Goal: Task Accomplishment & Management: Manage account settings

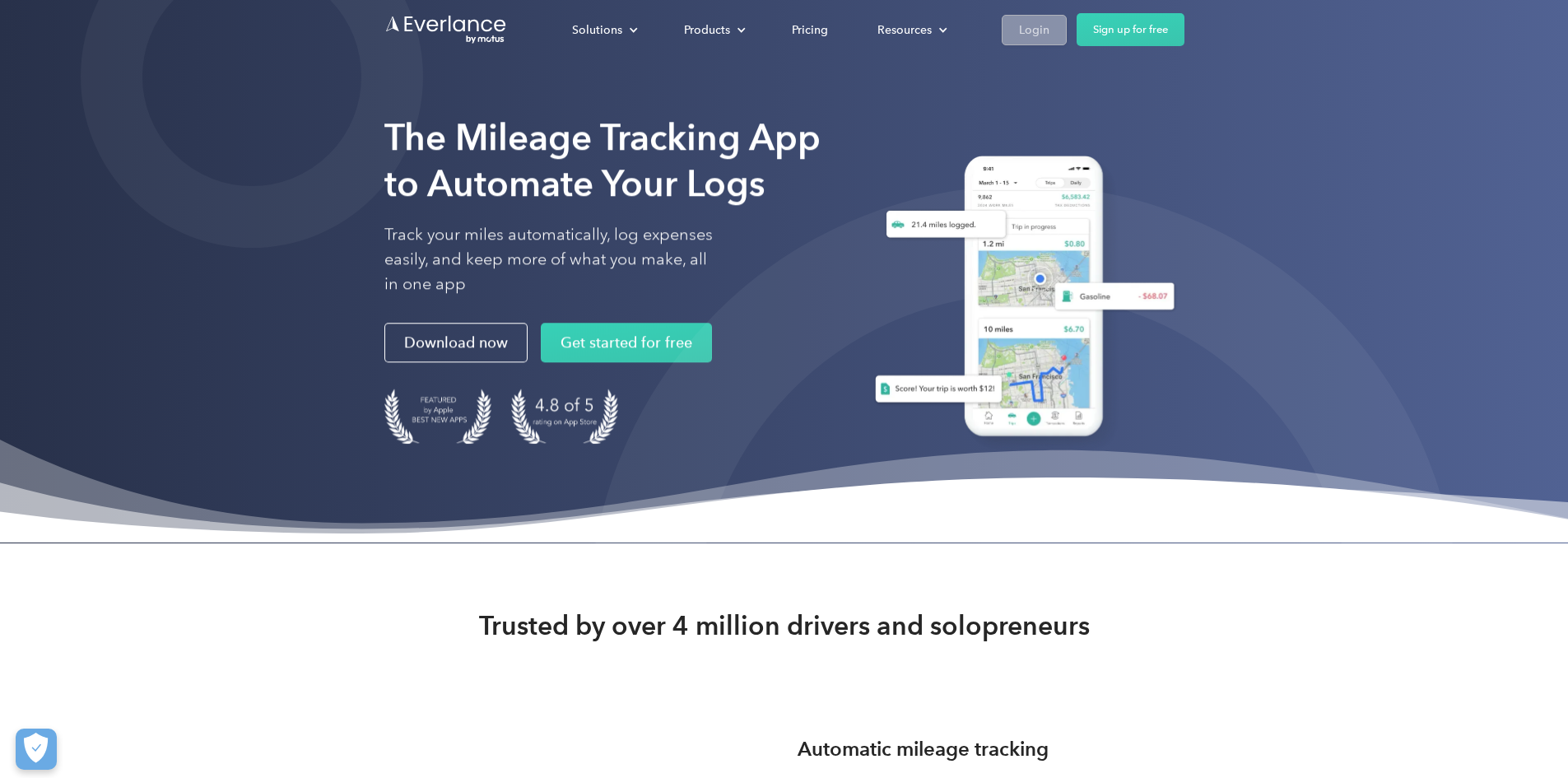
click at [1049, 24] on div "Login" at bounding box center [1034, 30] width 30 height 21
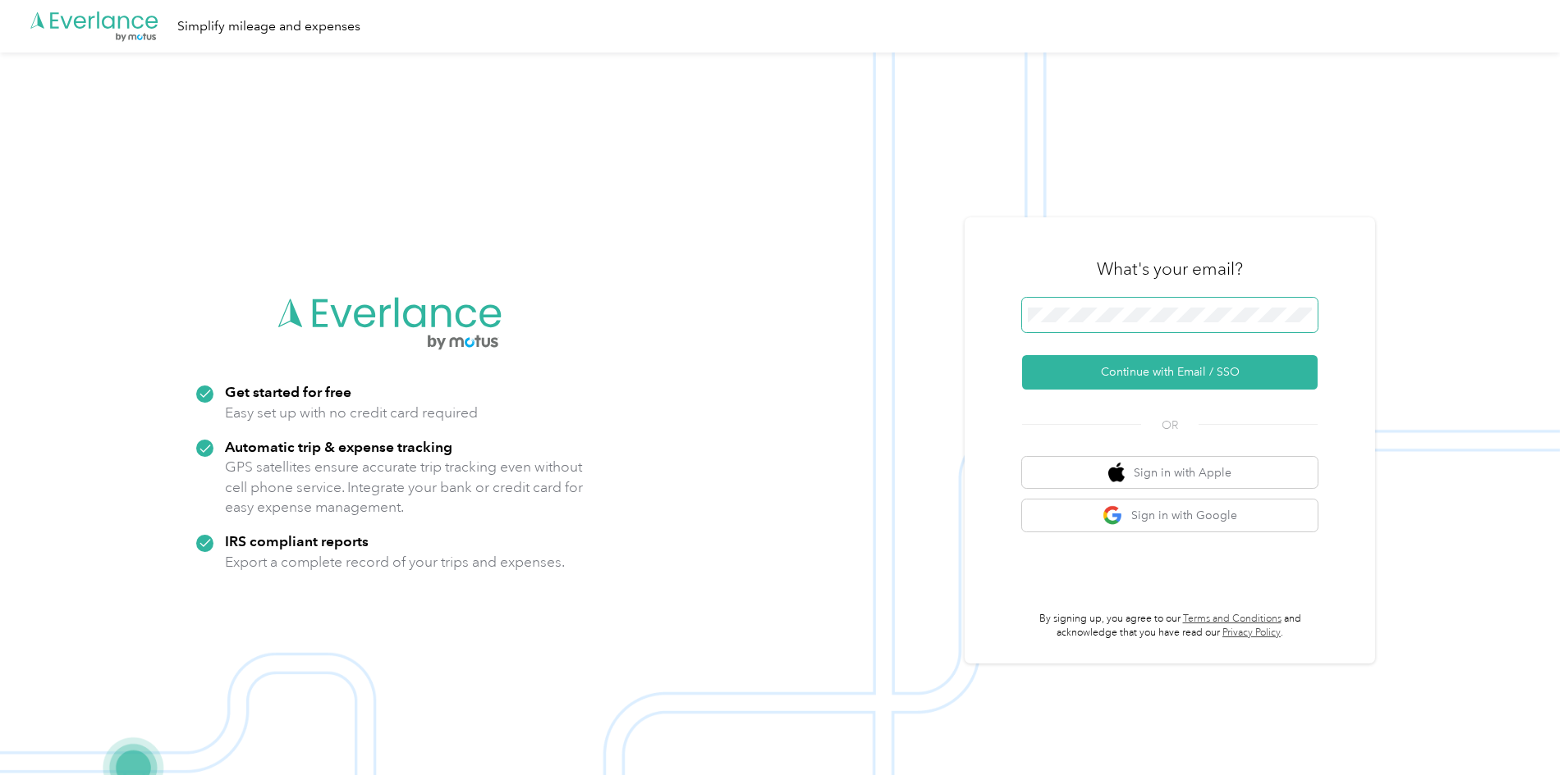
click at [1118, 324] on span at bounding box center [1170, 315] width 295 height 35
click at [1148, 369] on button "Continue with Email / SSO" at bounding box center [1170, 373] width 295 height 35
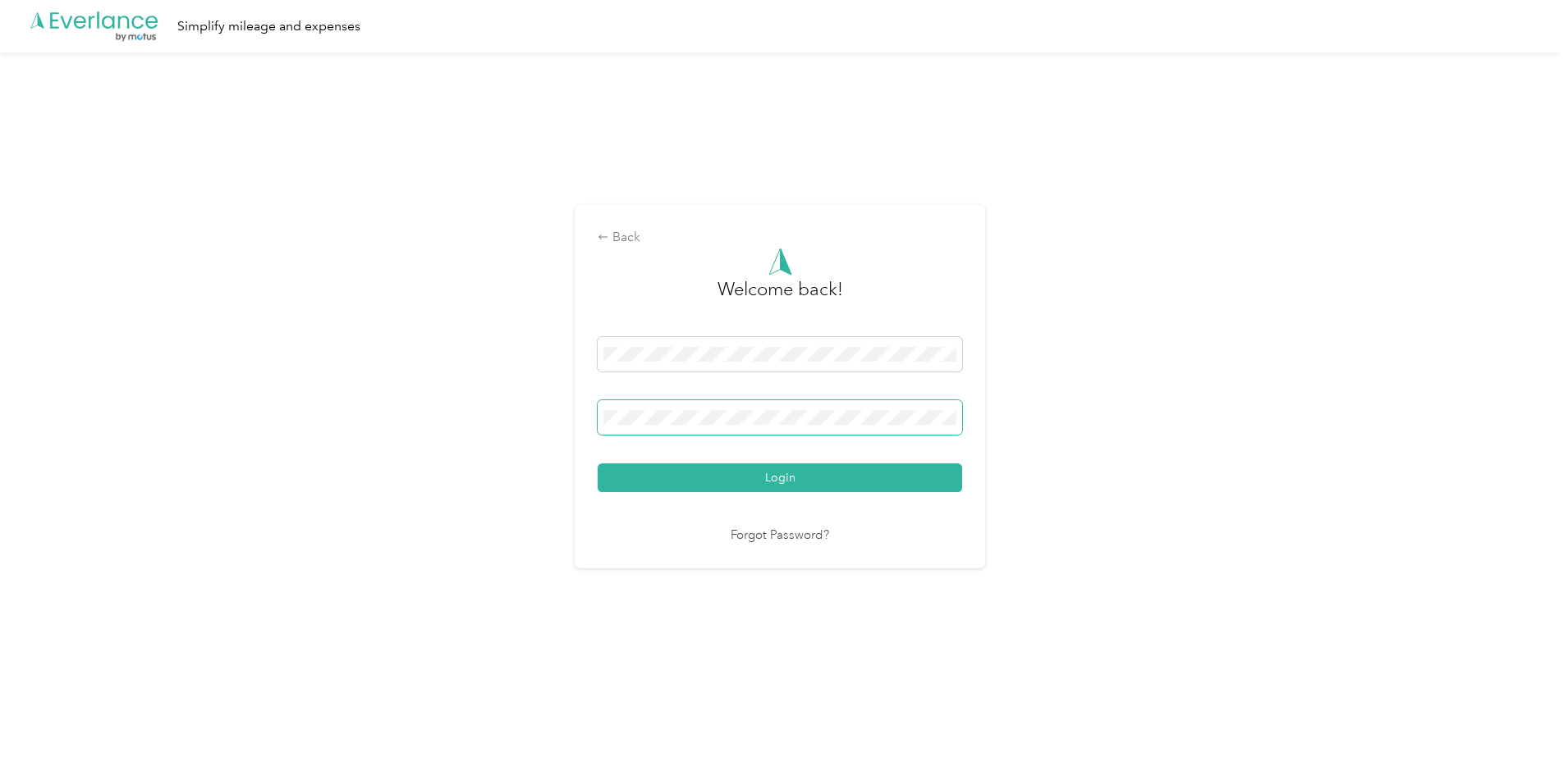
click at [597, 463] on button "Login" at bounding box center [780, 477] width 364 height 28
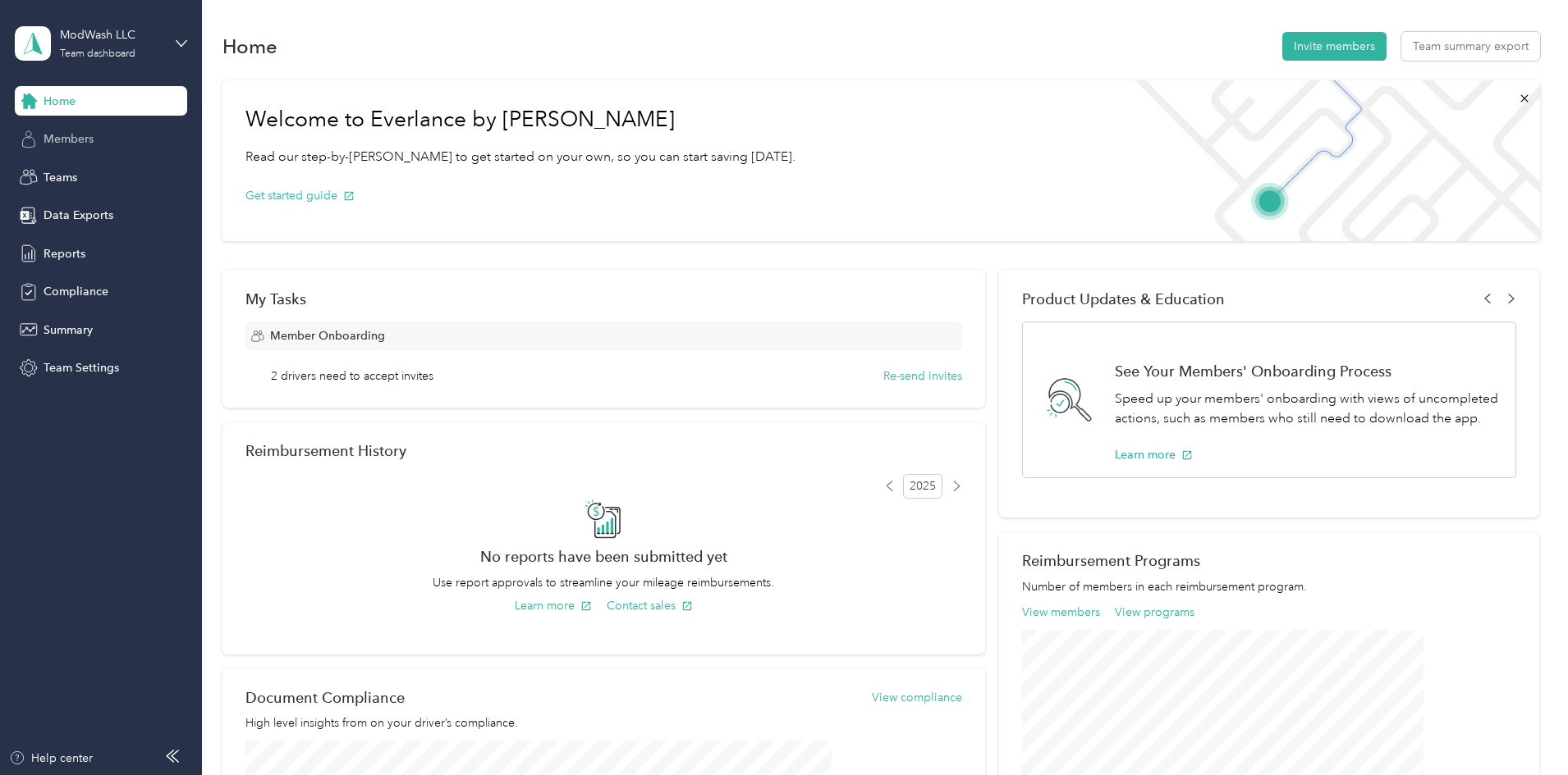
click at [50, 128] on div "Members" at bounding box center [101, 139] width 173 height 29
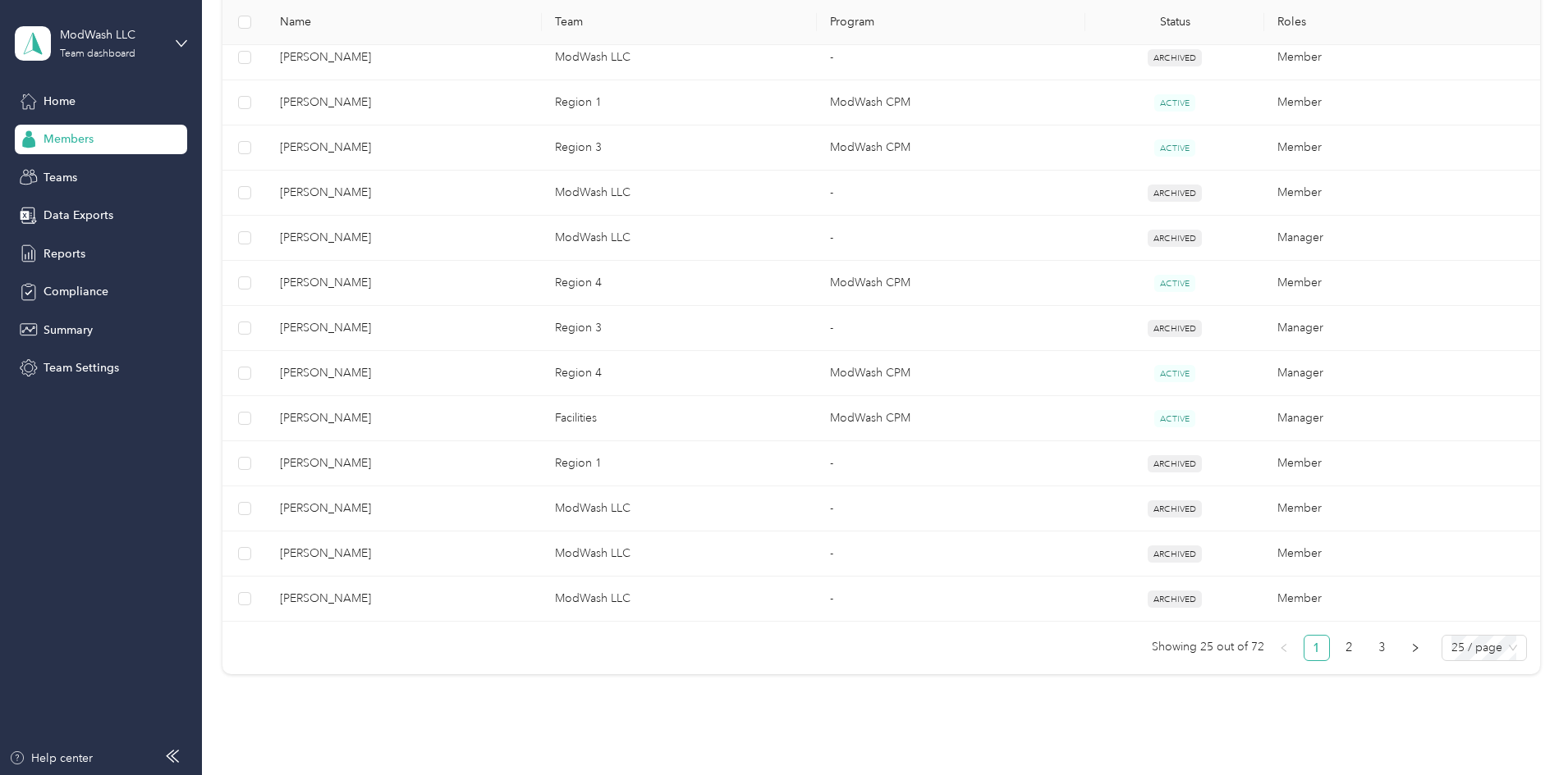
scroll to position [985, 0]
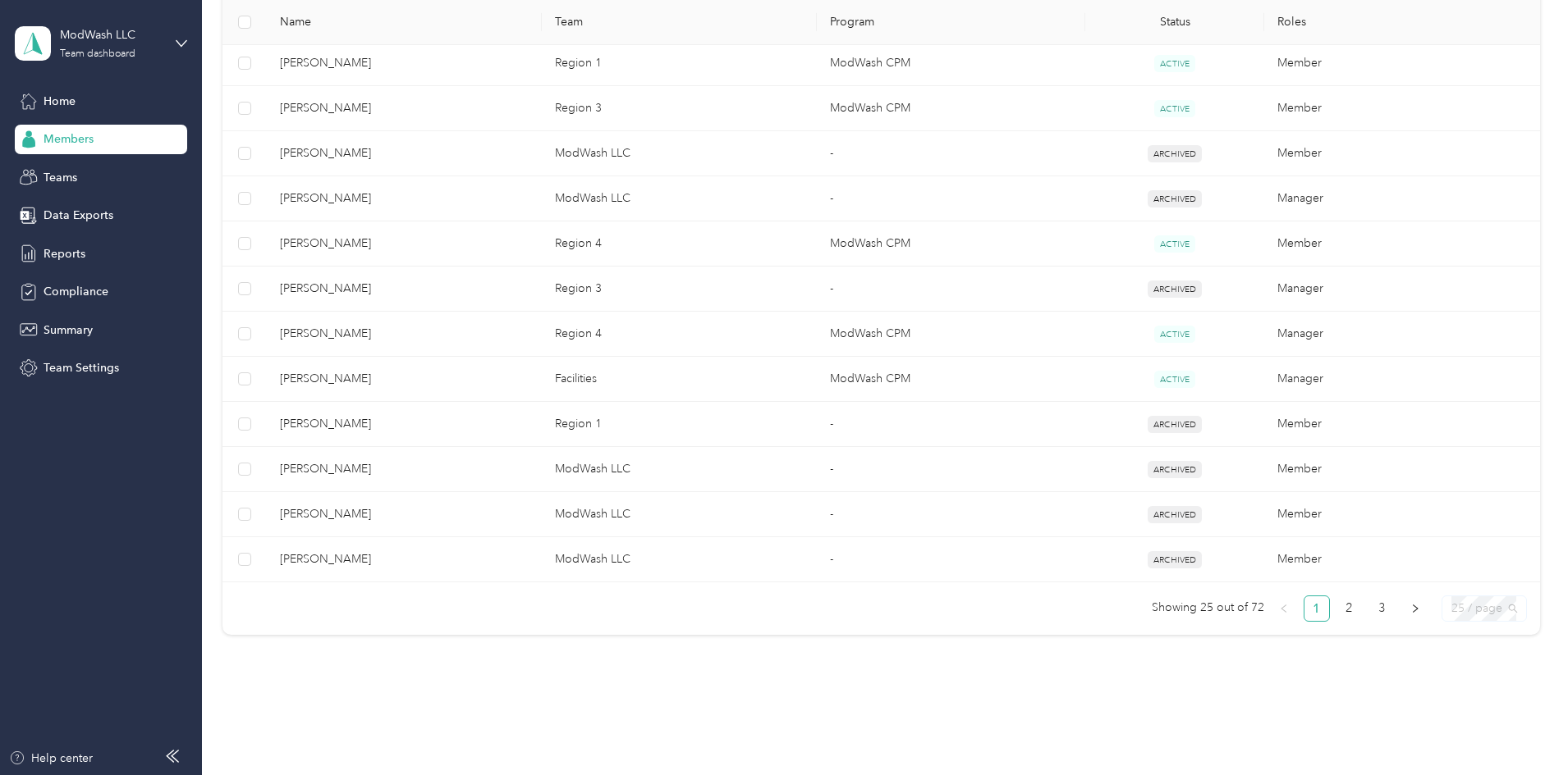
click at [1451, 617] on span "25 / page" at bounding box center [1484, 608] width 66 height 25
click at [1455, 690] on div "100 / page" at bounding box center [1483, 694] width 58 height 18
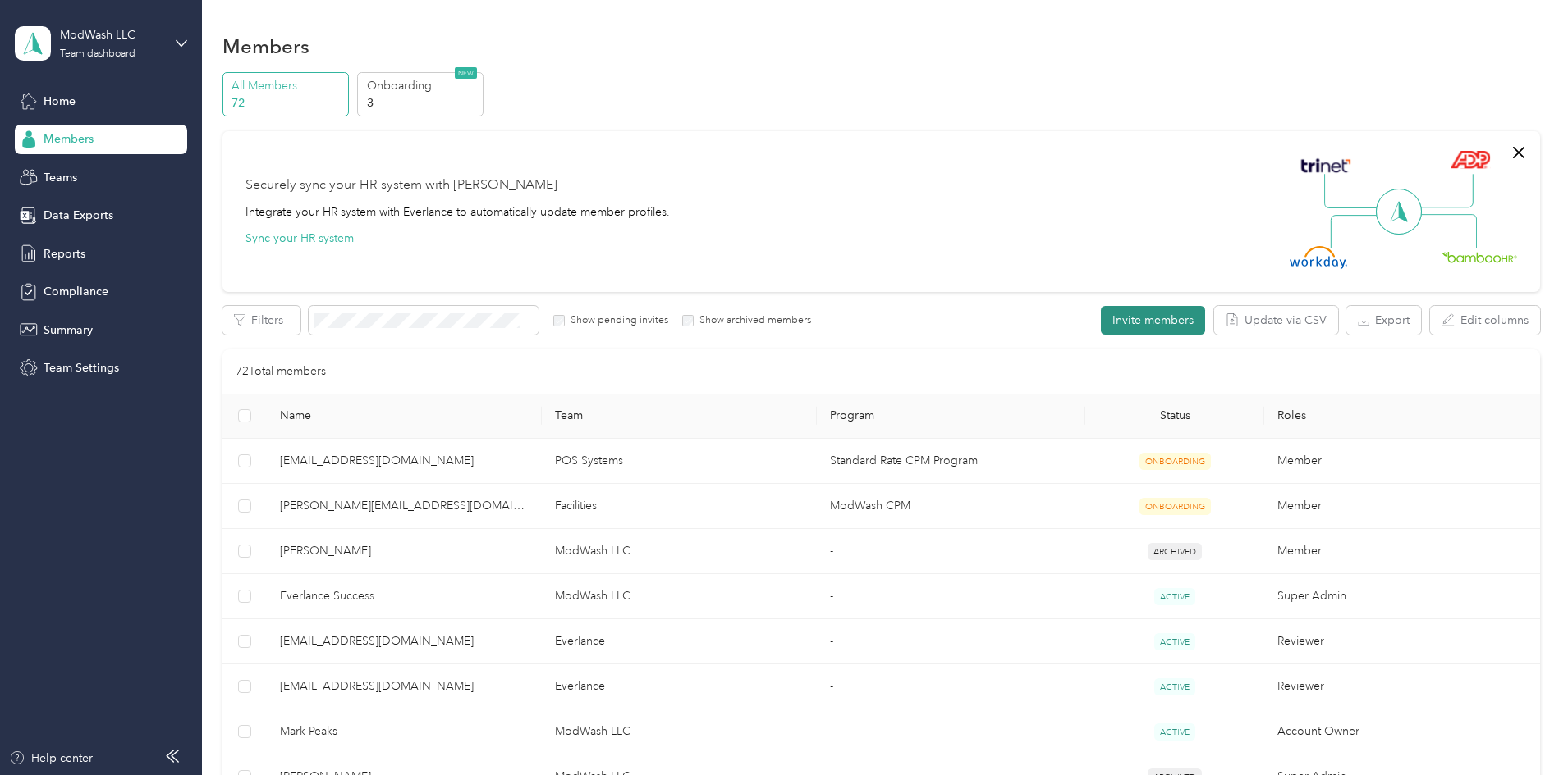
scroll to position [3149, 0]
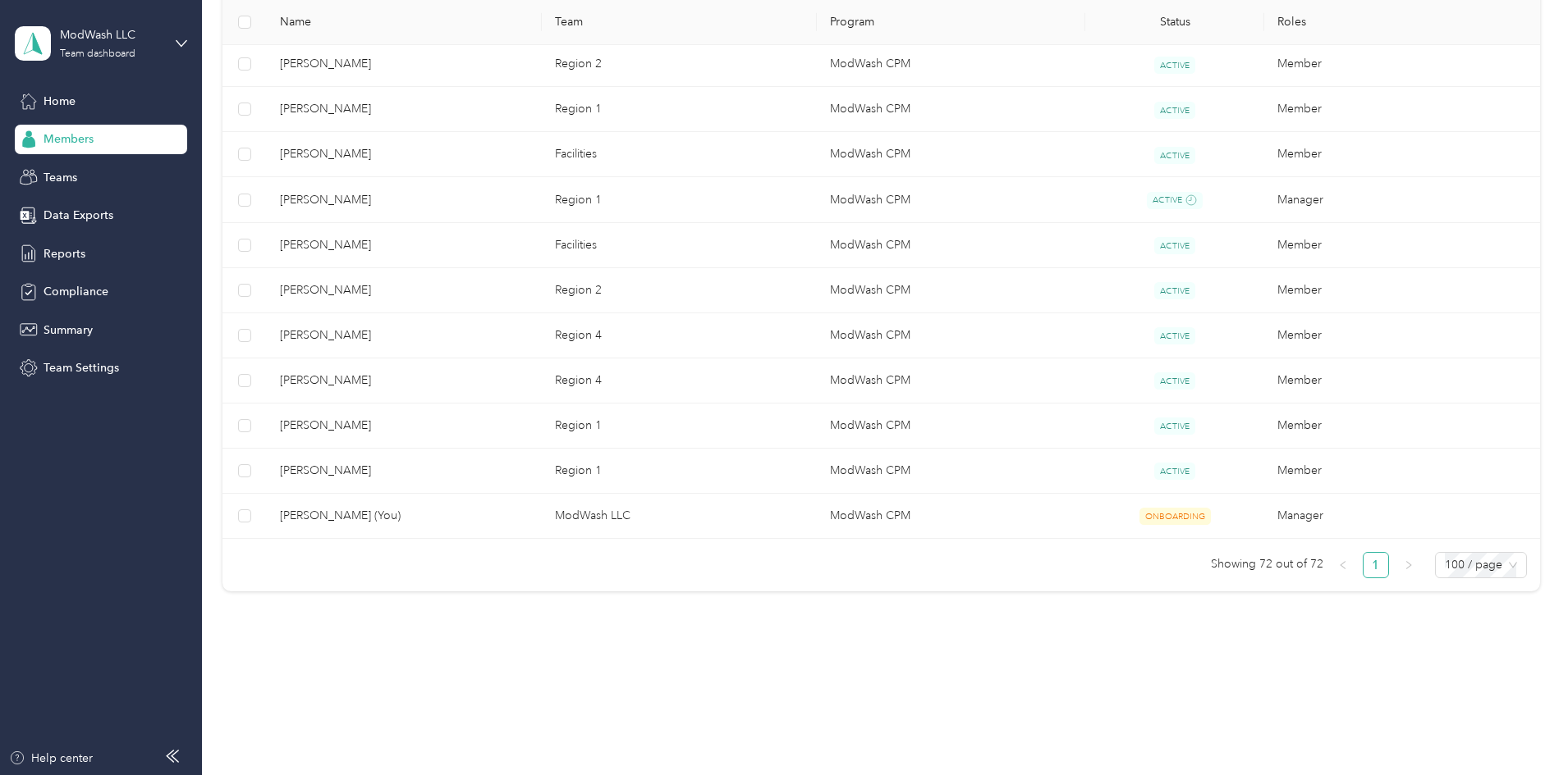
click at [1034, 327] on td "ModWash CPM" at bounding box center [951, 336] width 269 height 45
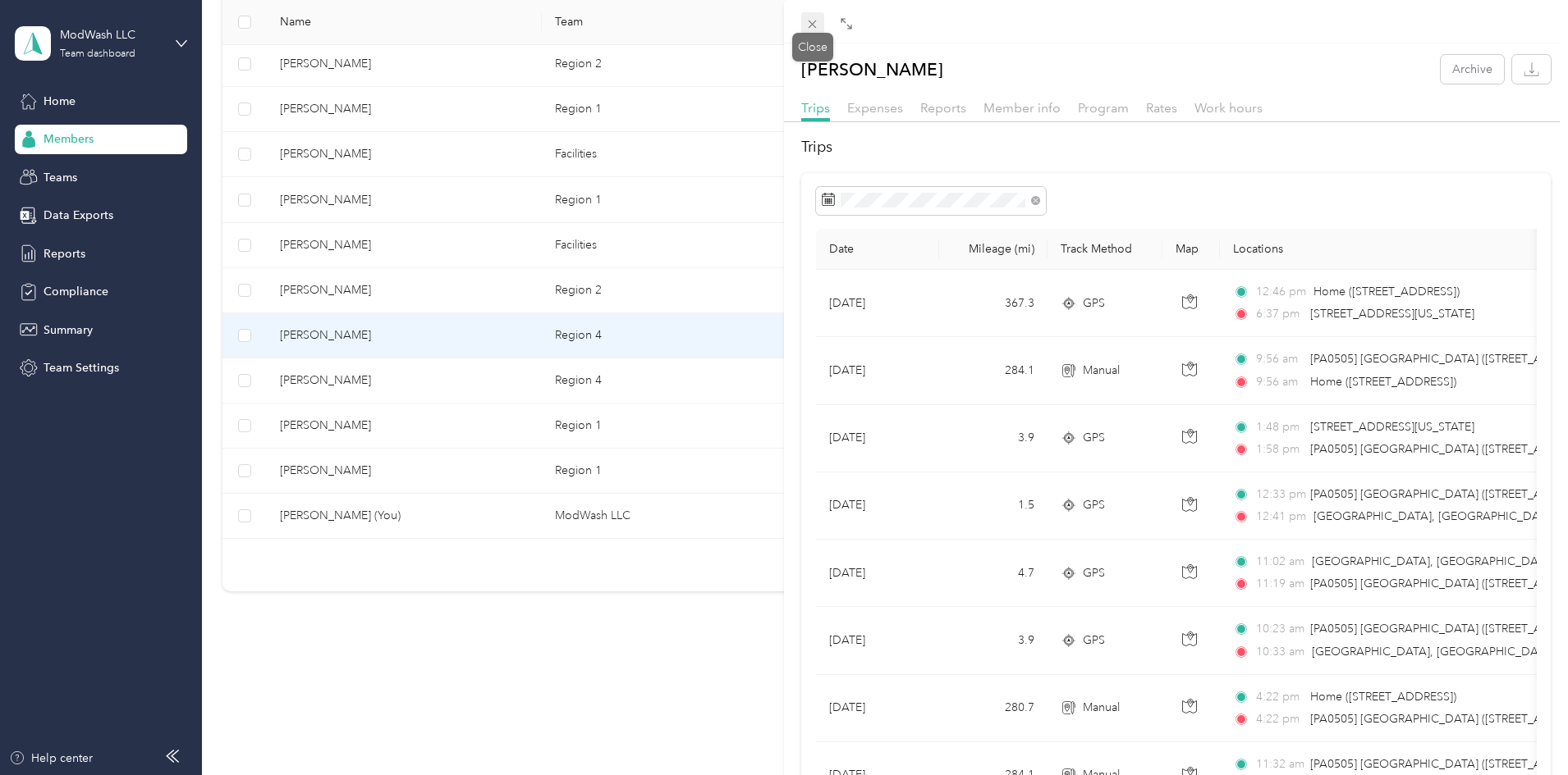
click at [809, 27] on icon at bounding box center [812, 25] width 9 height 9
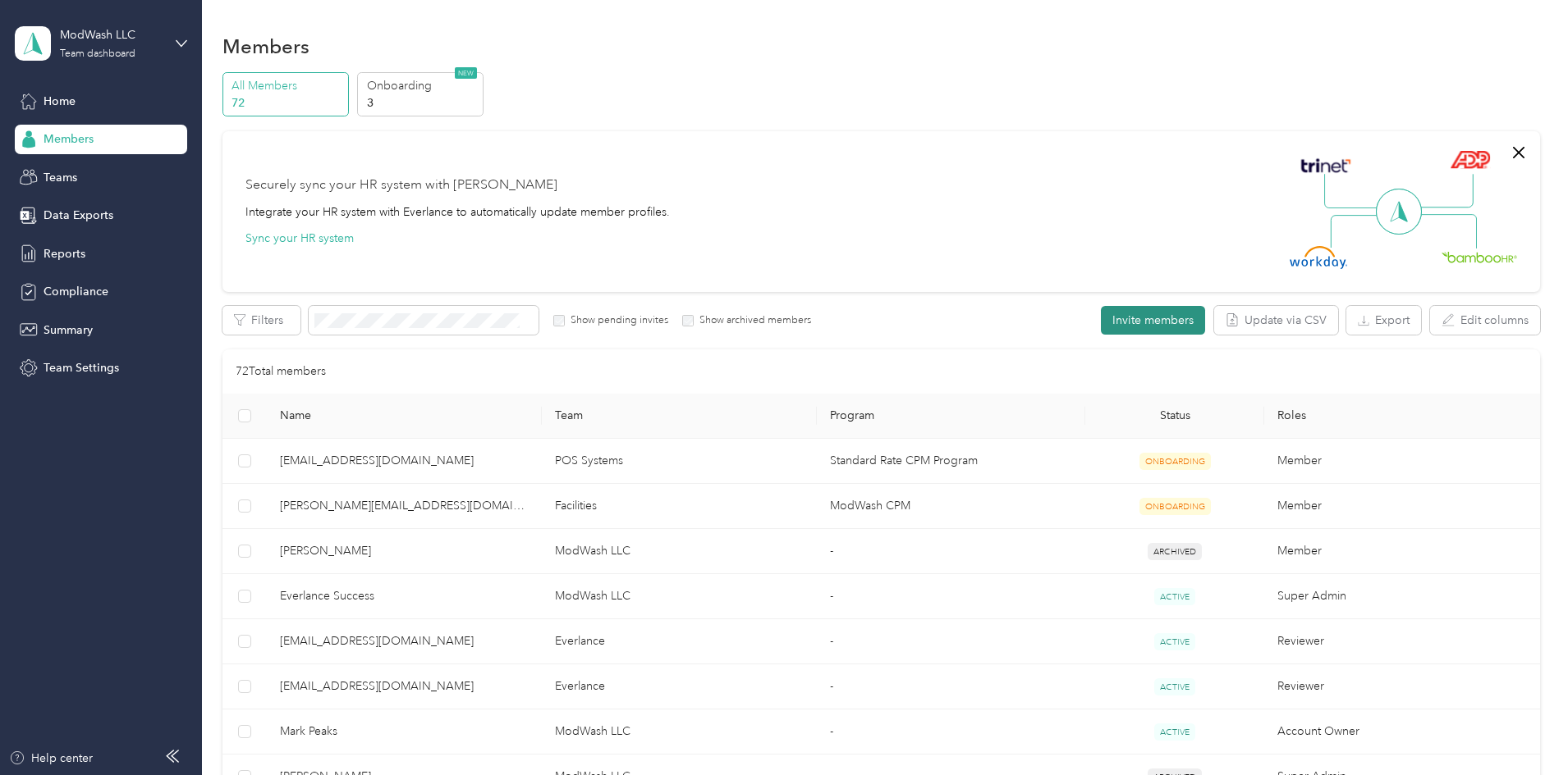
click at [1101, 314] on button "Invite members" at bounding box center [1153, 320] width 104 height 28
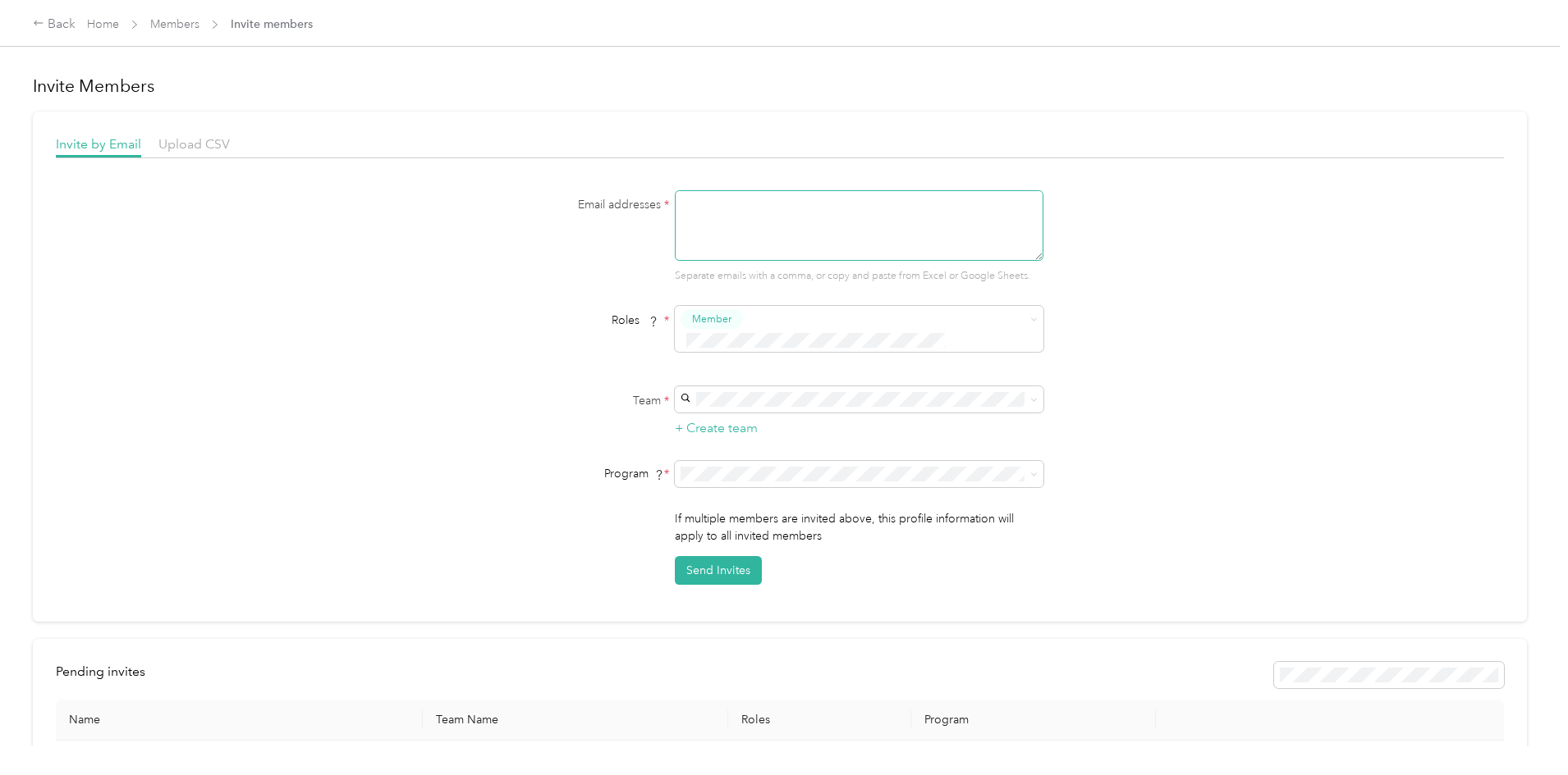
click at [793, 219] on textarea at bounding box center [858, 226] width 369 height 71
click at [807, 233] on textarea at bounding box center [858, 226] width 369 height 71
click at [839, 346] on form "Email addresses * JRadtke@modwash.com Separate emails with a comma, or copy and…" at bounding box center [780, 388] width 632 height 394
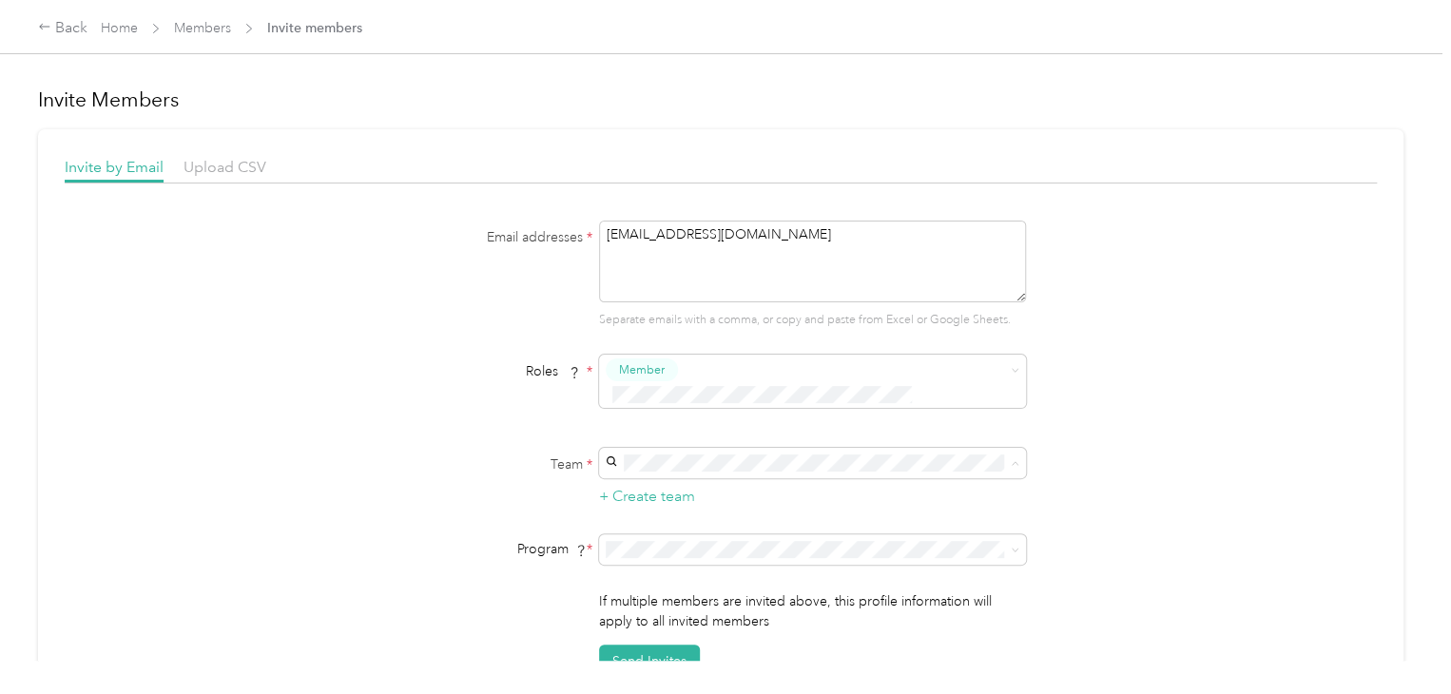
drag, startPoint x: 699, startPoint y: 446, endPoint x: 487, endPoint y: 421, distance: 213.4
click at [487, 421] on form "Email addresses * JRadtke@modwash.com Separate emails with a comma, or copy and…" at bounding box center [721, 449] width 732 height 457
click at [790, 415] on div "ModWash CPM (CPM)" at bounding box center [809, 424] width 400 height 20
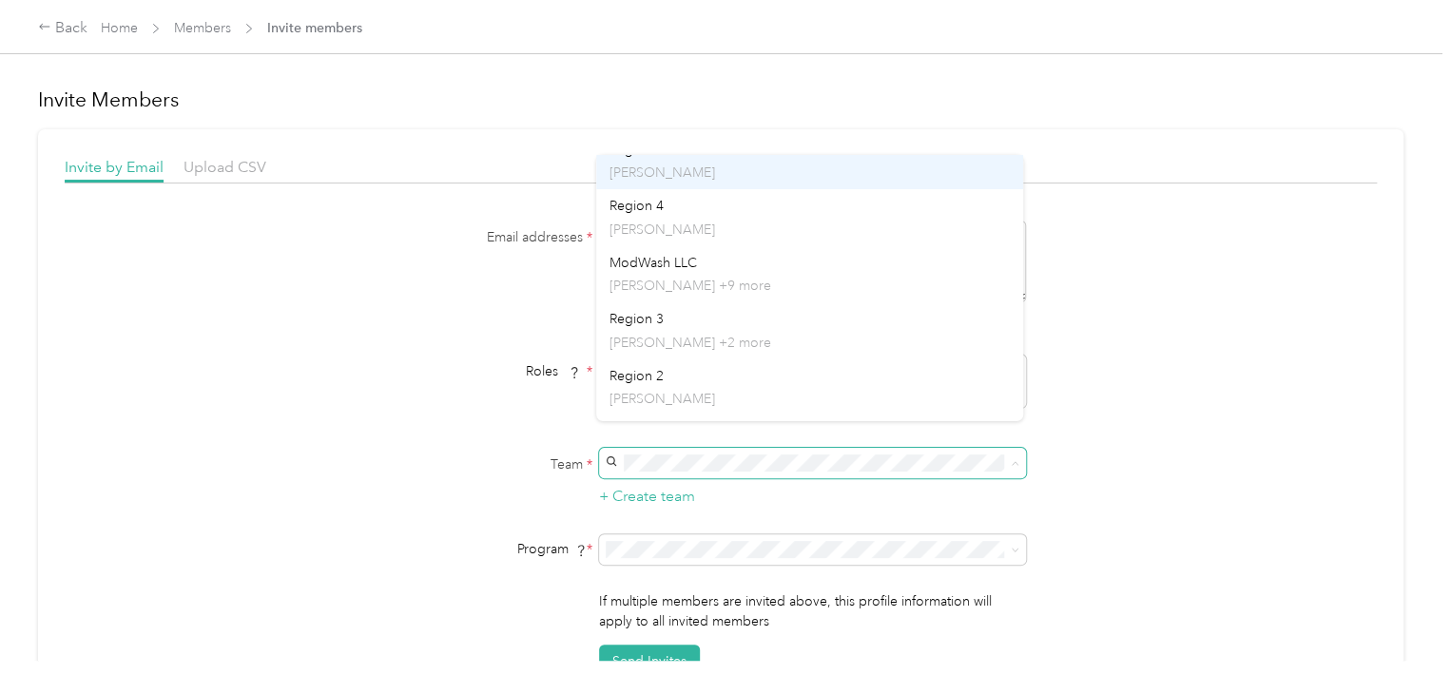
scroll to position [139, 0]
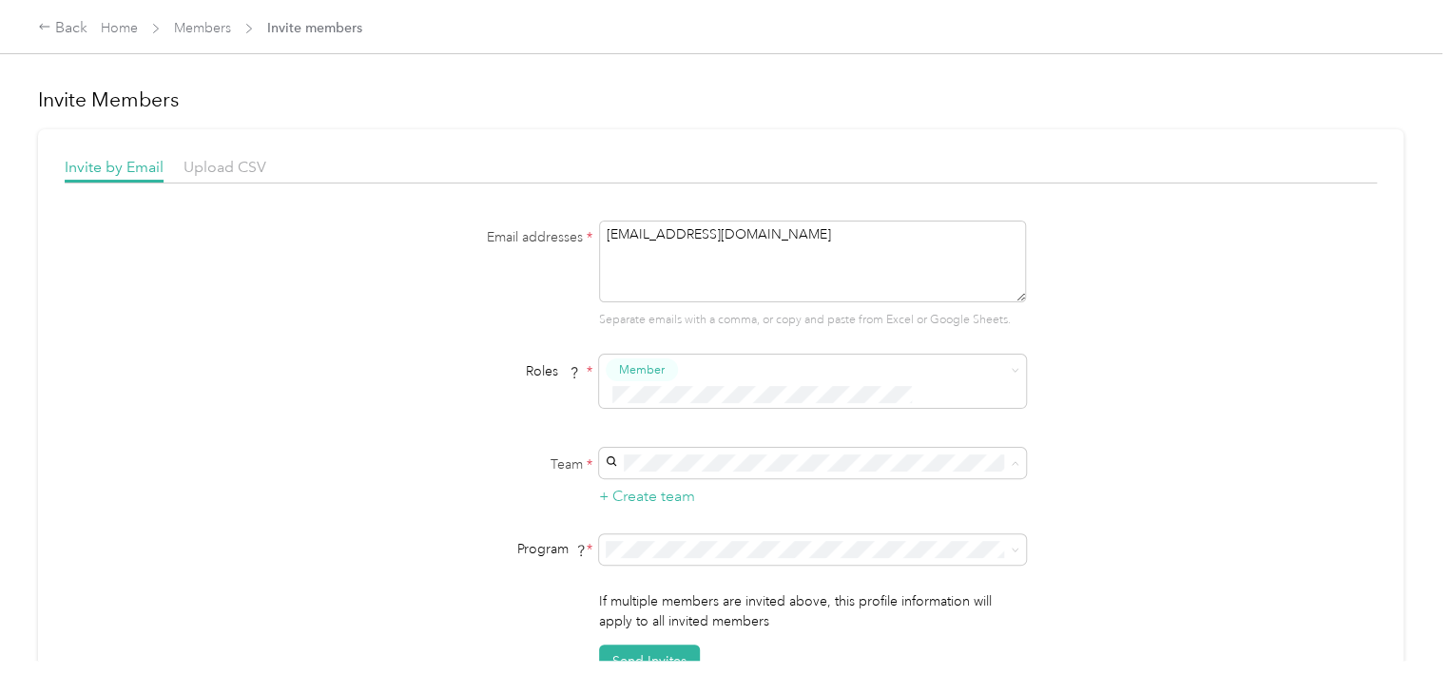
click at [734, 322] on div "Region 3 Barrett Elkin +2 more" at bounding box center [809, 327] width 400 height 44
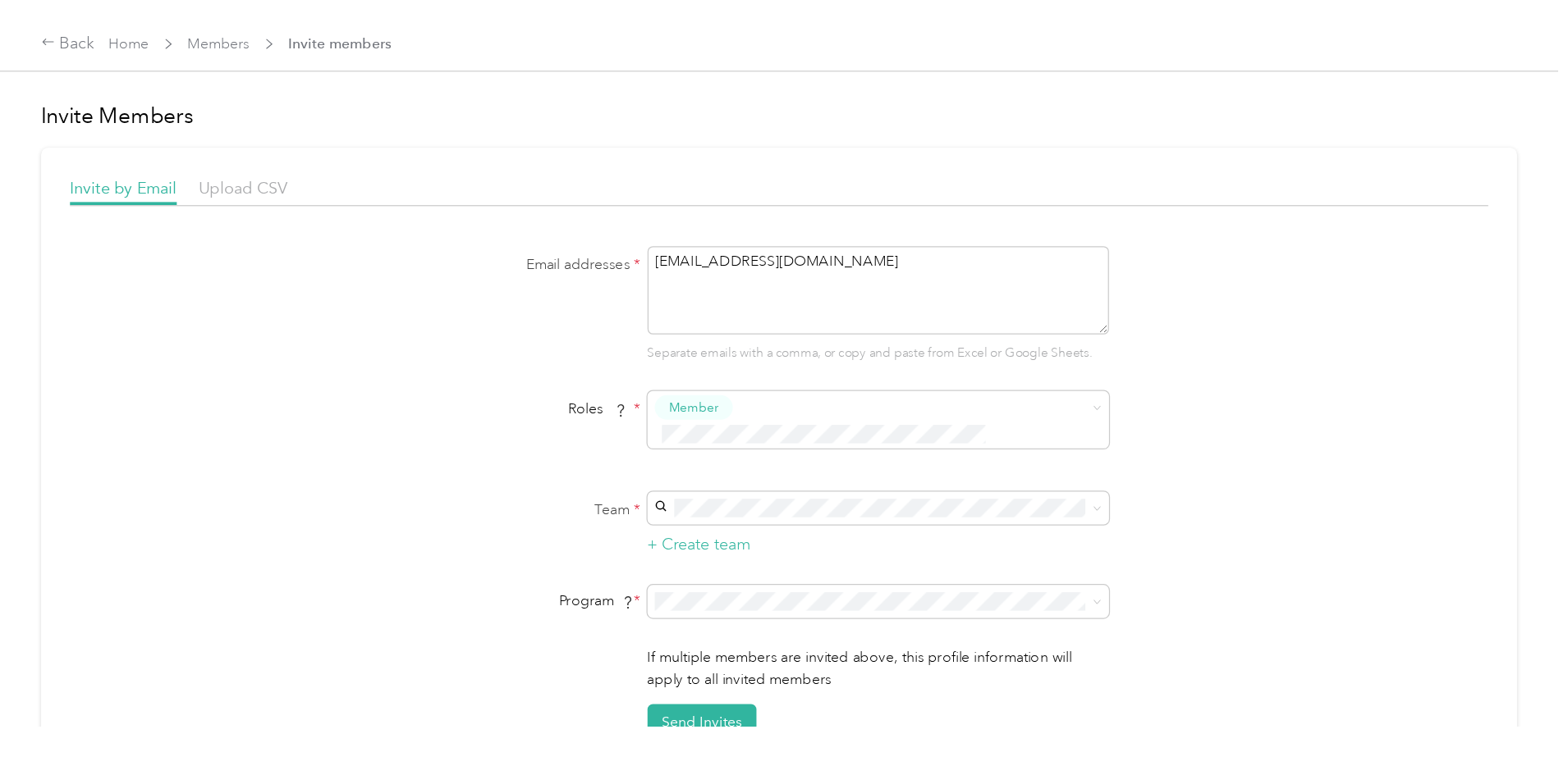
scroll to position [0, 0]
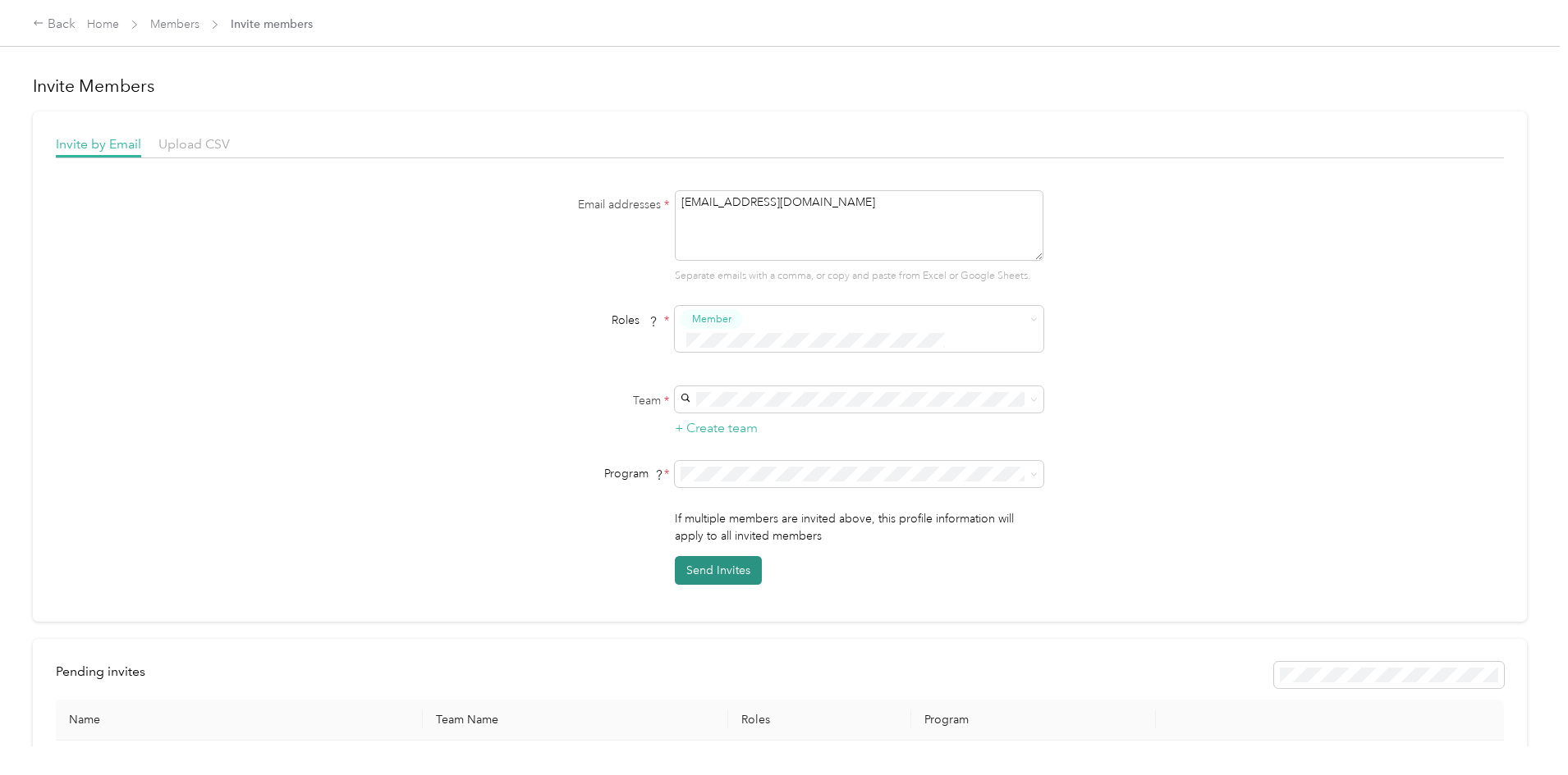
click at [735, 557] on button "Send Invites" at bounding box center [718, 570] width 87 height 28
click at [882, 200] on textarea "JRadtke@modwash.com" at bounding box center [858, 226] width 369 height 71
type textarea "J"
click at [706, 211] on textarea at bounding box center [858, 226] width 369 height 71
click at [780, 516] on div "Region 1 Howard Woods" at bounding box center [857, 516] width 345 height 38
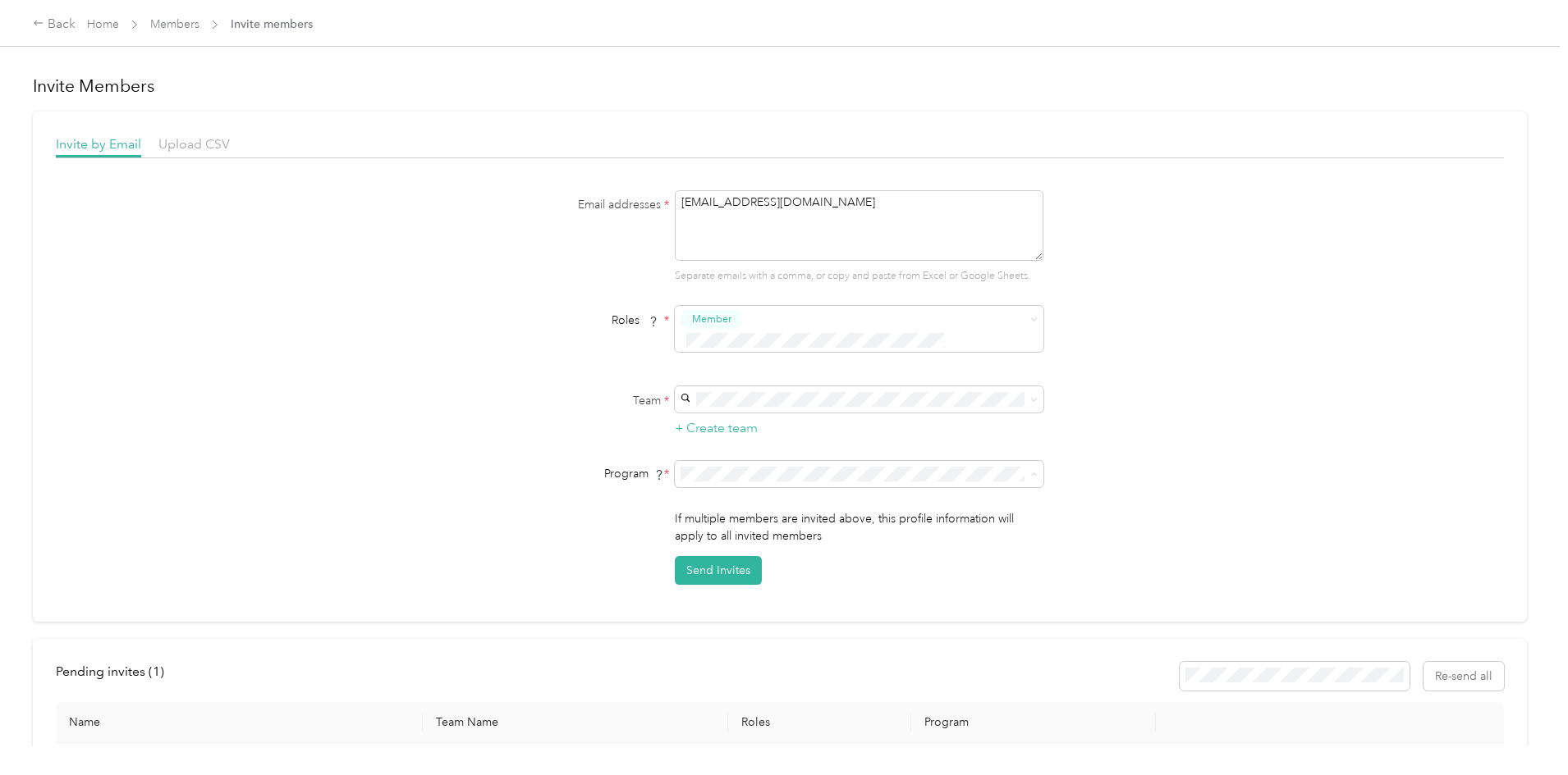
click at [844, 538] on div "ModWash CPM (CPM)" at bounding box center [857, 540] width 345 height 17
click at [716, 557] on button "Send Invites" at bounding box center [718, 570] width 87 height 28
click at [861, 214] on textarea "cSchornstadt@modwash.com" at bounding box center [858, 226] width 369 height 71
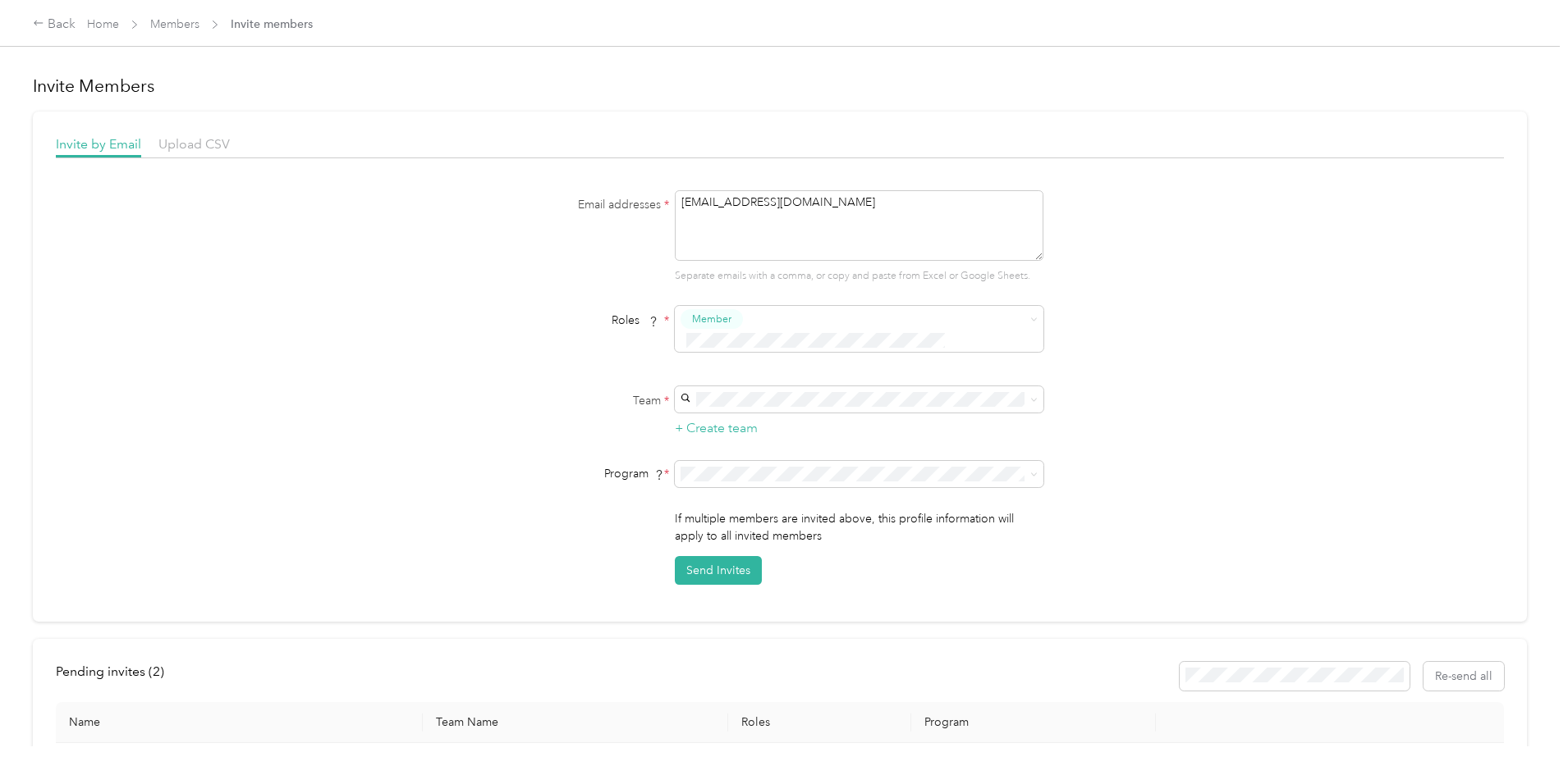
click at [792, 513] on div "Region 1 Howard Woods" at bounding box center [857, 508] width 345 height 38
click at [817, 540] on div "ModWash CPM (CPM)" at bounding box center [857, 540] width 345 height 17
click at [731, 557] on button "Send Invites" at bounding box center [718, 570] width 87 height 28
click at [813, 205] on textarea "jallspach@modwash.com" at bounding box center [858, 226] width 369 height 71
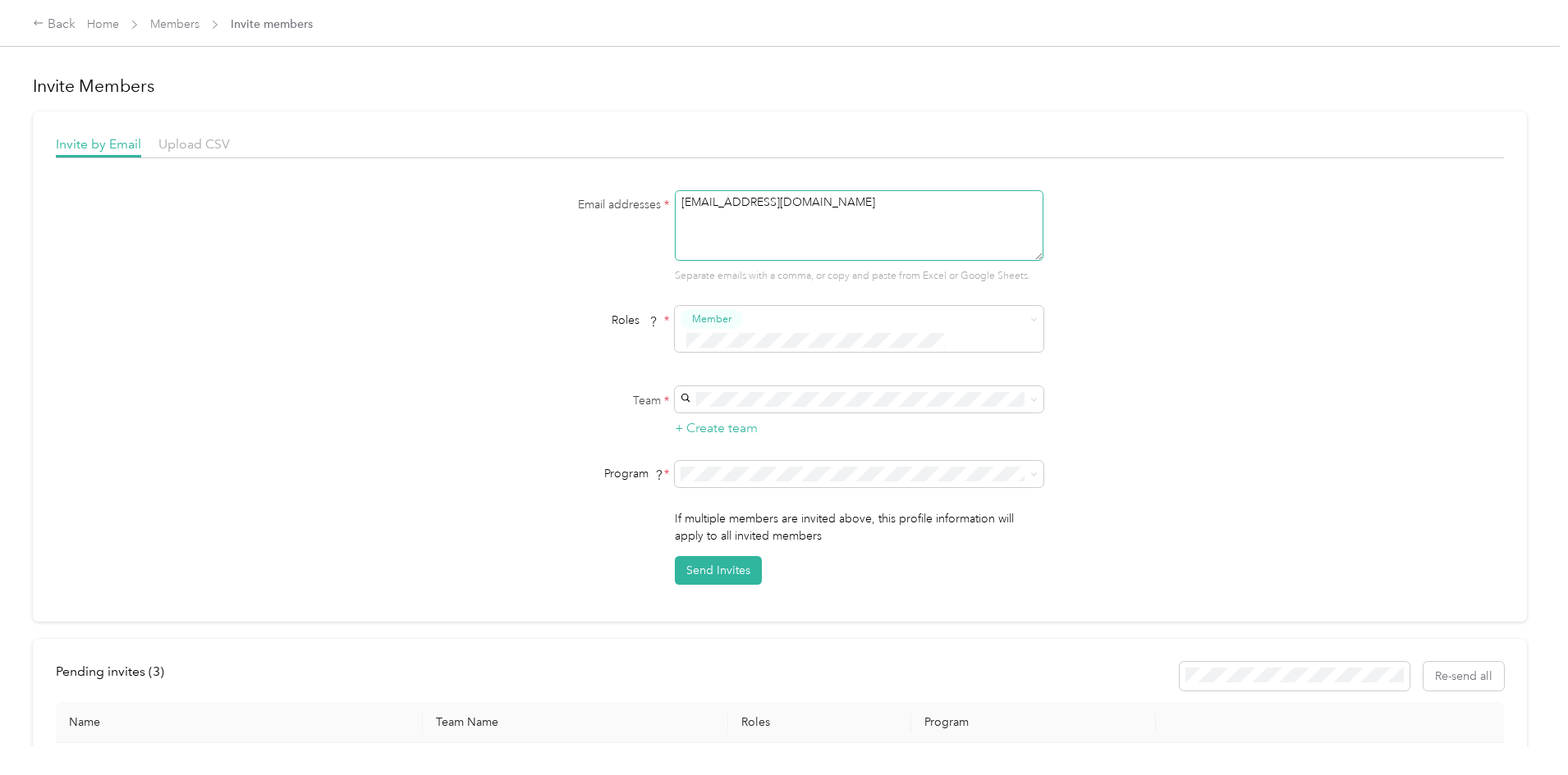
click at [813, 205] on textarea "jallspach@modwash.com" at bounding box center [858, 226] width 369 height 71
click at [733, 441] on span "Manager" at bounding box center [716, 439] width 41 height 15
click at [771, 505] on div "Region 1 Howard Woods" at bounding box center [857, 507] width 345 height 38
click at [1034, 467] on span at bounding box center [1034, 474] width 8 height 14
click at [1032, 471] on icon at bounding box center [1034, 475] width 8 height 8
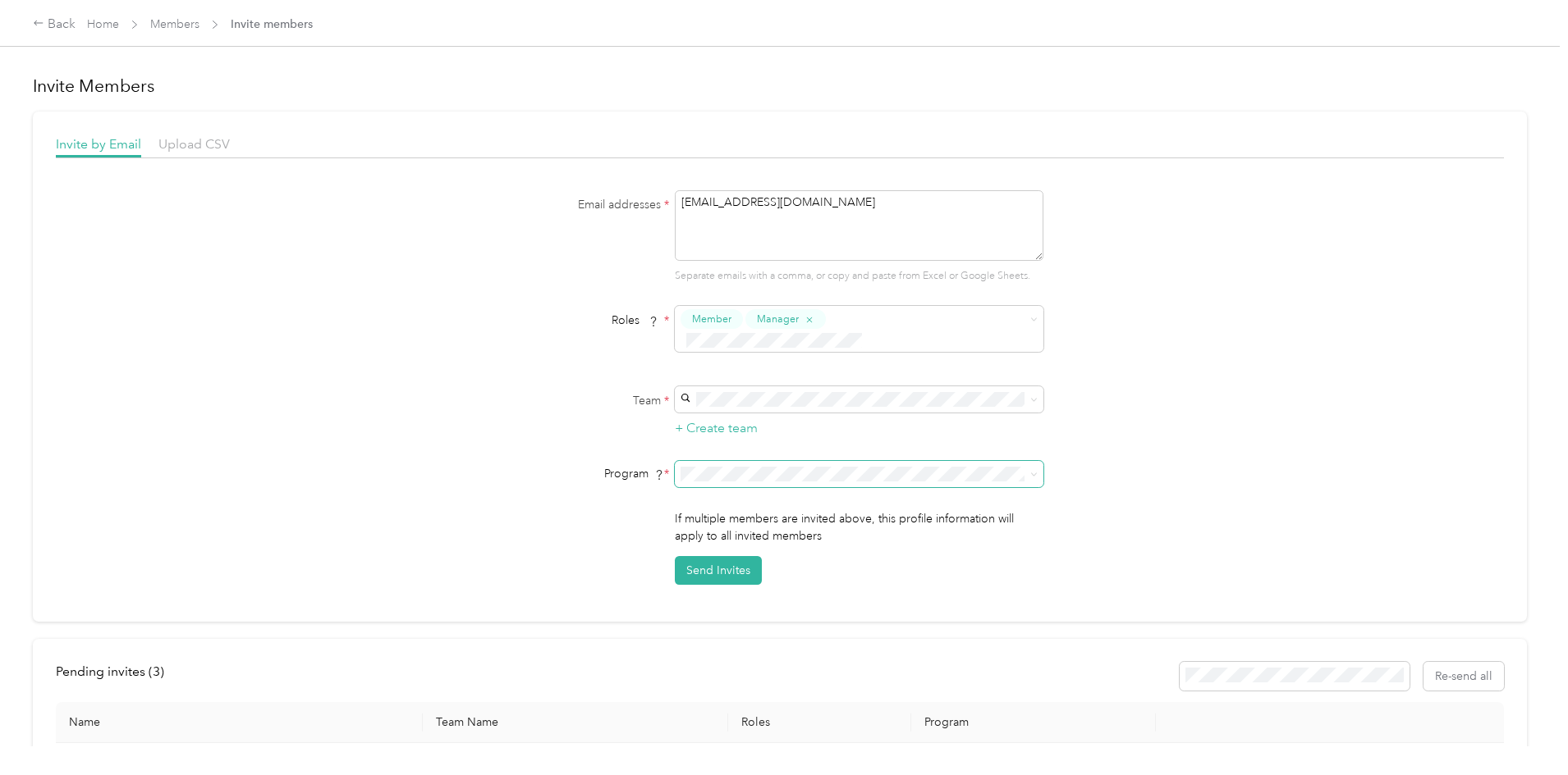
click at [861, 529] on li "ModWash CPM (CPM)" at bounding box center [857, 535] width 369 height 28
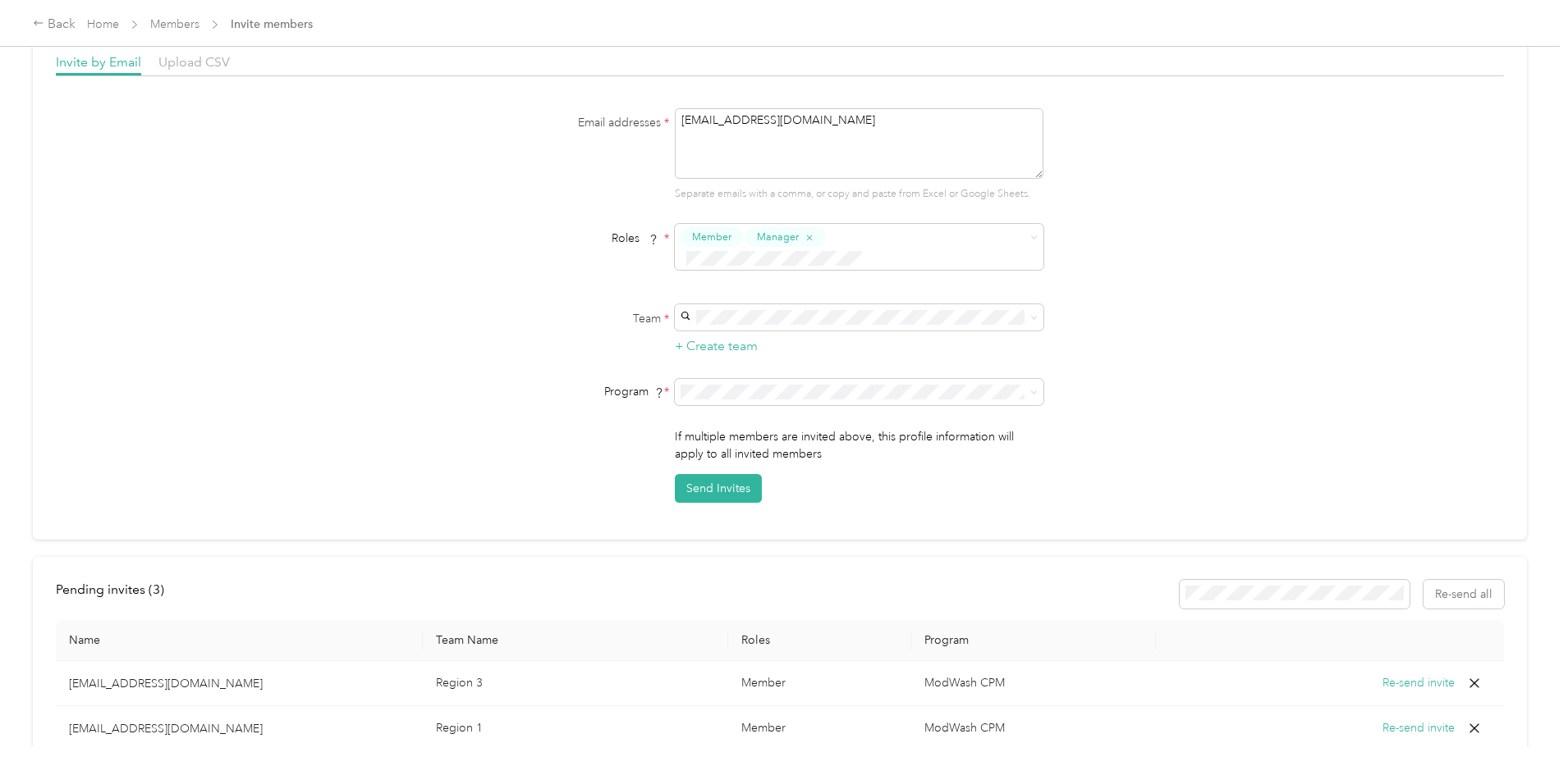
scroll to position [164, 0]
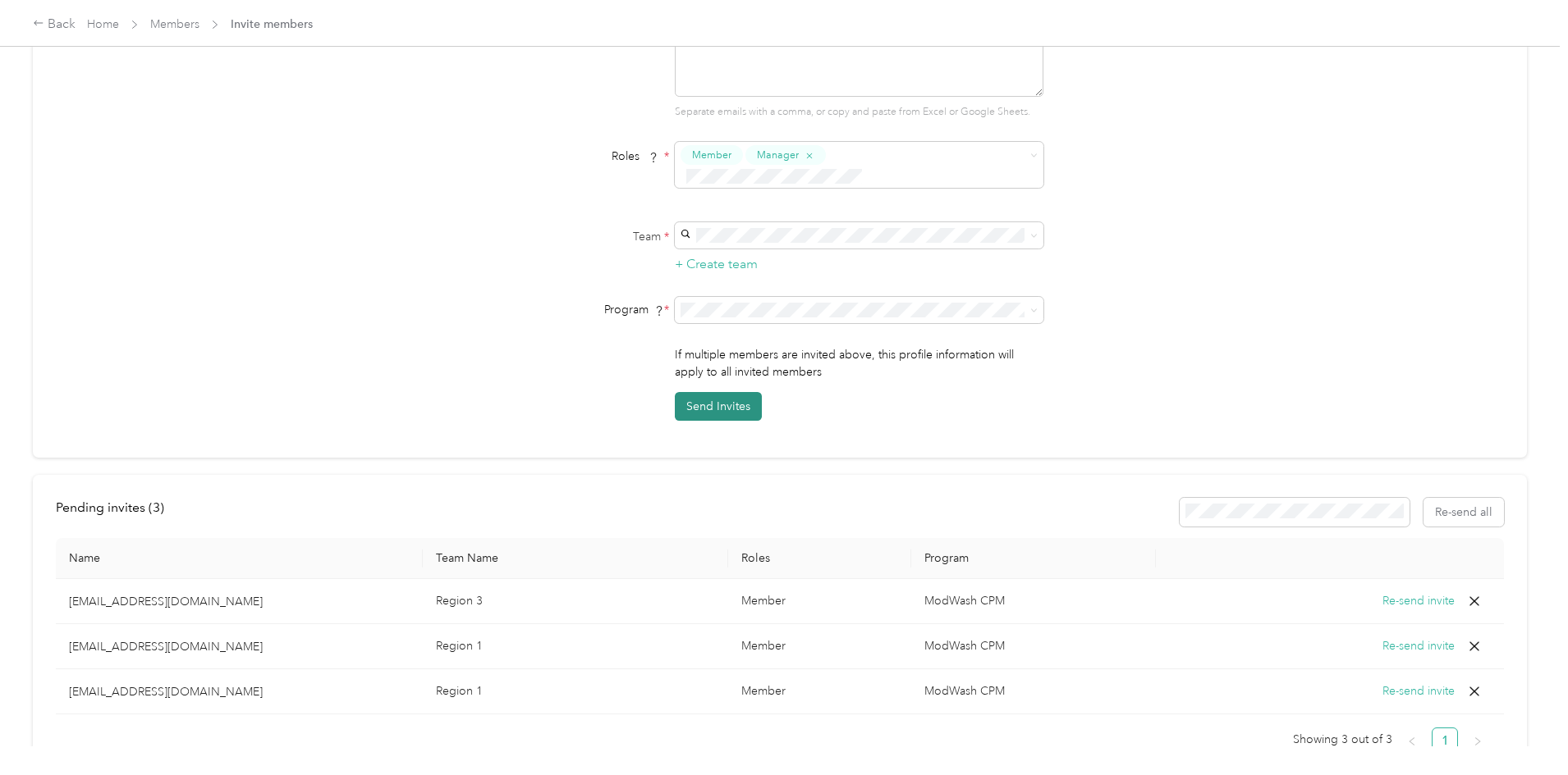
click at [731, 392] on button "Send Invites" at bounding box center [718, 406] width 87 height 28
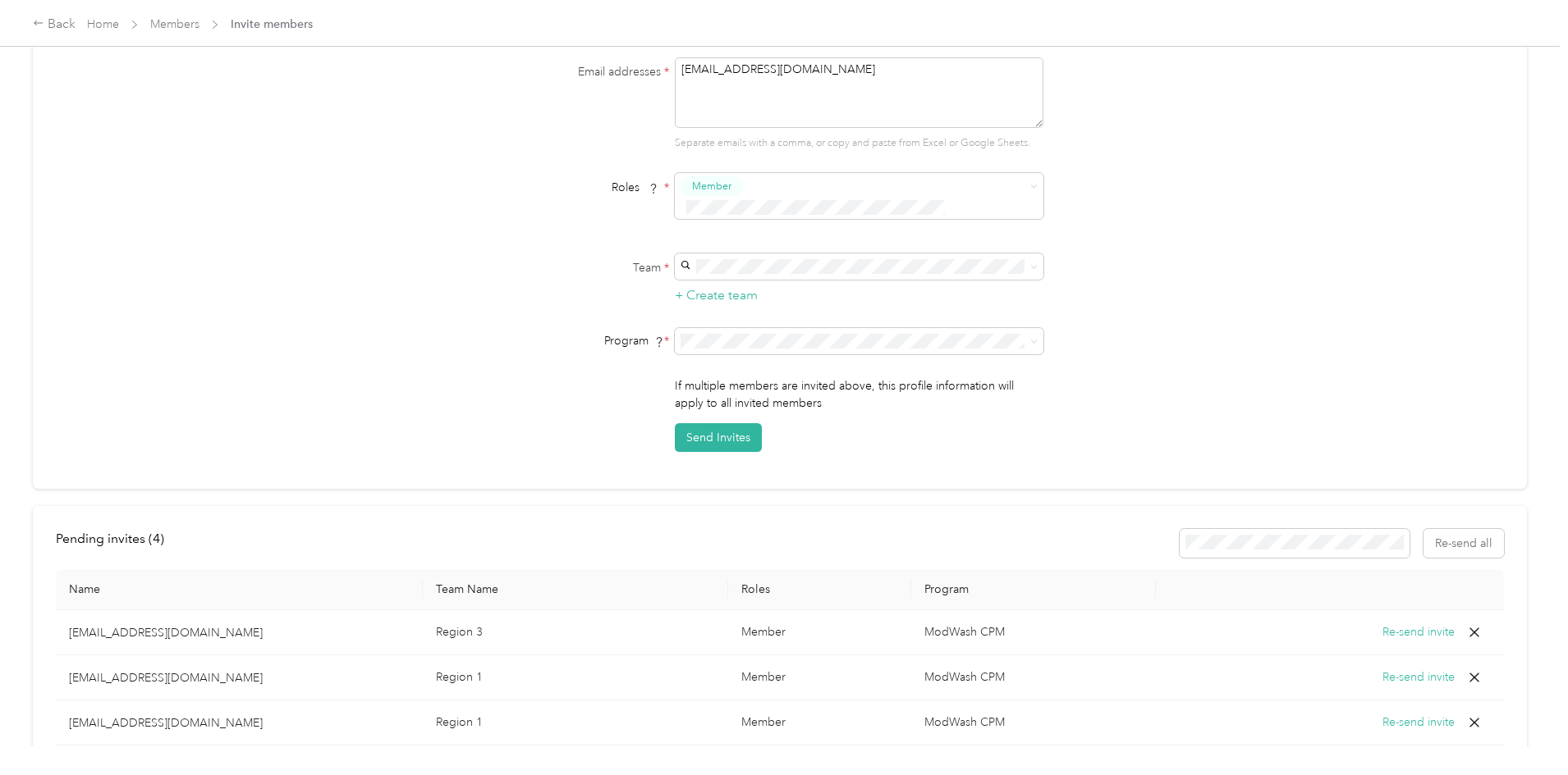
scroll to position [51, 0]
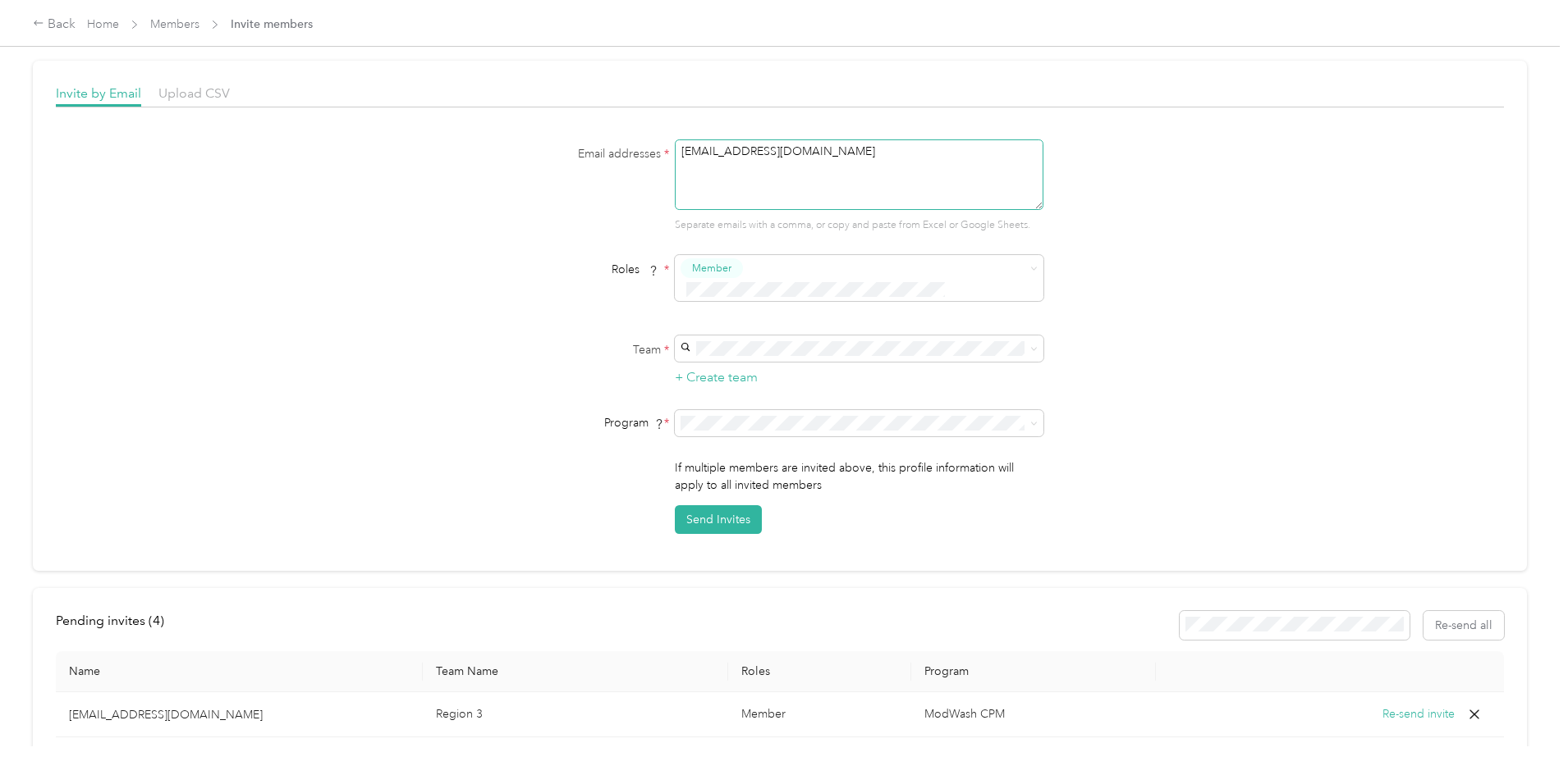
click at [910, 155] on textarea "rbugayong@modwash.com" at bounding box center [858, 175] width 369 height 71
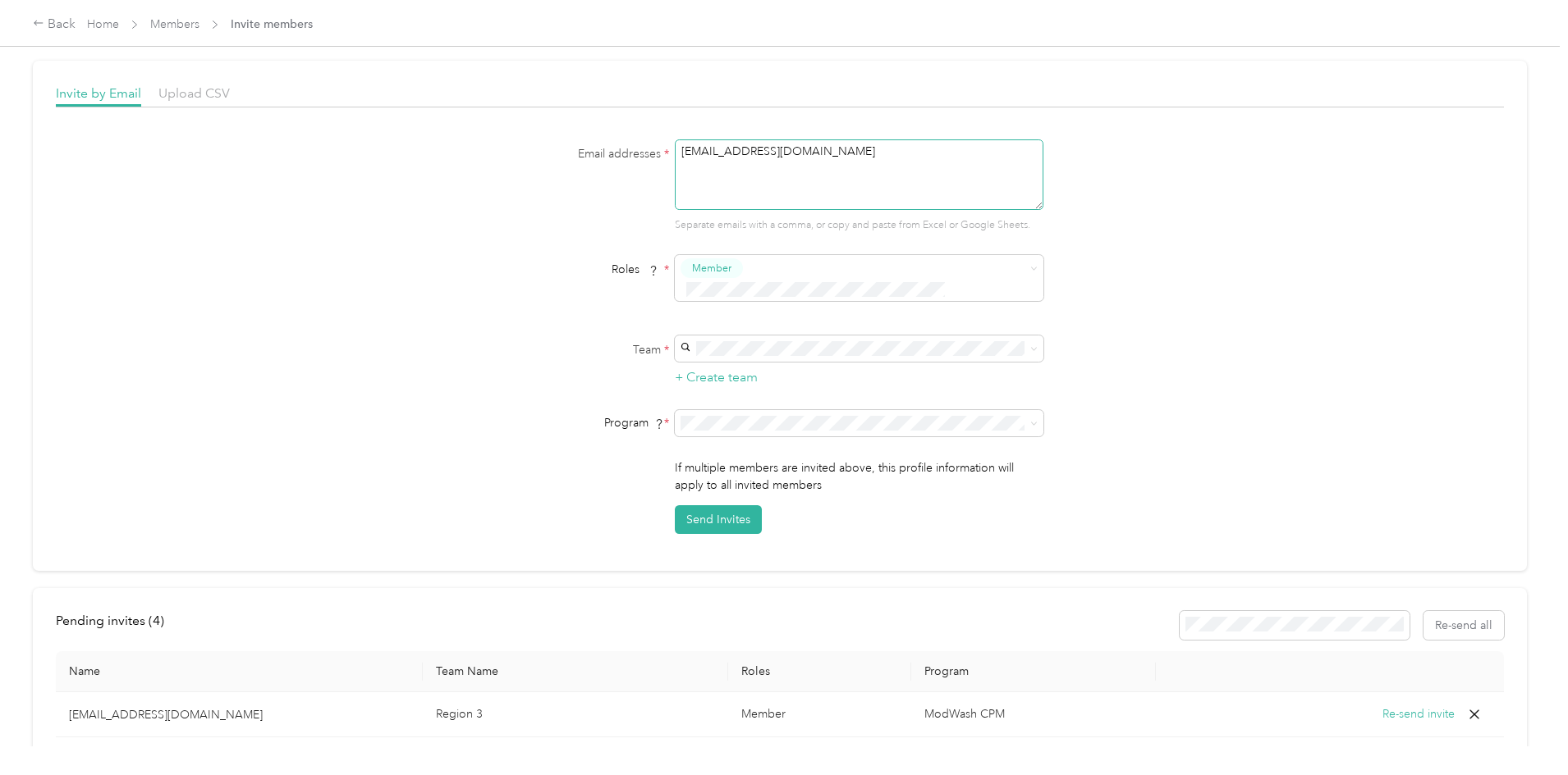
click at [910, 155] on textarea "rbugayong@modwash.com" at bounding box center [858, 175] width 369 height 71
click at [1192, 326] on div "Email addresses * csanchez@modwash.com Separate emails with a comma, or copy an…" at bounding box center [780, 337] width 1448 height 394
click at [839, 336] on span at bounding box center [858, 349] width 369 height 26
click at [841, 409] on div "POS Systems Matthew Williams" at bounding box center [857, 413] width 345 height 38
click at [826, 479] on li "ModWash CPM (CPM)" at bounding box center [857, 488] width 369 height 28
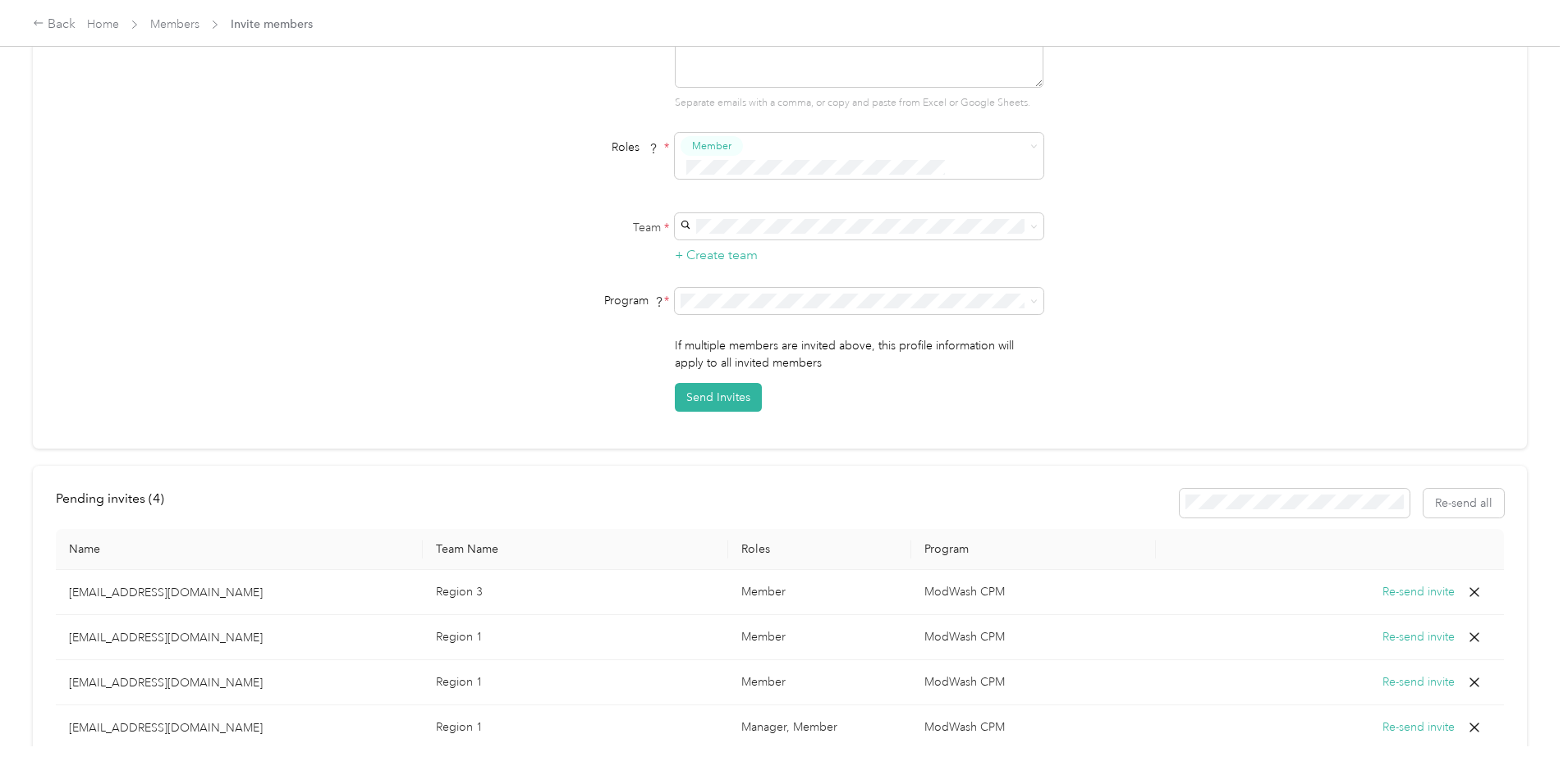
scroll to position [133, 0]
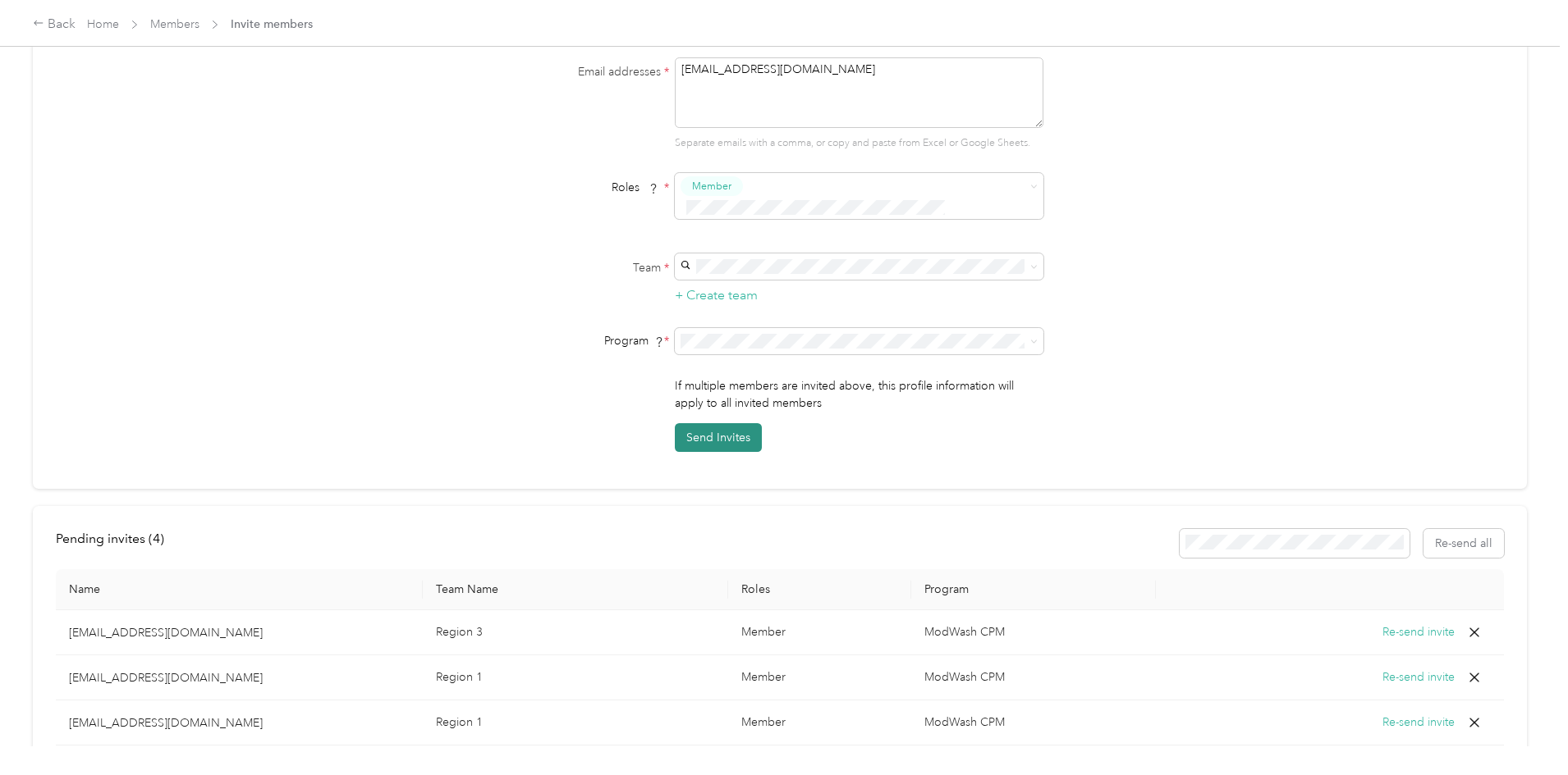
click at [732, 424] on button "Send Invites" at bounding box center [718, 438] width 87 height 28
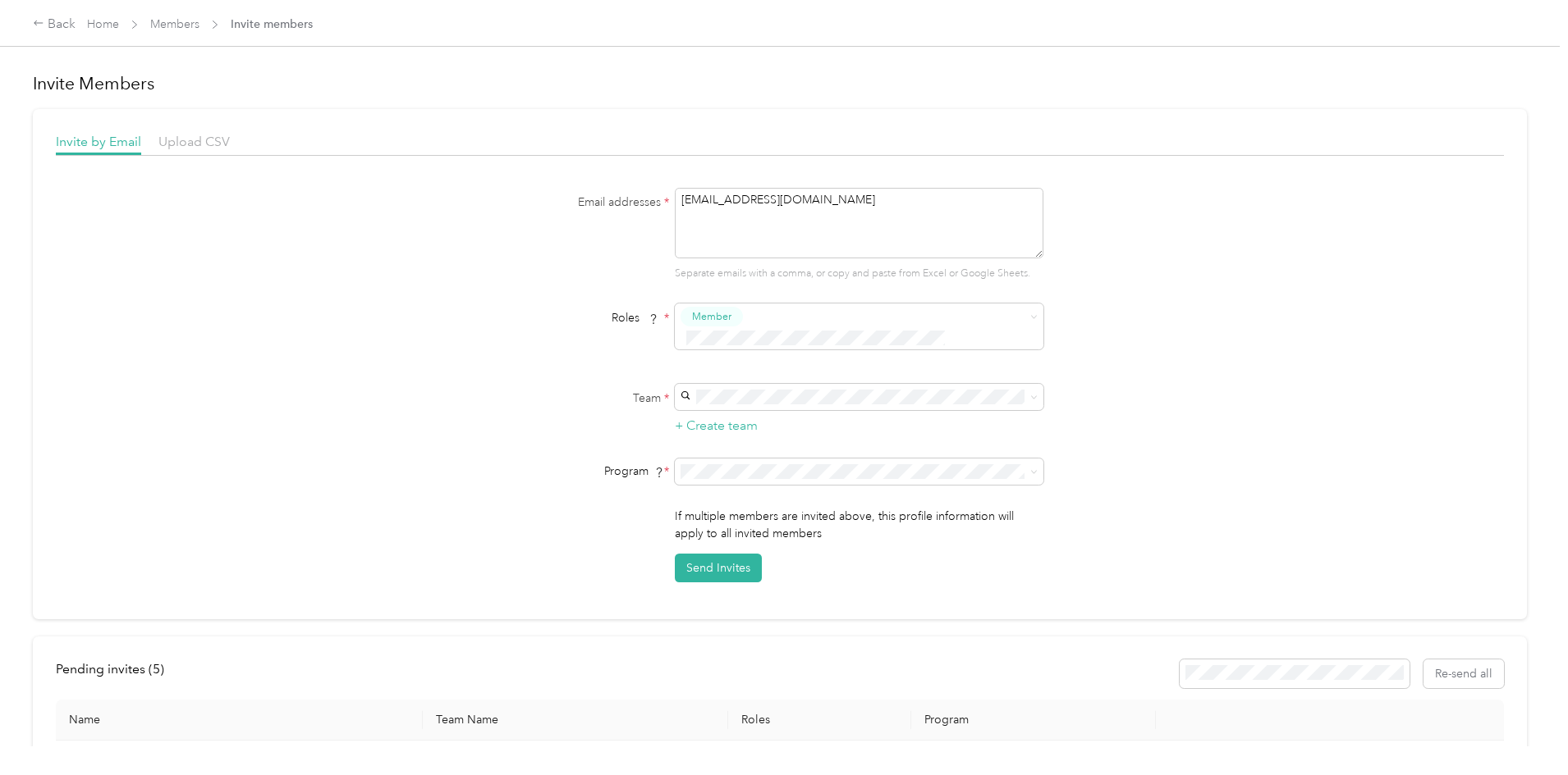
scroll to position [0, 0]
click at [793, 206] on textarea "csanchez@modwash.com" at bounding box center [858, 226] width 369 height 71
type textarea "fharris@modwash.com"
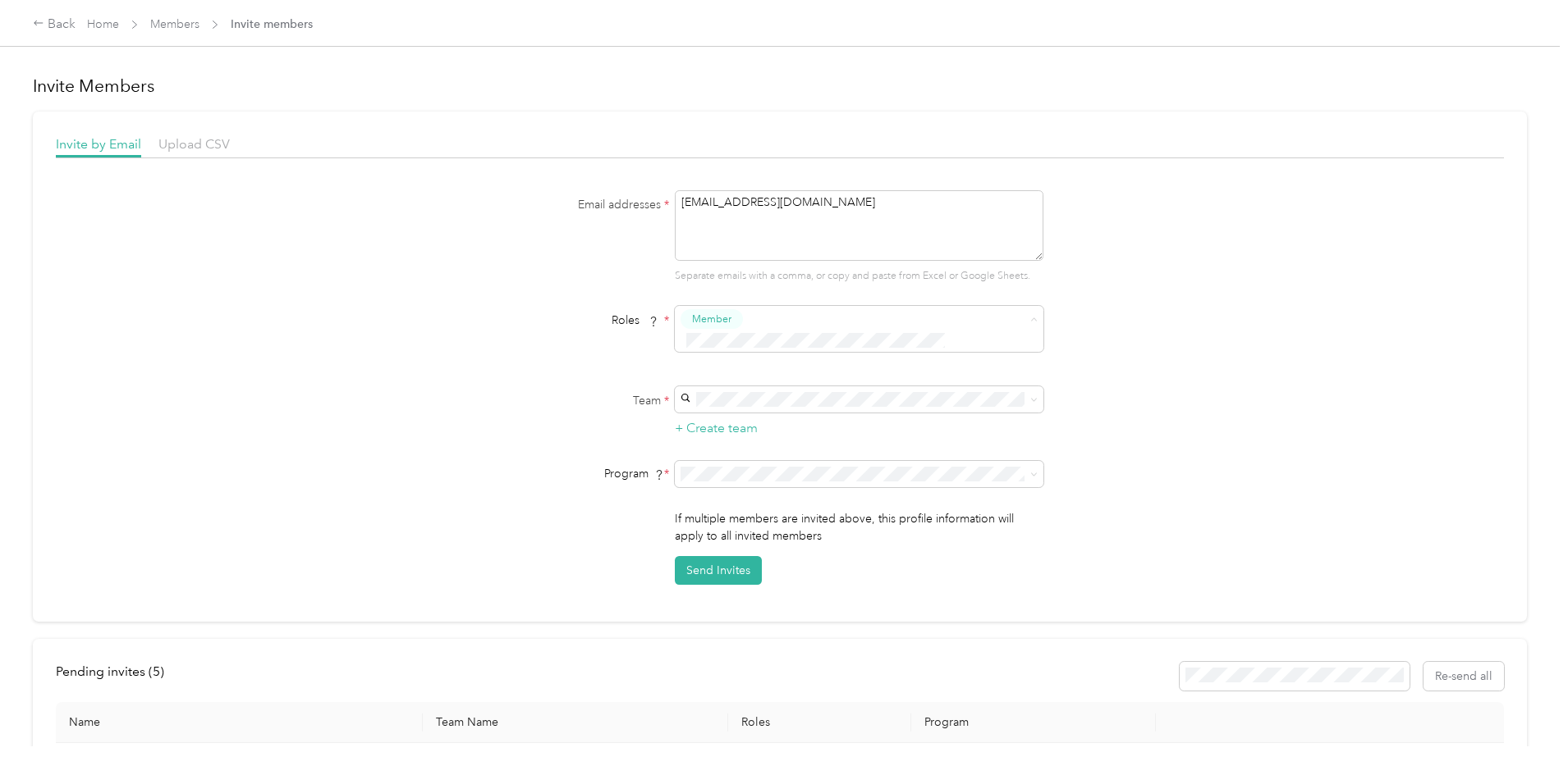
click at [755, 438] on div "Manager" at bounding box center [857, 444] width 345 height 21
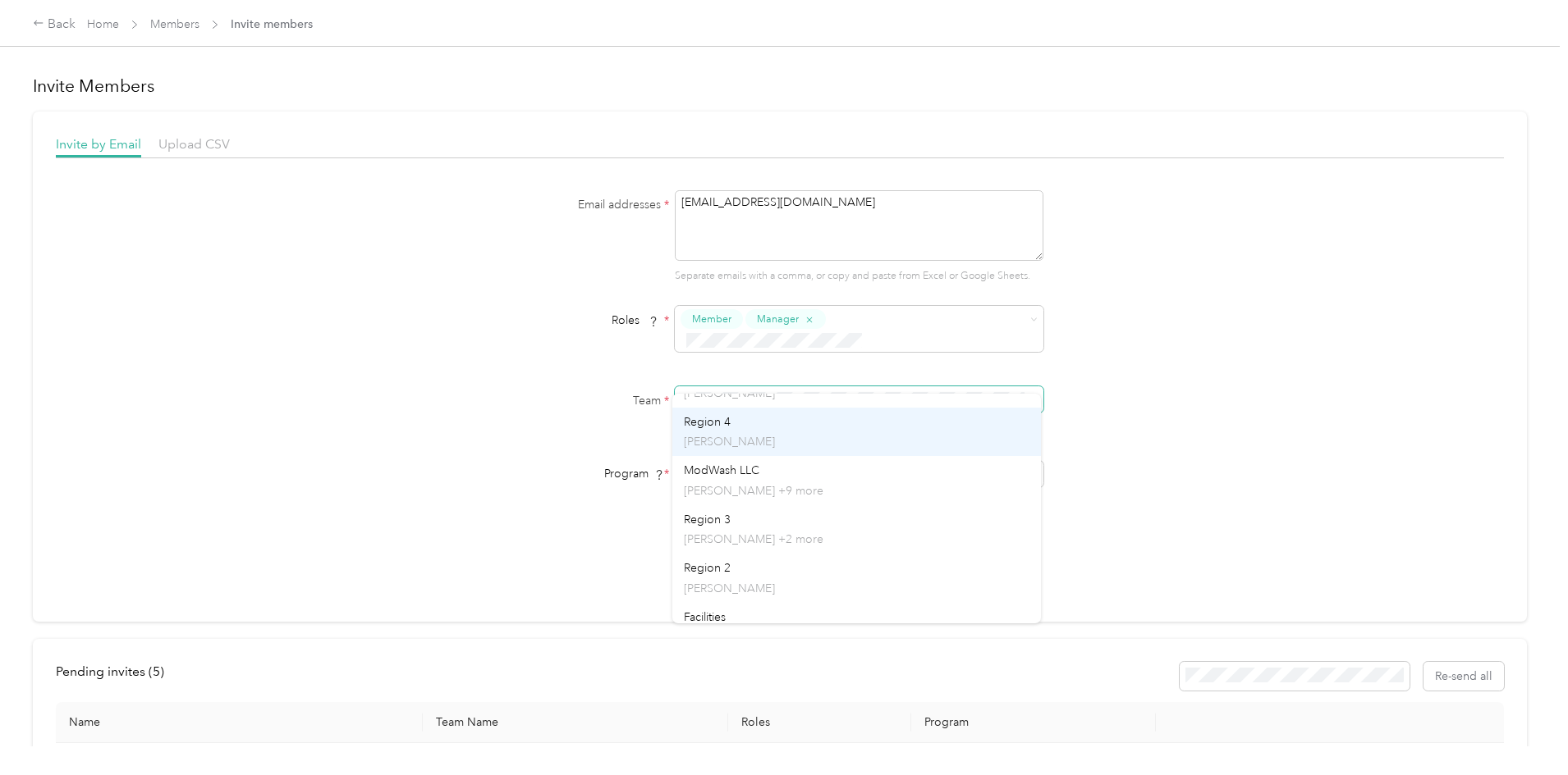
scroll to position [161, 0]
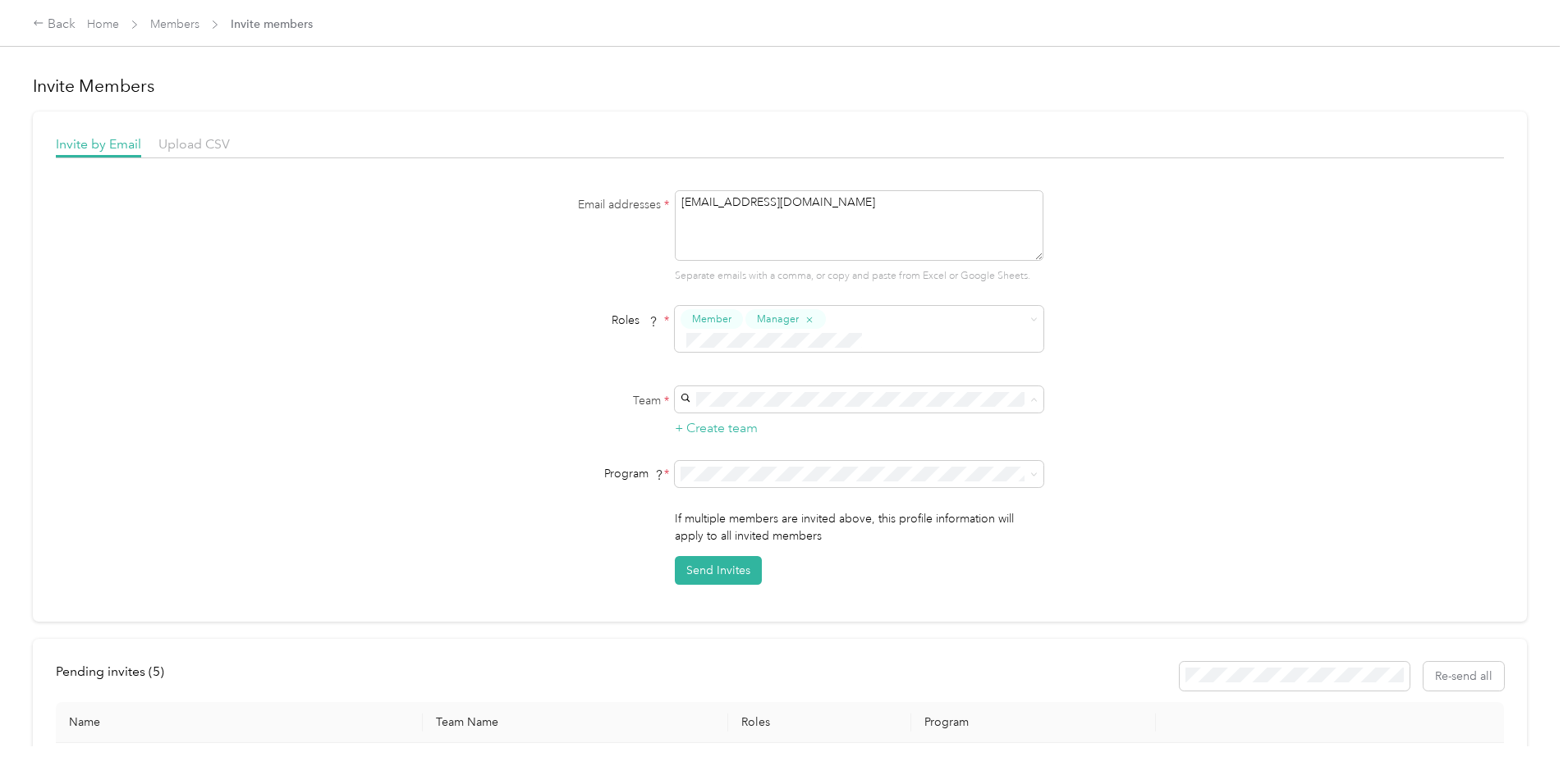
click at [770, 444] on div "ModWash LLC David Coston +9 more" at bounding box center [857, 453] width 345 height 38
click at [864, 461] on span at bounding box center [858, 474] width 369 height 26
click at [978, 461] on span at bounding box center [858, 474] width 369 height 26
click at [1036, 461] on span at bounding box center [858, 474] width 369 height 26
click at [1031, 471] on icon at bounding box center [1034, 475] width 8 height 8
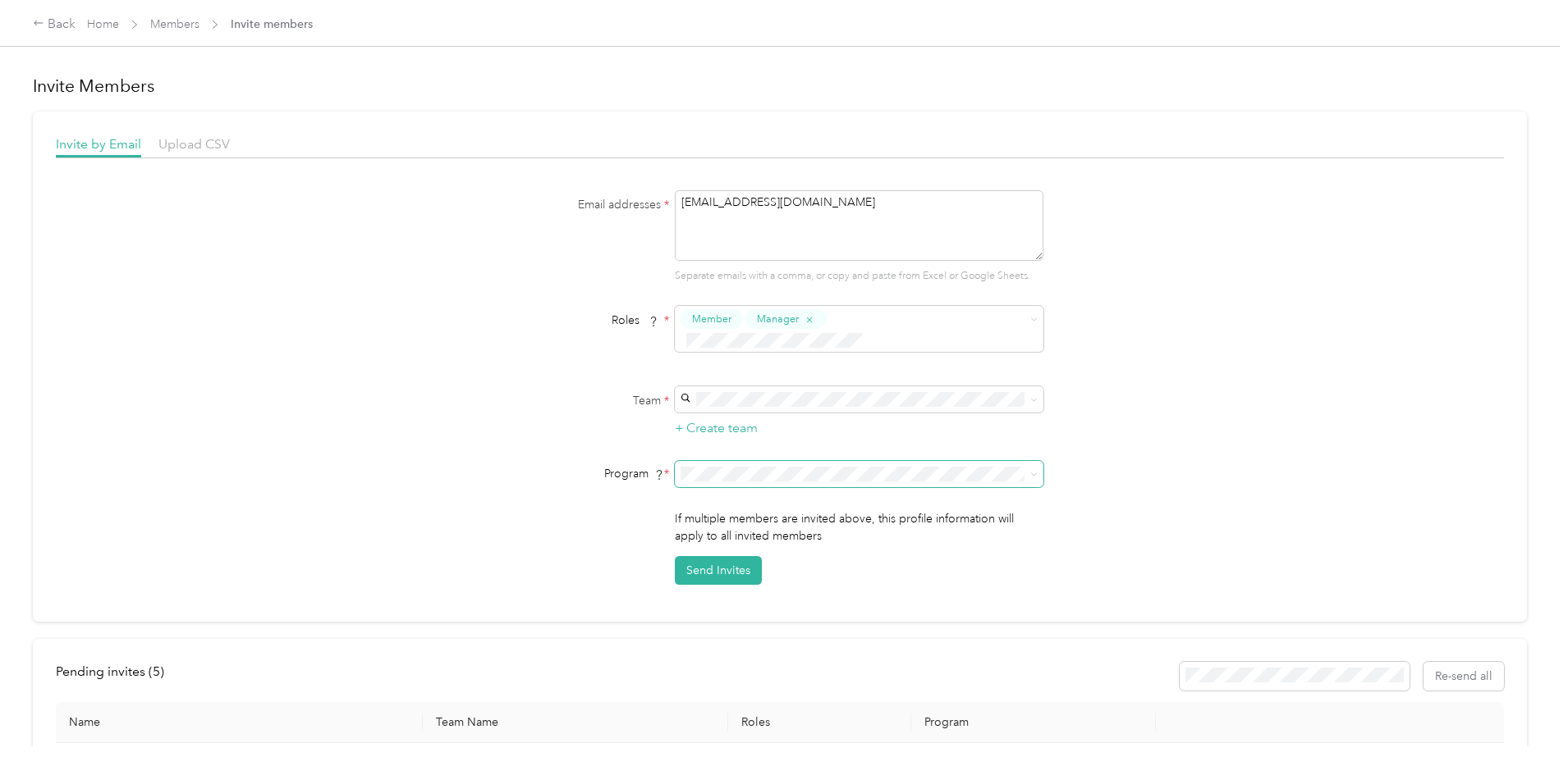
click at [868, 531] on li "ModWash CPM (CPM)" at bounding box center [857, 537] width 369 height 28
click at [727, 557] on button "Send Invites" at bounding box center [718, 570] width 87 height 28
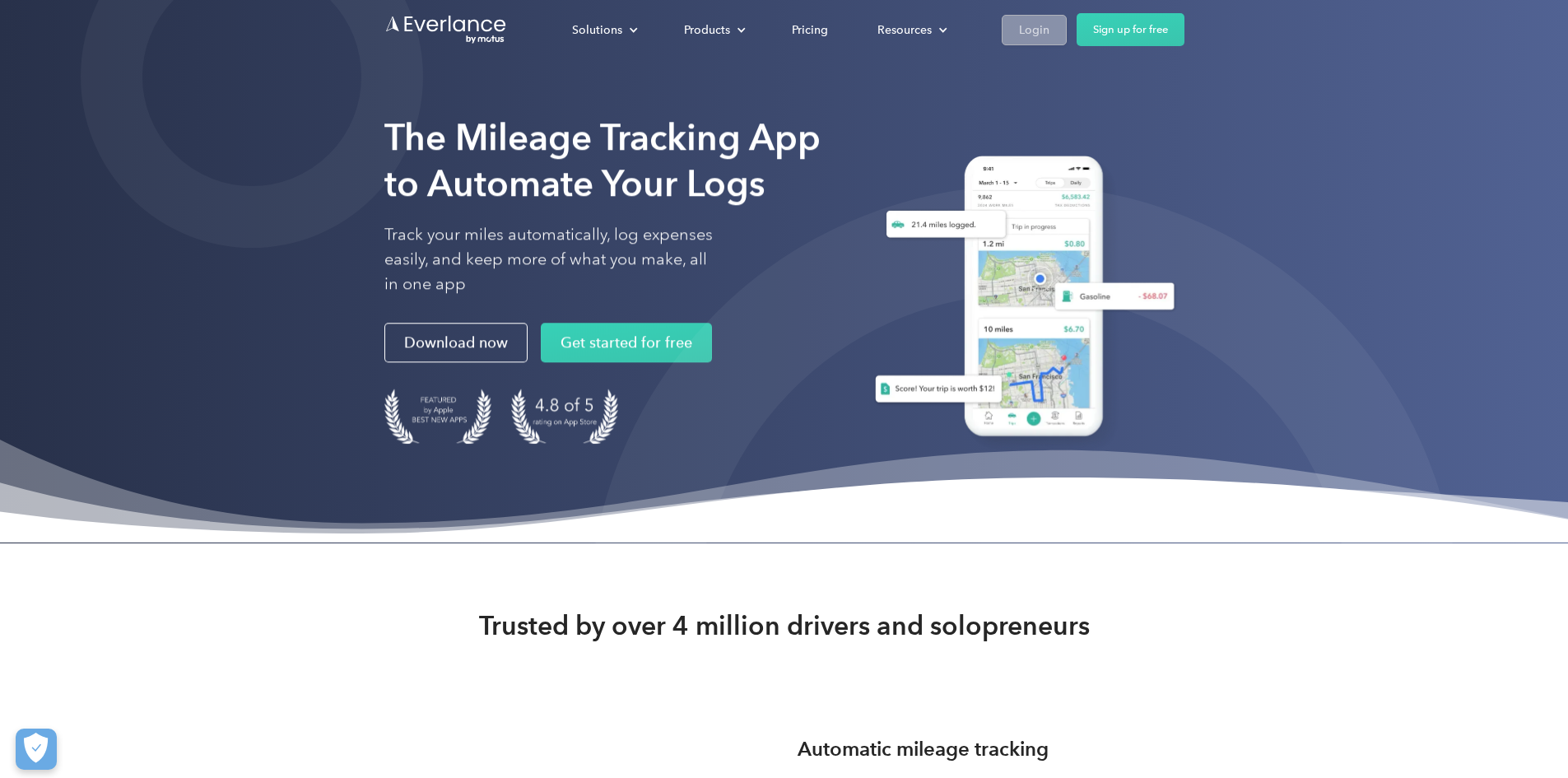
click at [1049, 36] on div "Login" at bounding box center [1034, 30] width 30 height 21
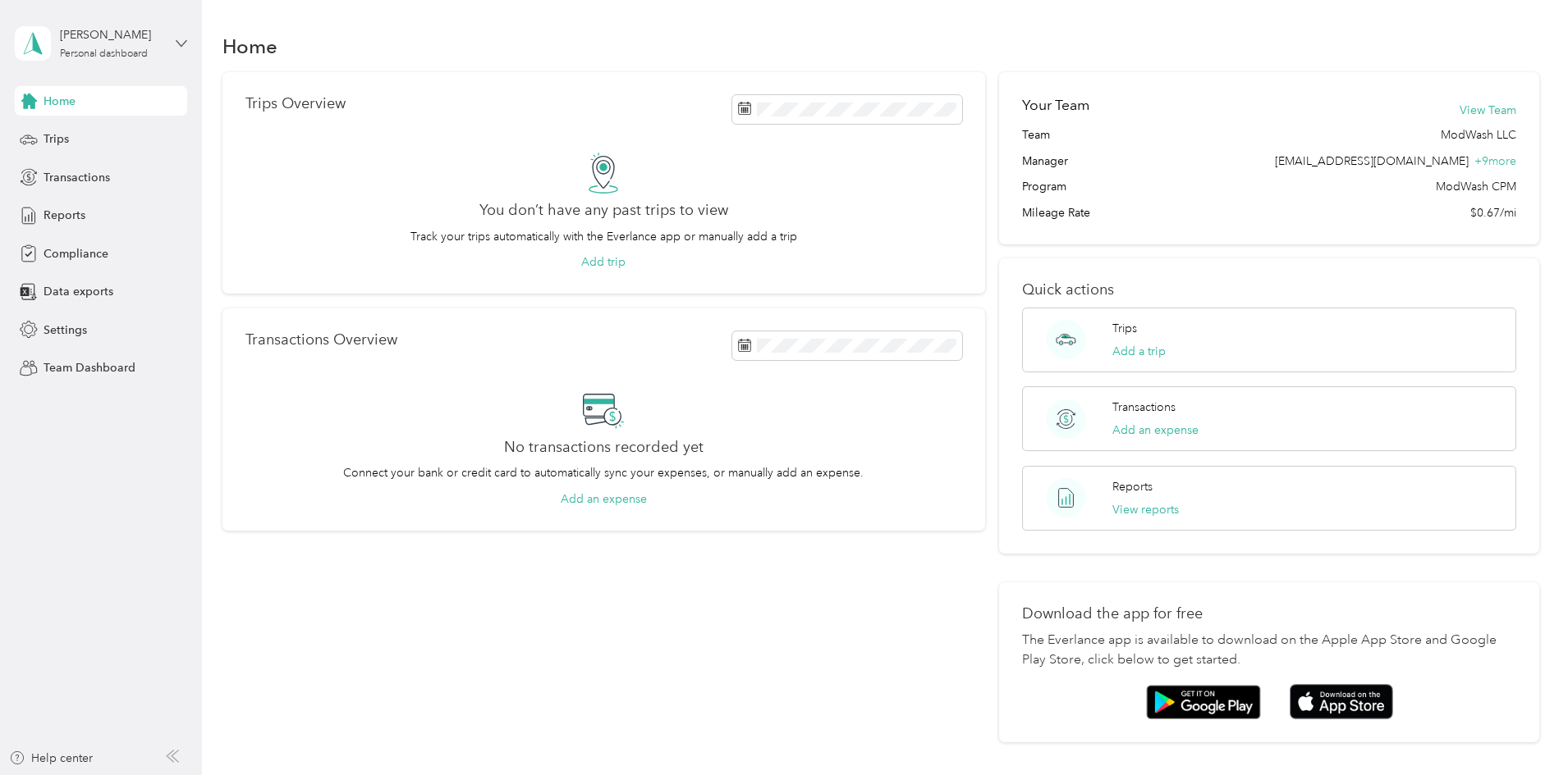
click at [183, 45] on icon at bounding box center [180, 43] width 11 height 11
click at [92, 144] on div "Team dashboard Personal dashboard Log out" at bounding box center [187, 173] width 323 height 104
click at [177, 52] on div "Conner Jones Personal dashboard" at bounding box center [101, 43] width 173 height 58
click at [101, 138] on div "Team dashboard" at bounding box center [187, 135] width 323 height 28
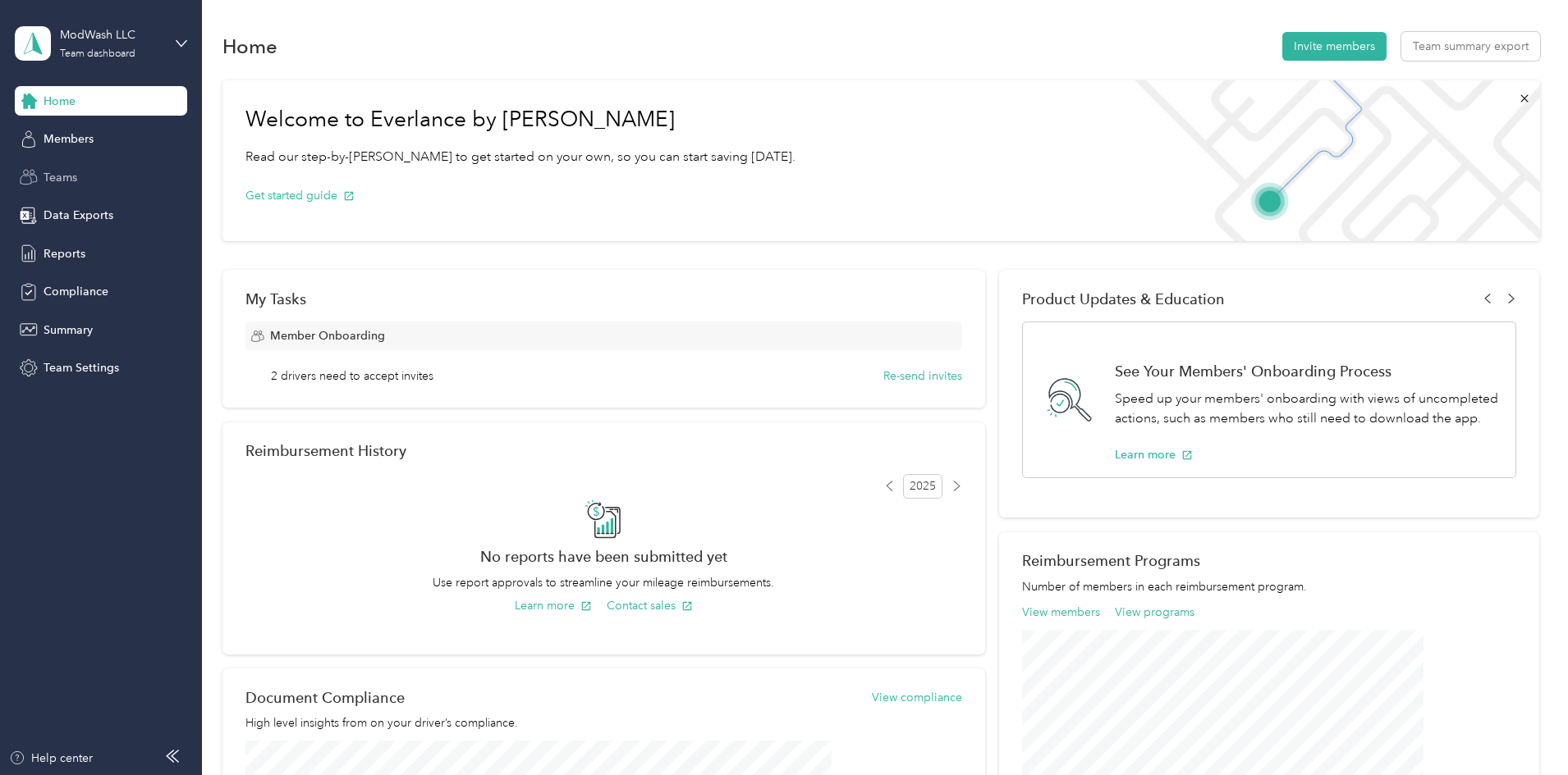
click at [53, 179] on span "Teams" at bounding box center [60, 178] width 34 height 17
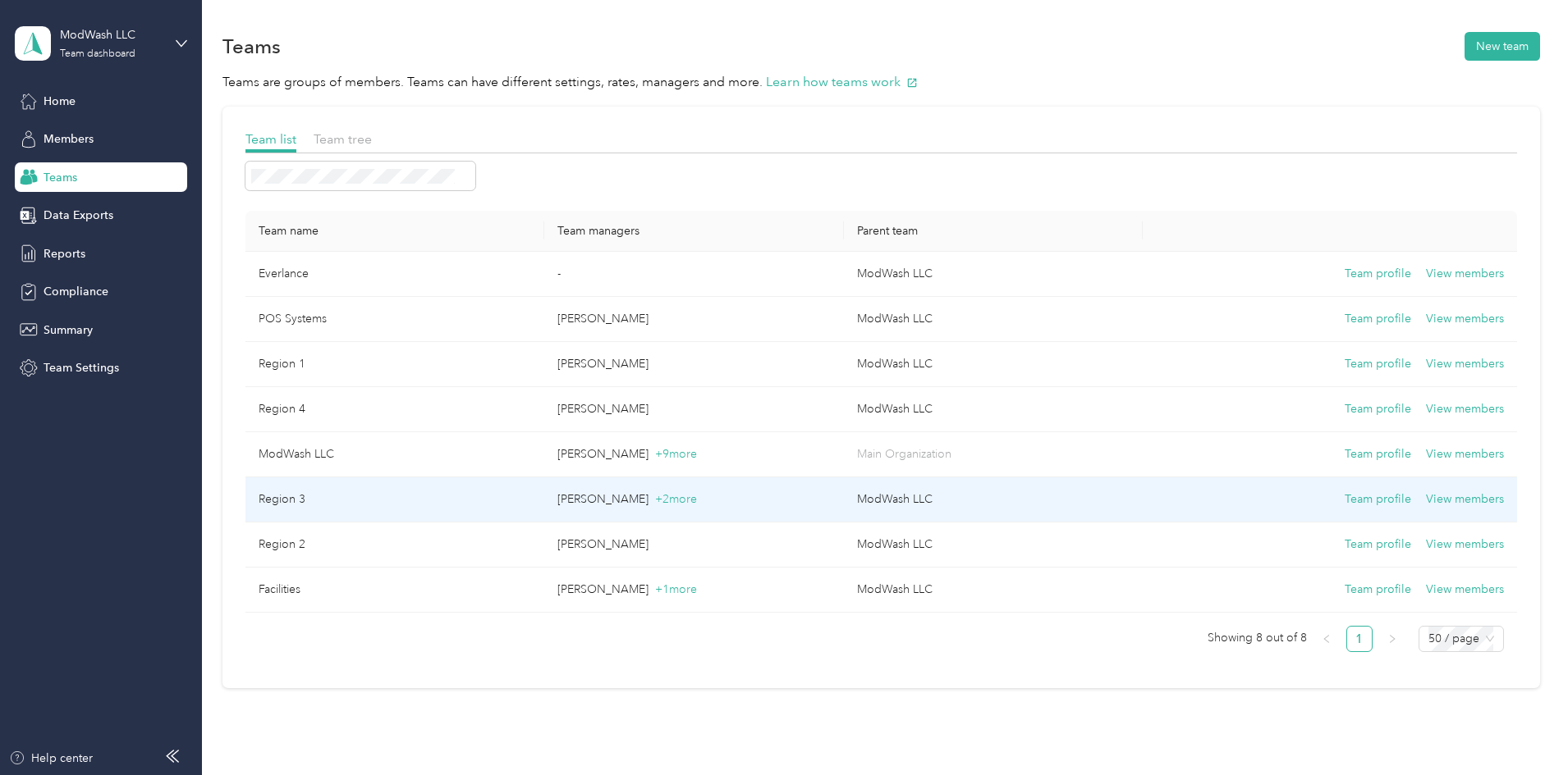
click at [397, 503] on td "Region 3" at bounding box center [395, 500] width 299 height 45
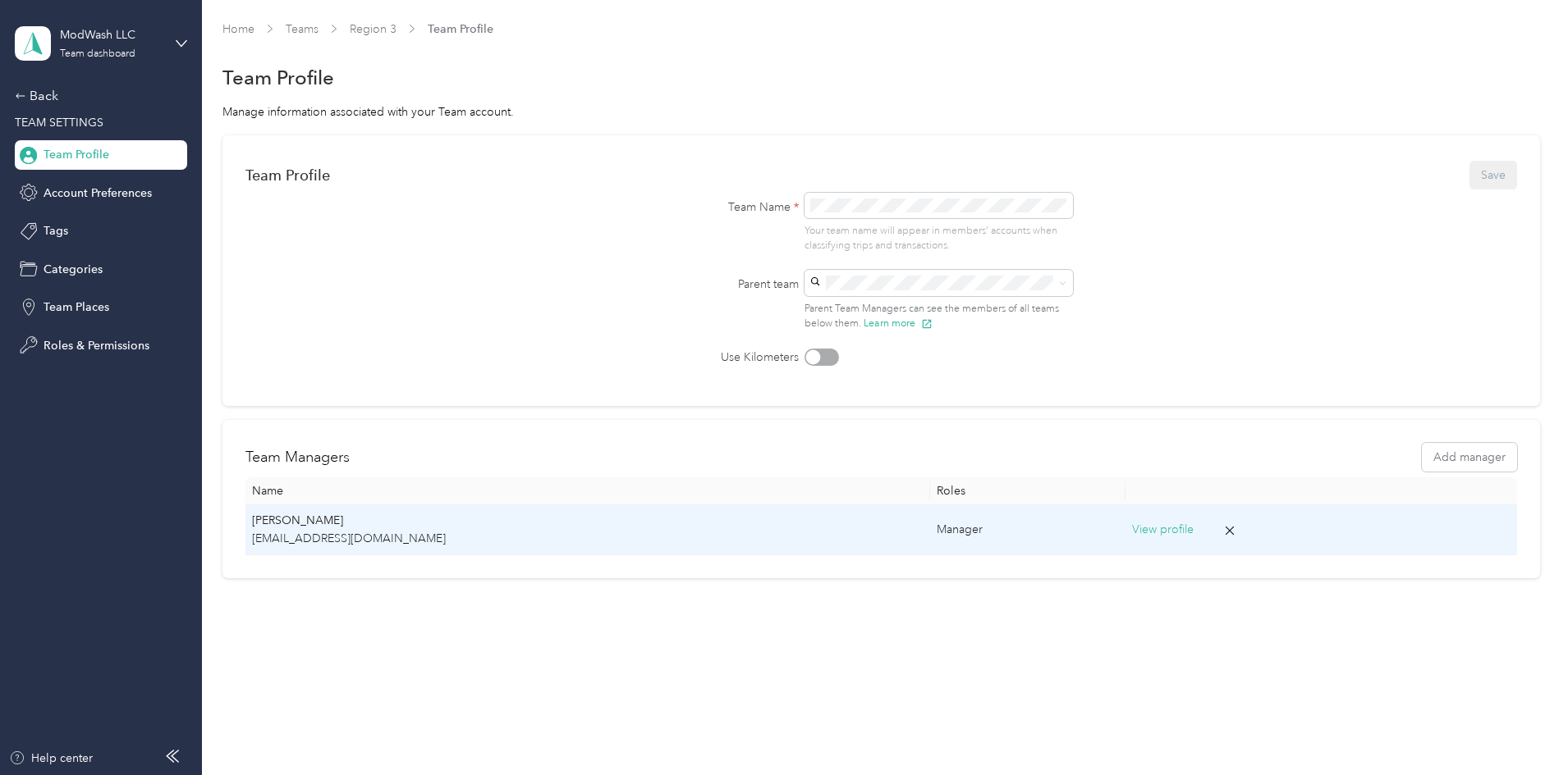
click at [409, 516] on p "Edwin Correa" at bounding box center [588, 520] width 672 height 18
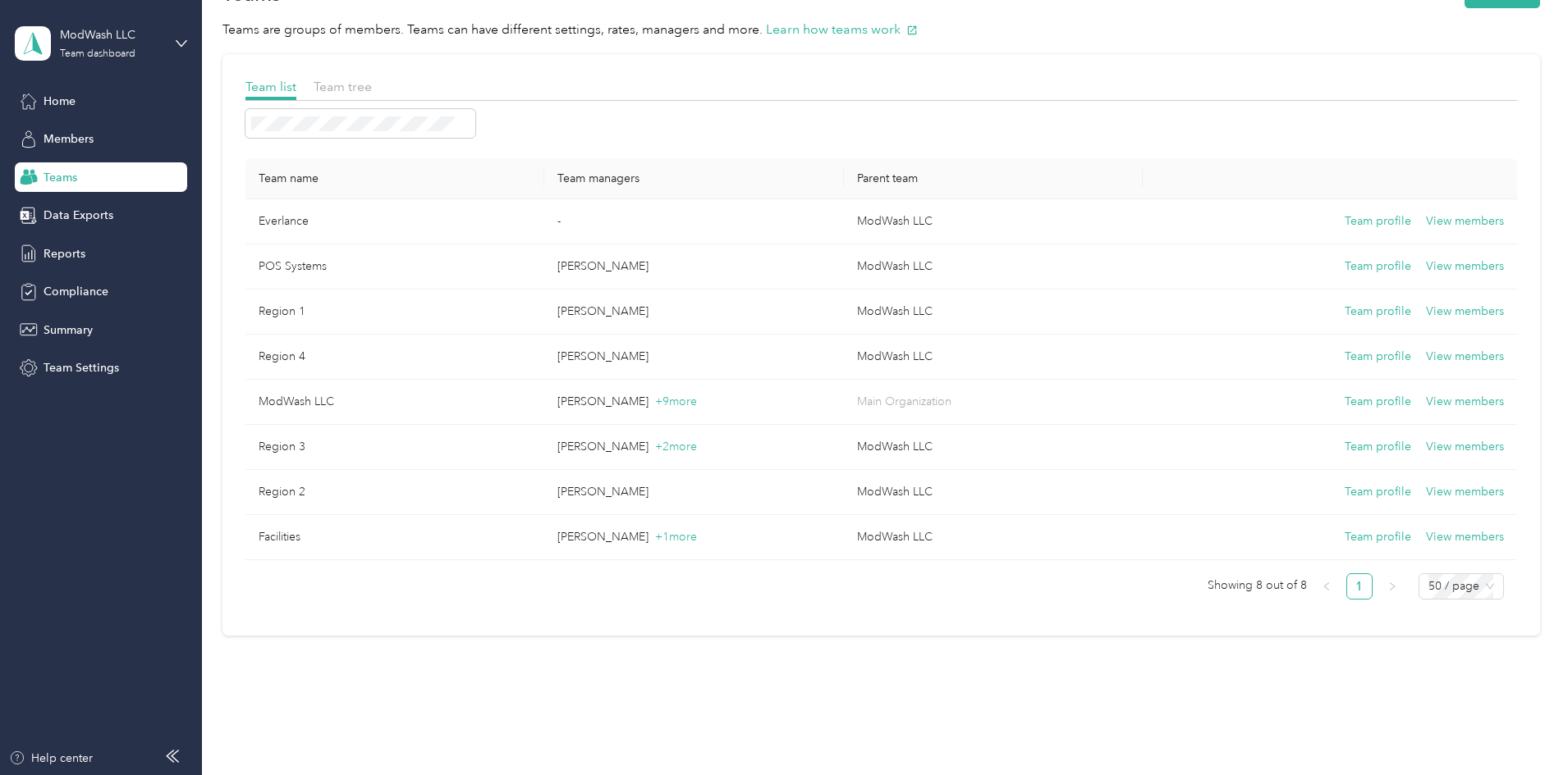
scroll to position [82, 0]
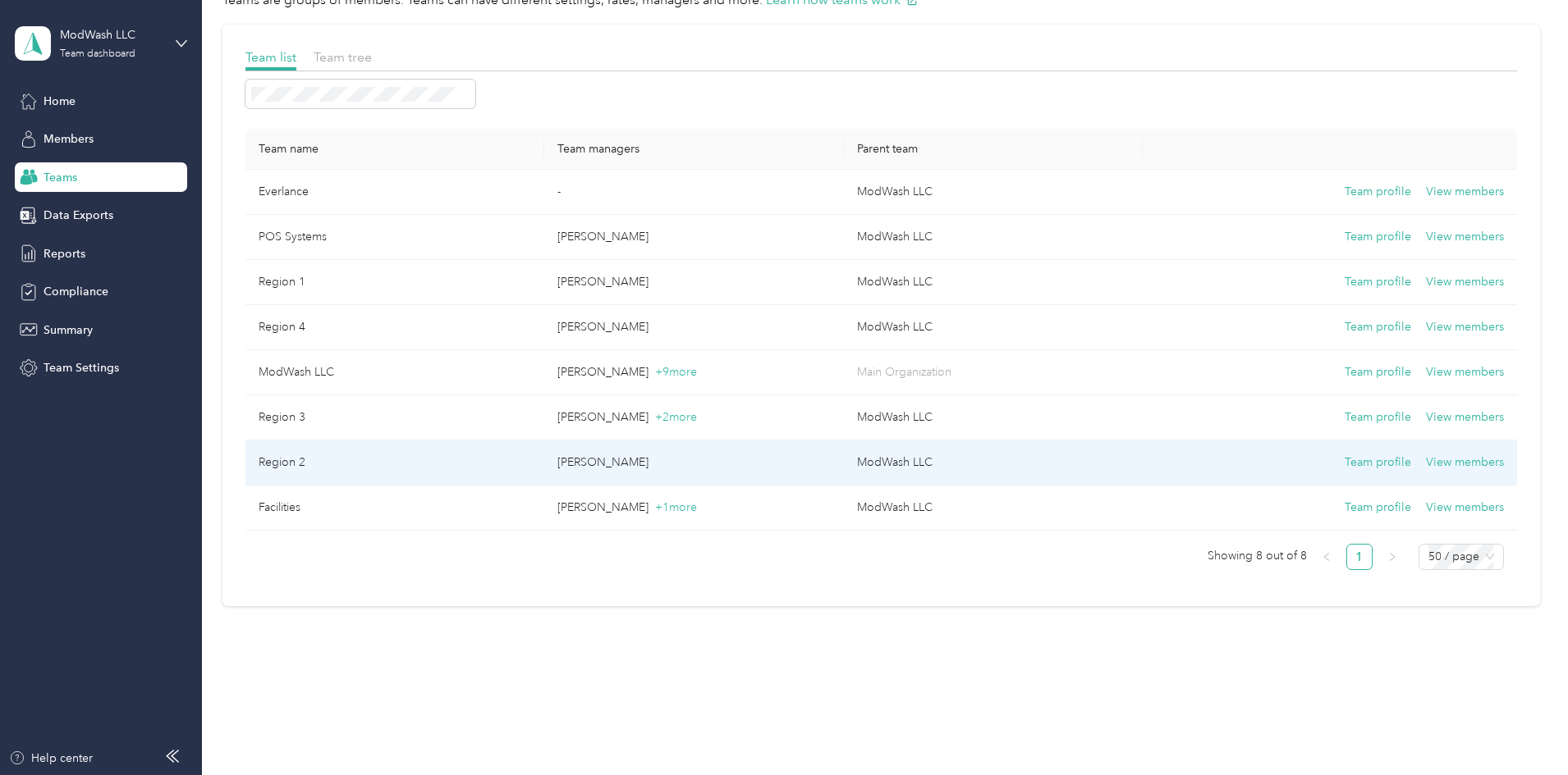
click at [393, 457] on td "Region 2" at bounding box center [395, 463] width 299 height 45
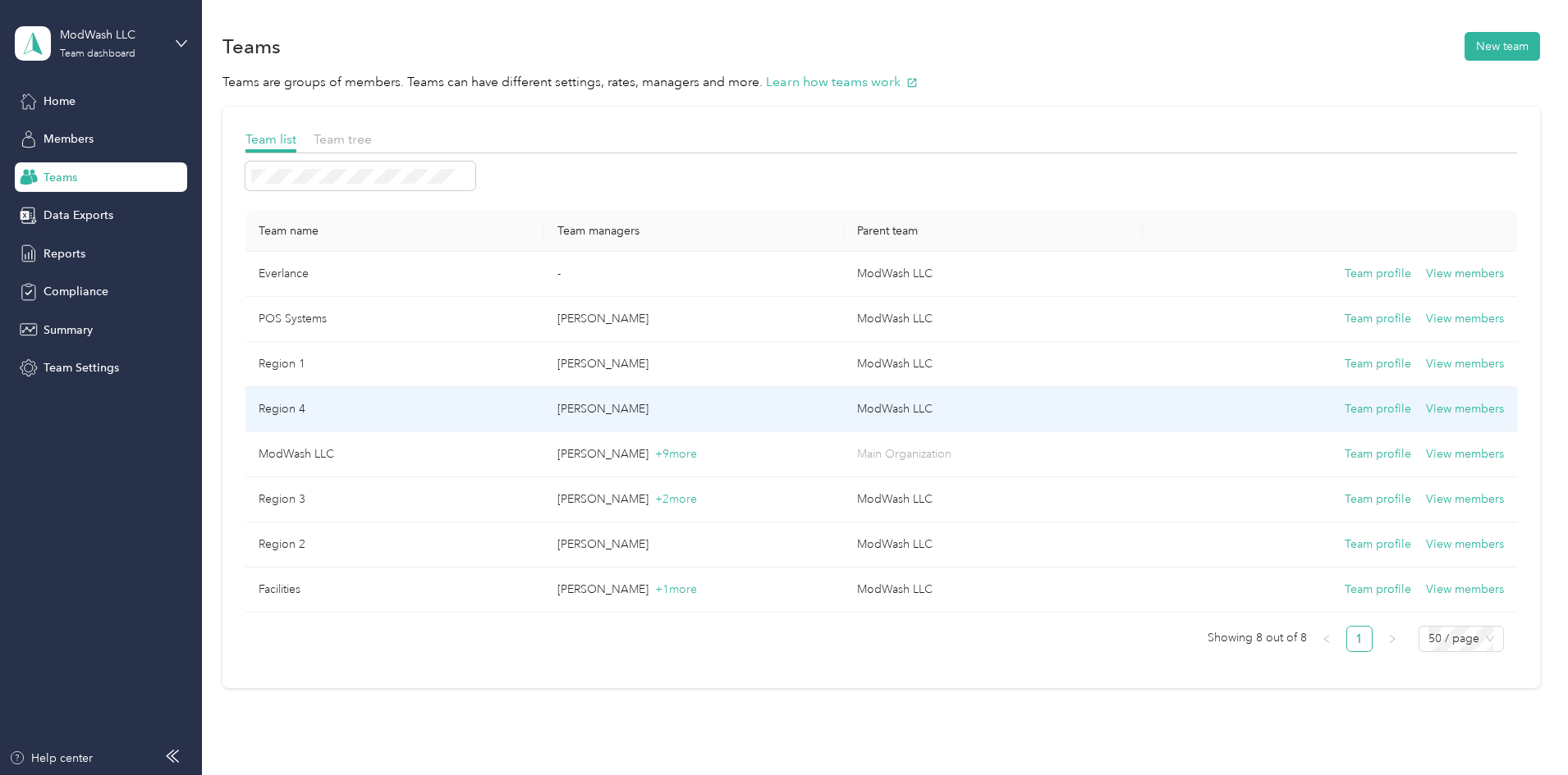
click at [396, 403] on td "Region 4" at bounding box center [395, 410] width 299 height 45
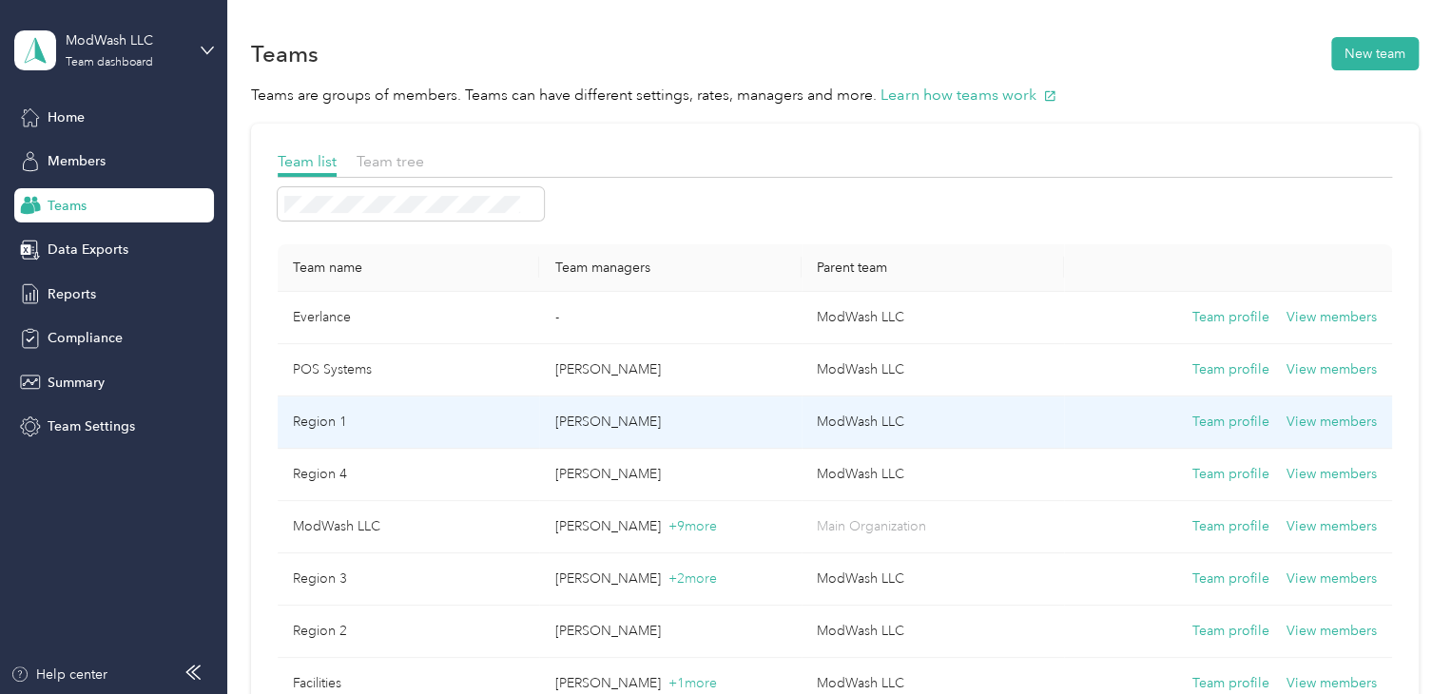
click at [327, 416] on td "Region 1" at bounding box center [409, 422] width 262 height 52
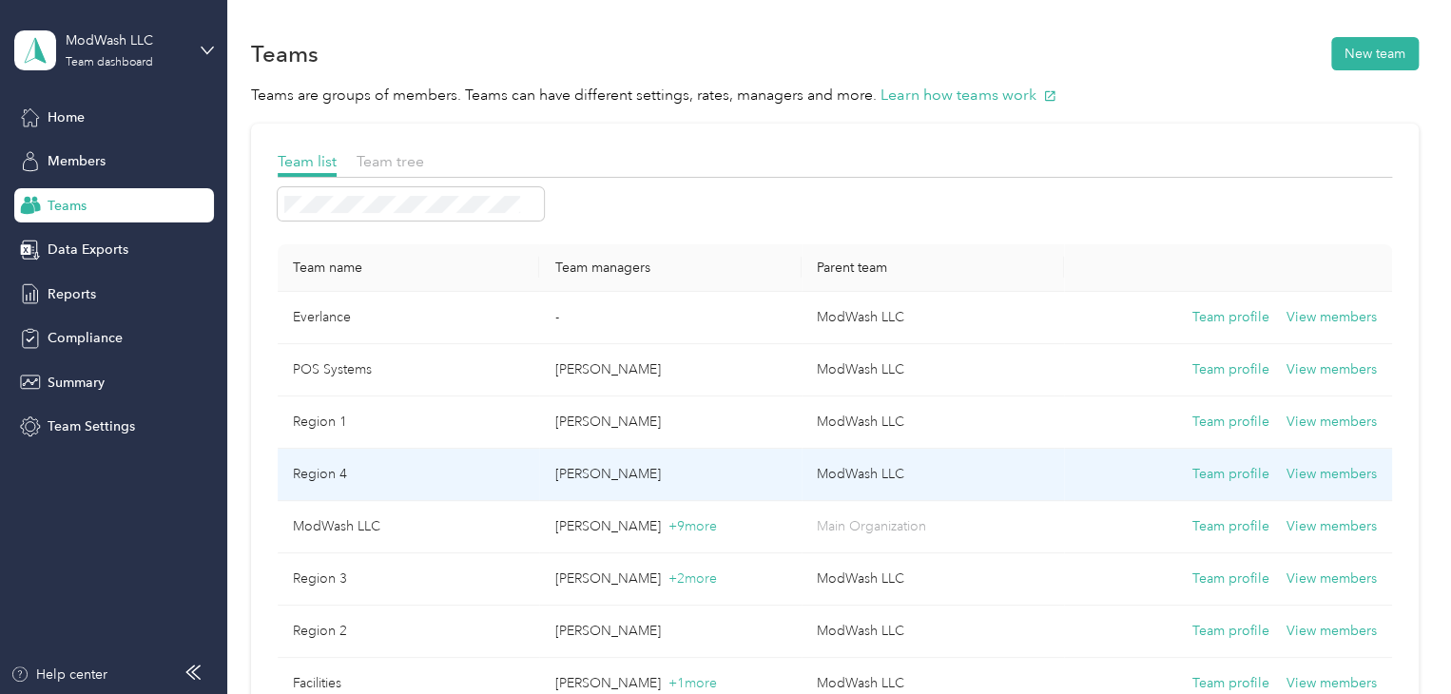
click at [306, 474] on td "Region 4" at bounding box center [409, 475] width 262 height 52
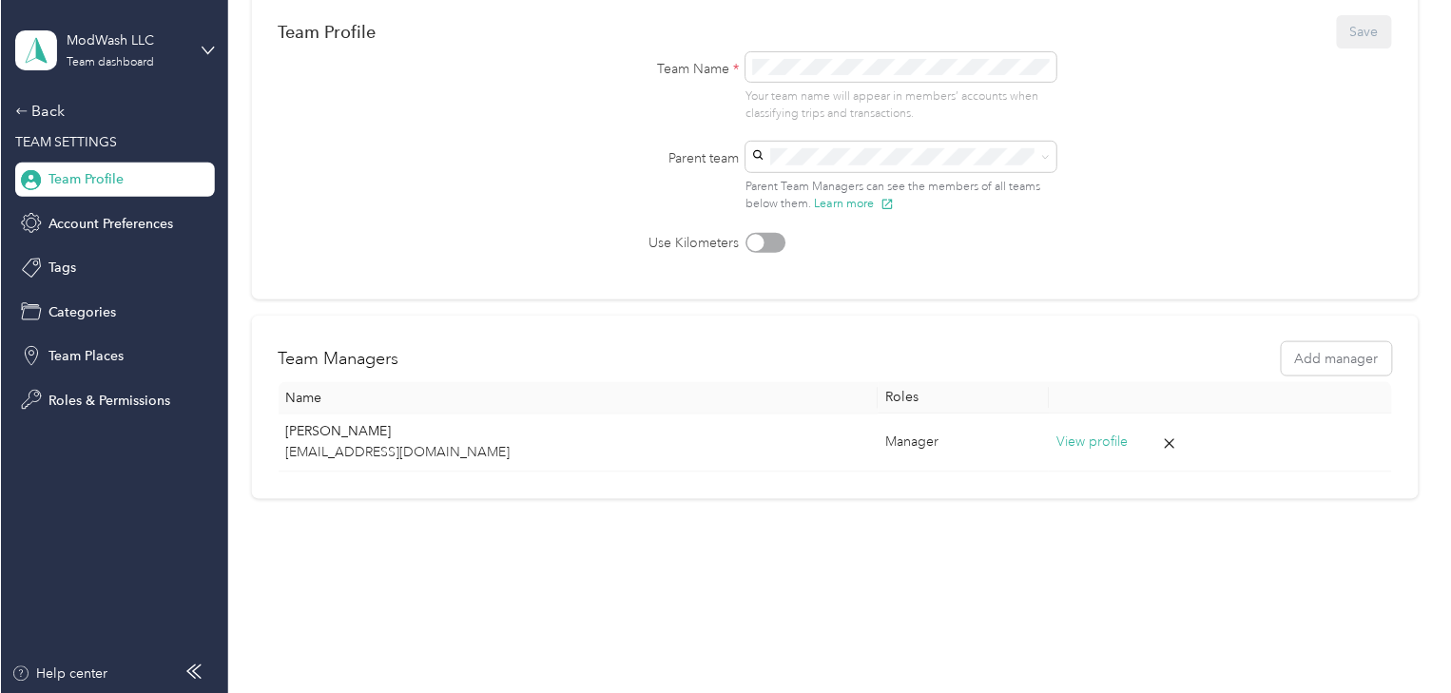
scroll to position [162, 0]
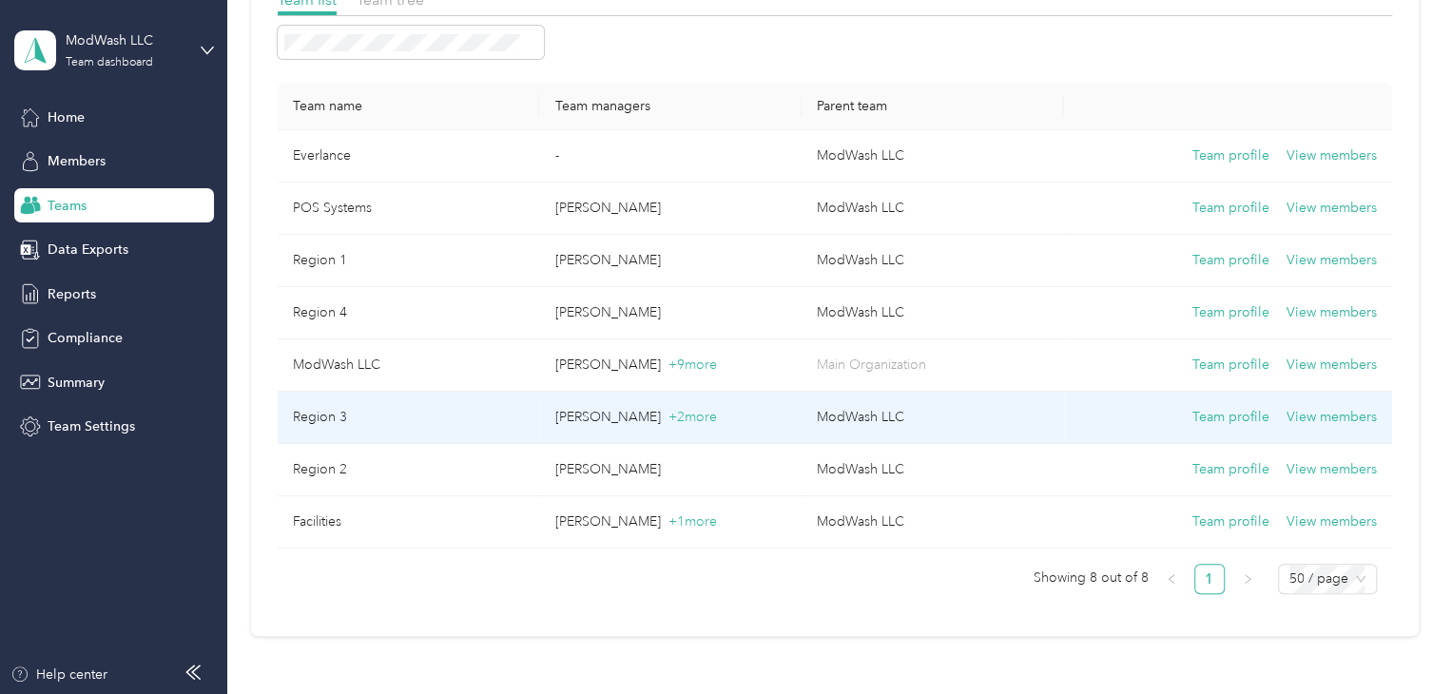
click at [578, 419] on p "Barrett Elkin + 2 more" at bounding box center [670, 417] width 232 height 21
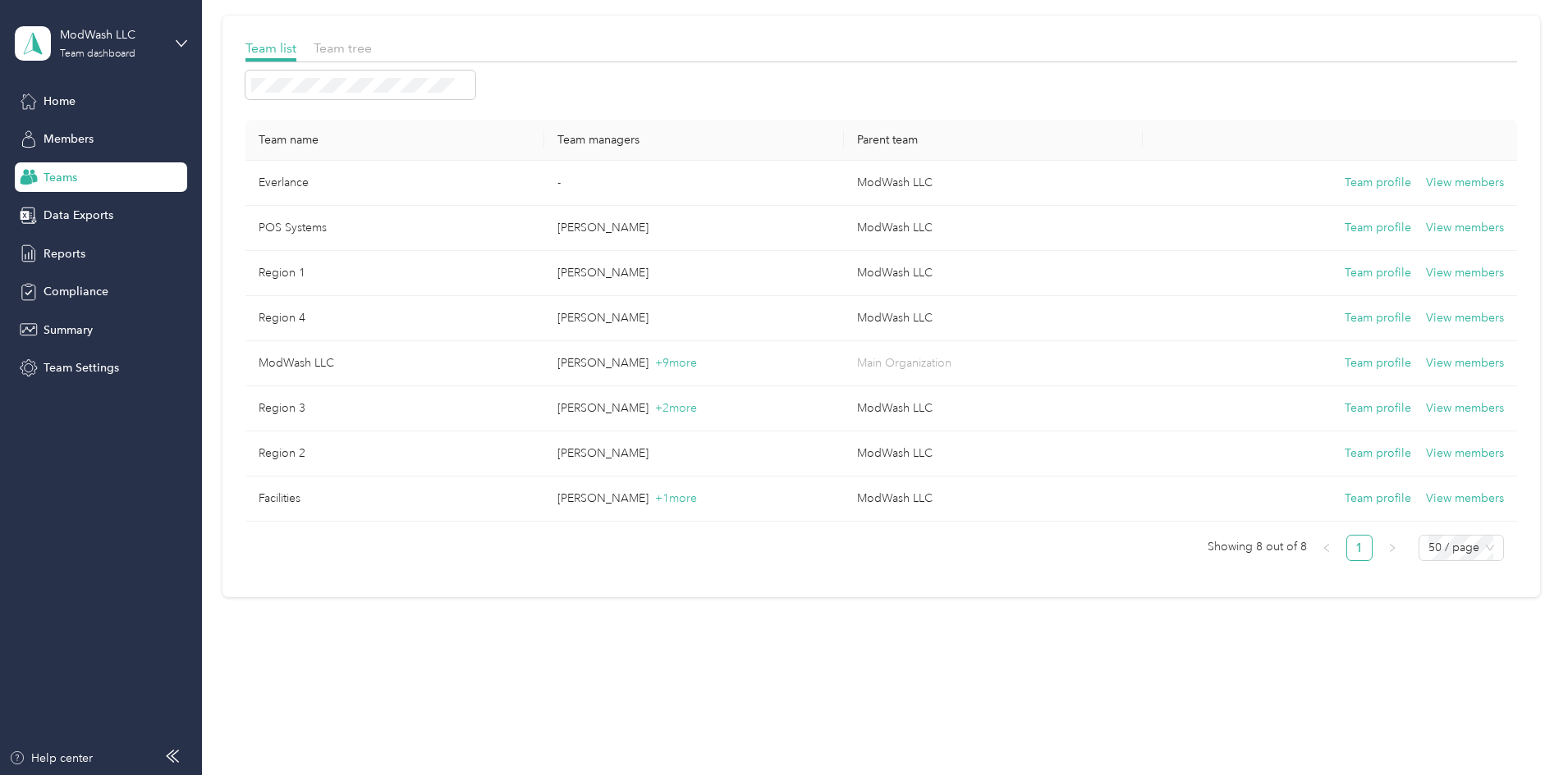
scroll to position [91, 0]
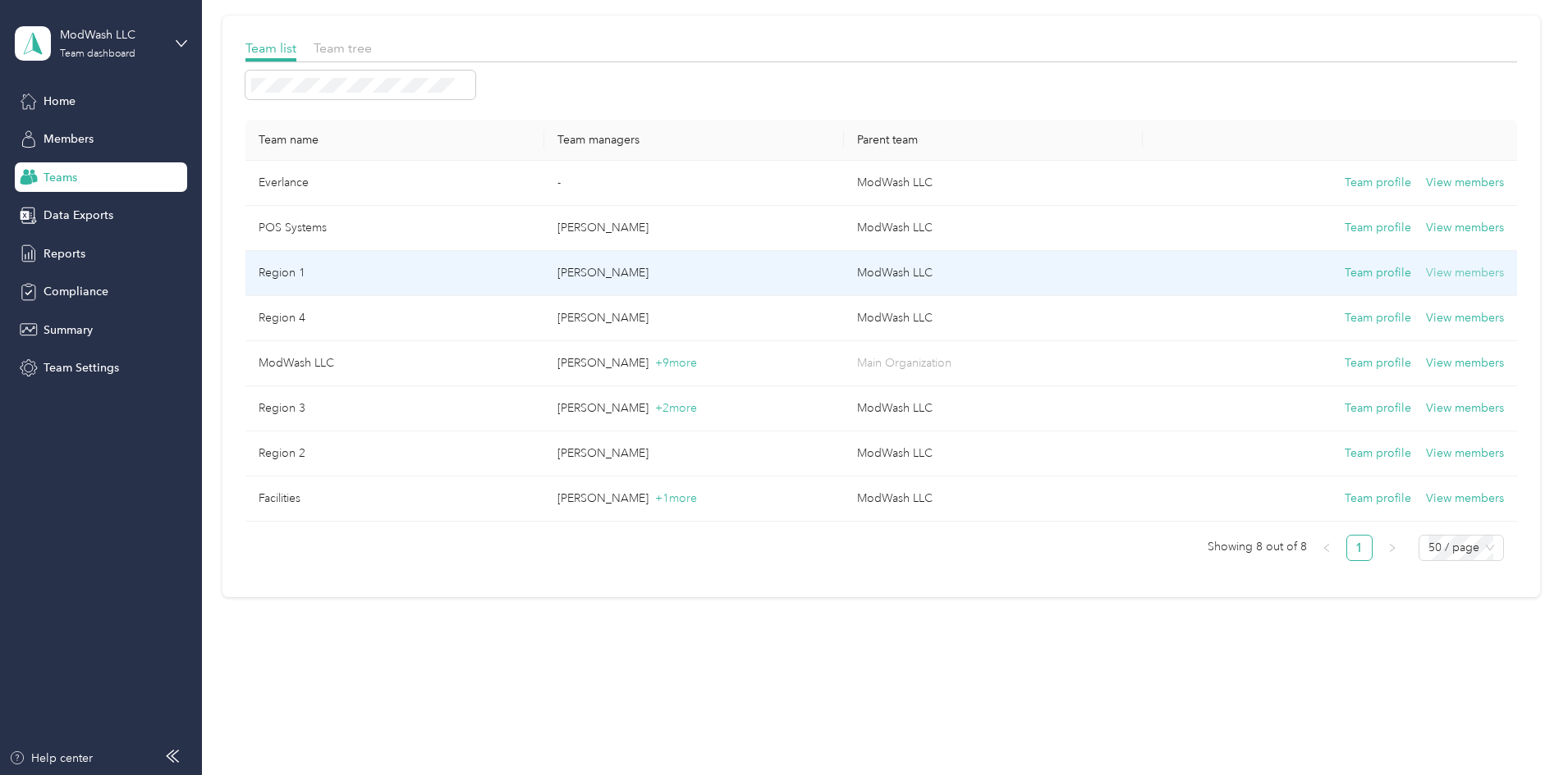
click at [1426, 274] on button "View members" at bounding box center [1464, 273] width 78 height 18
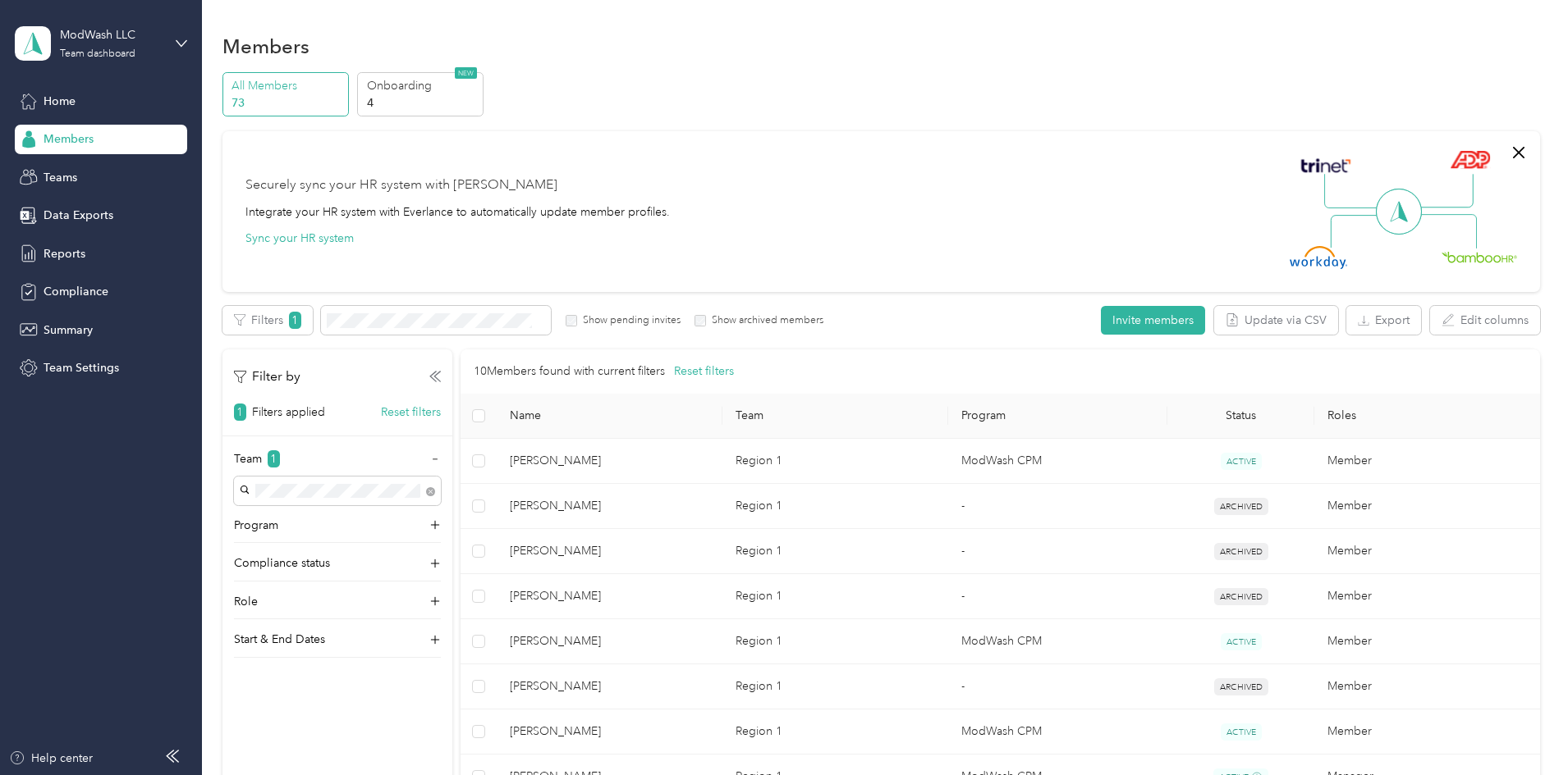
click at [92, 150] on div "Members" at bounding box center [101, 139] width 173 height 29
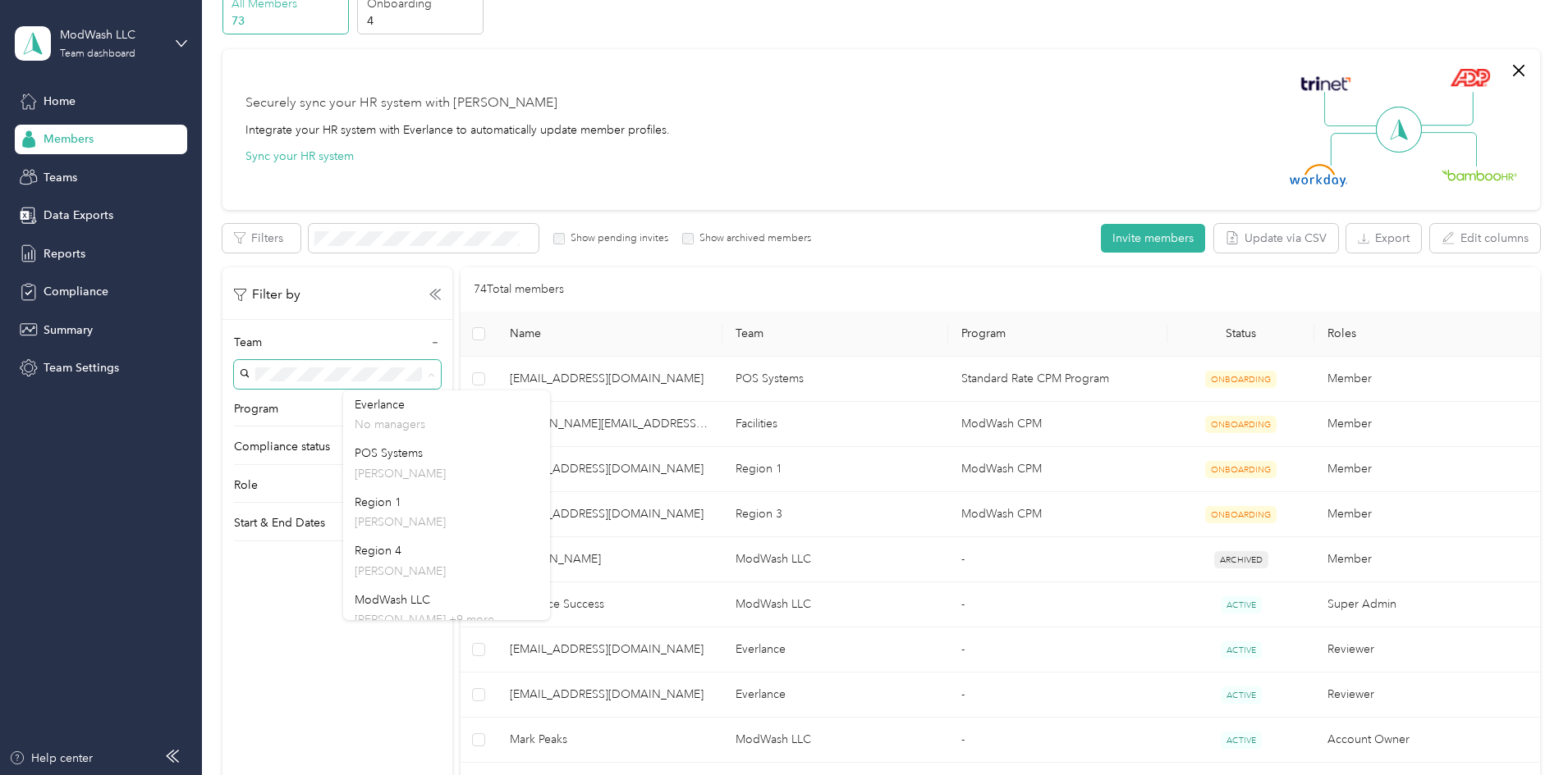
click at [319, 356] on div "All Members 73 Onboarding 4 NEW Securely sync your HR system with Everlance Int…" at bounding box center [882, 772] width 1318 height 1562
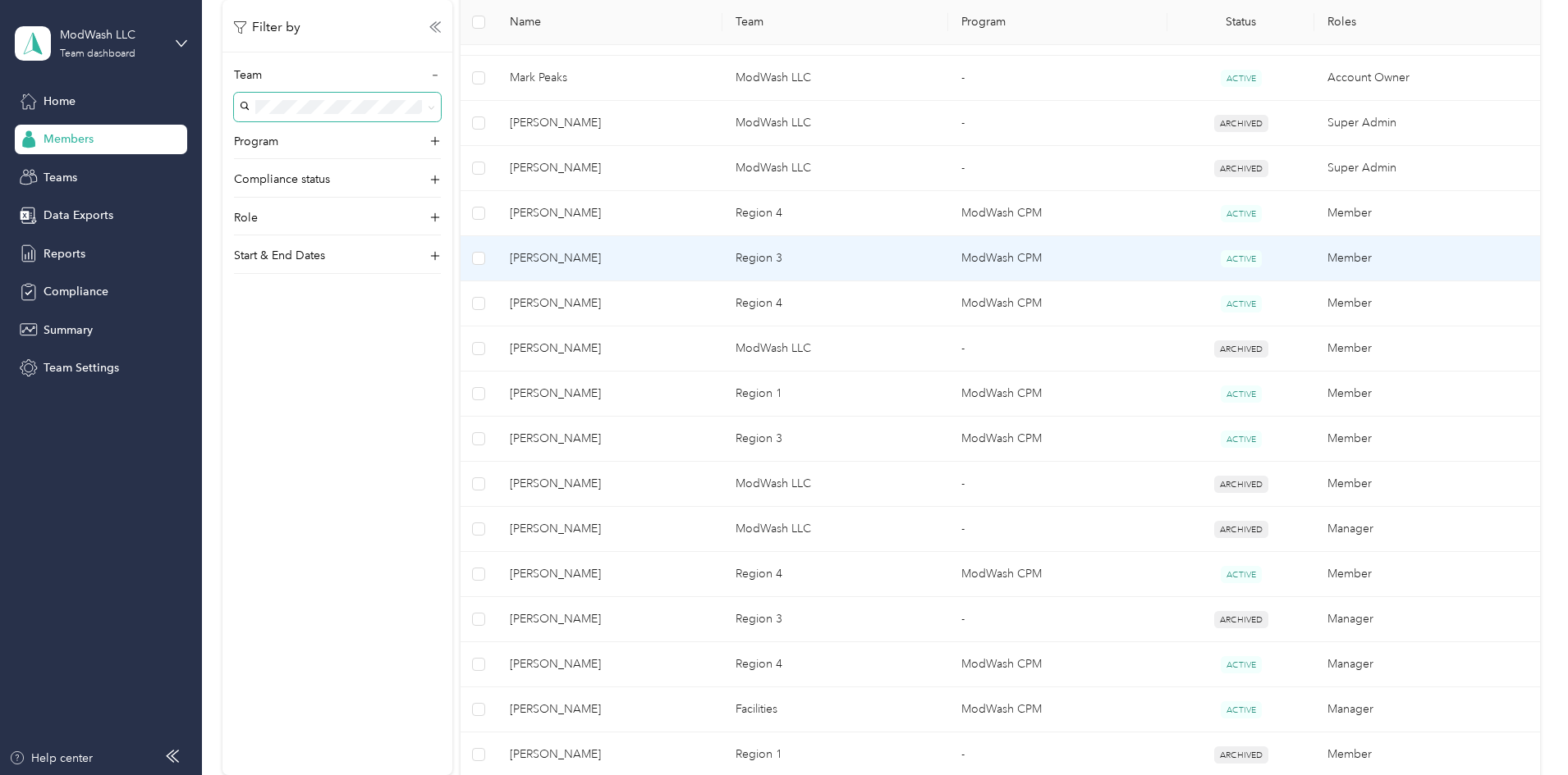
scroll to position [1028, 0]
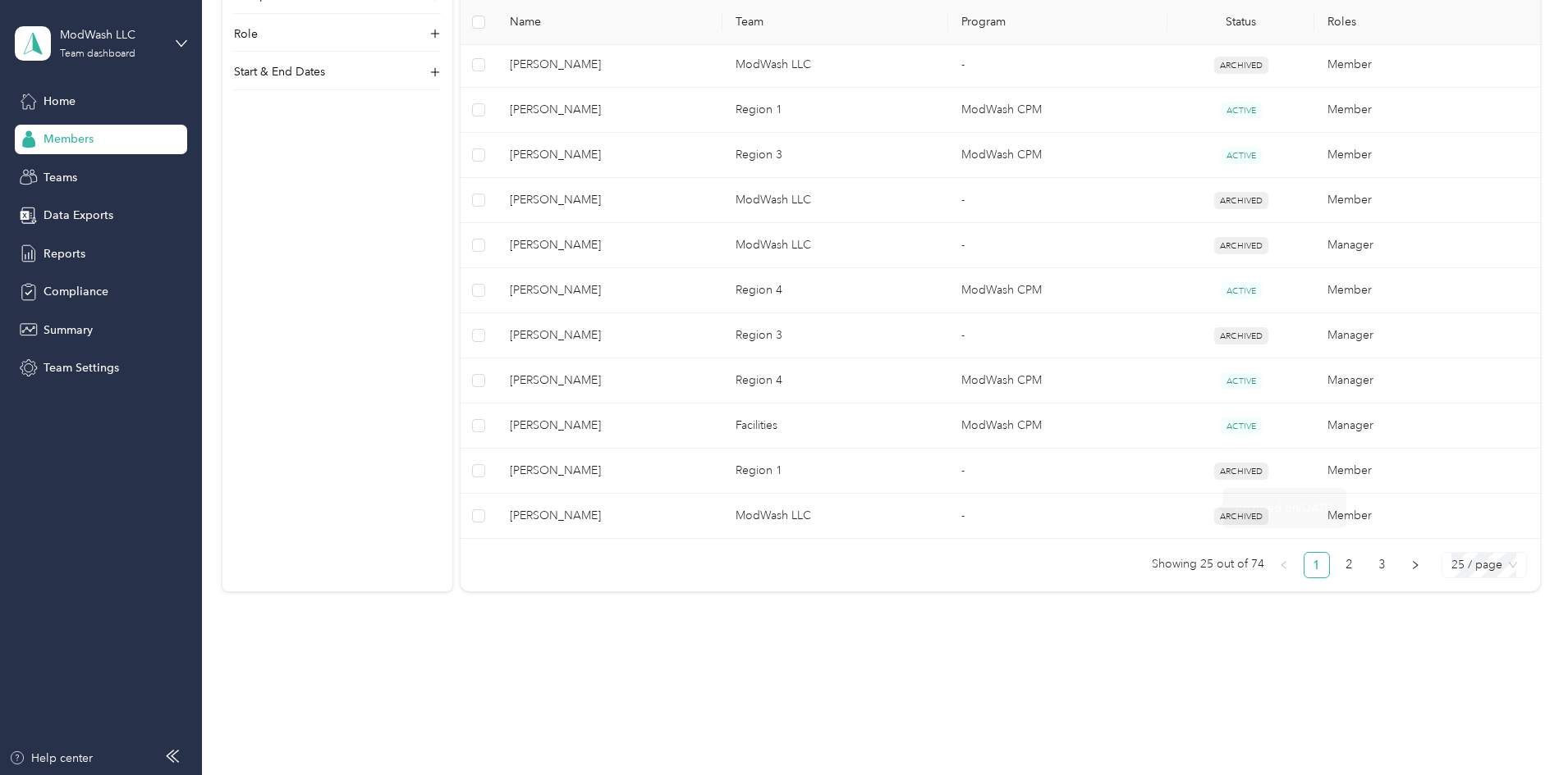
click at [1451, 565] on span "25 / page" at bounding box center [1484, 565] width 66 height 25
click at [1455, 648] on div "100 / page" at bounding box center [1483, 650] width 58 height 18
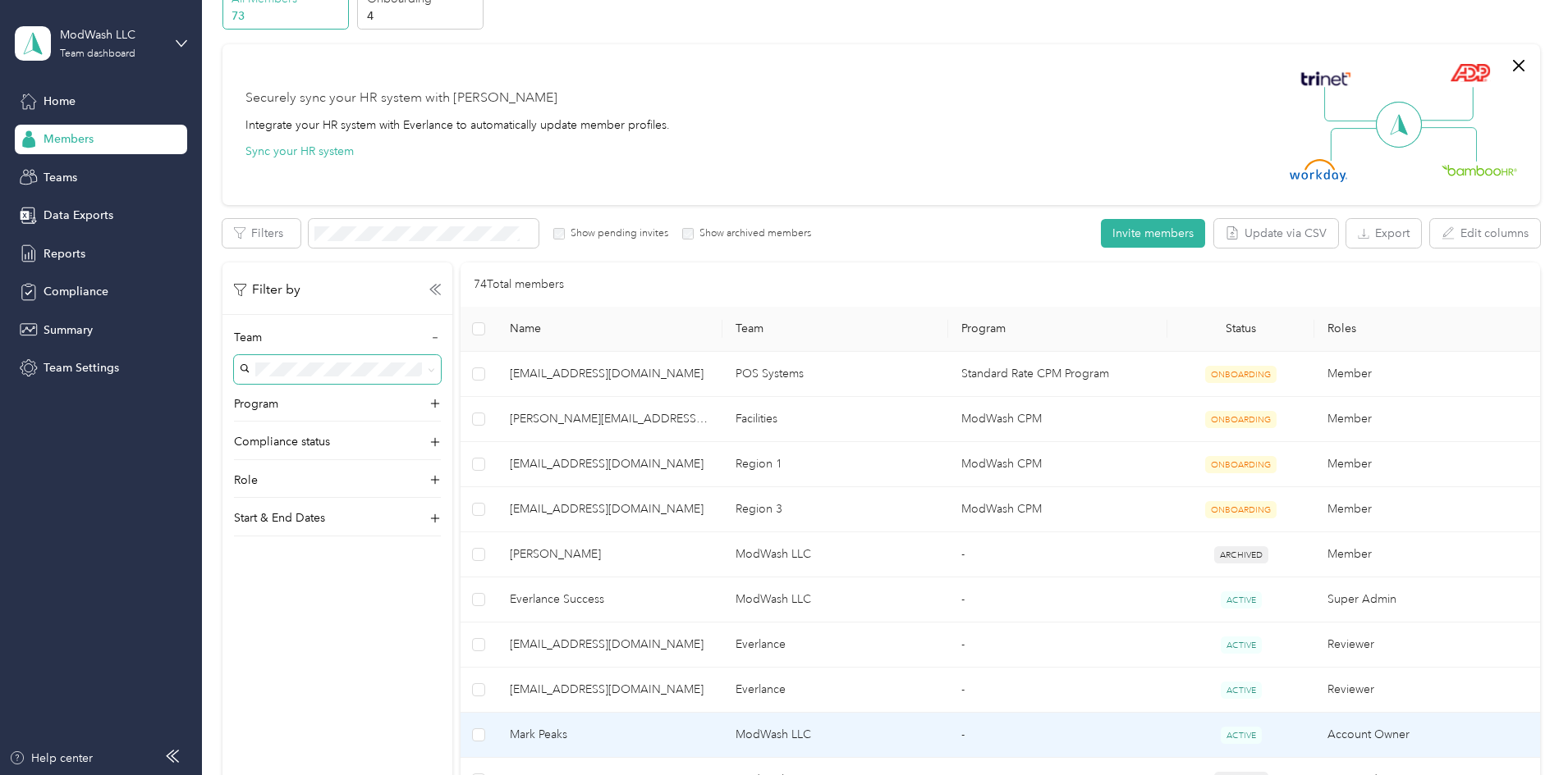
scroll to position [11, 0]
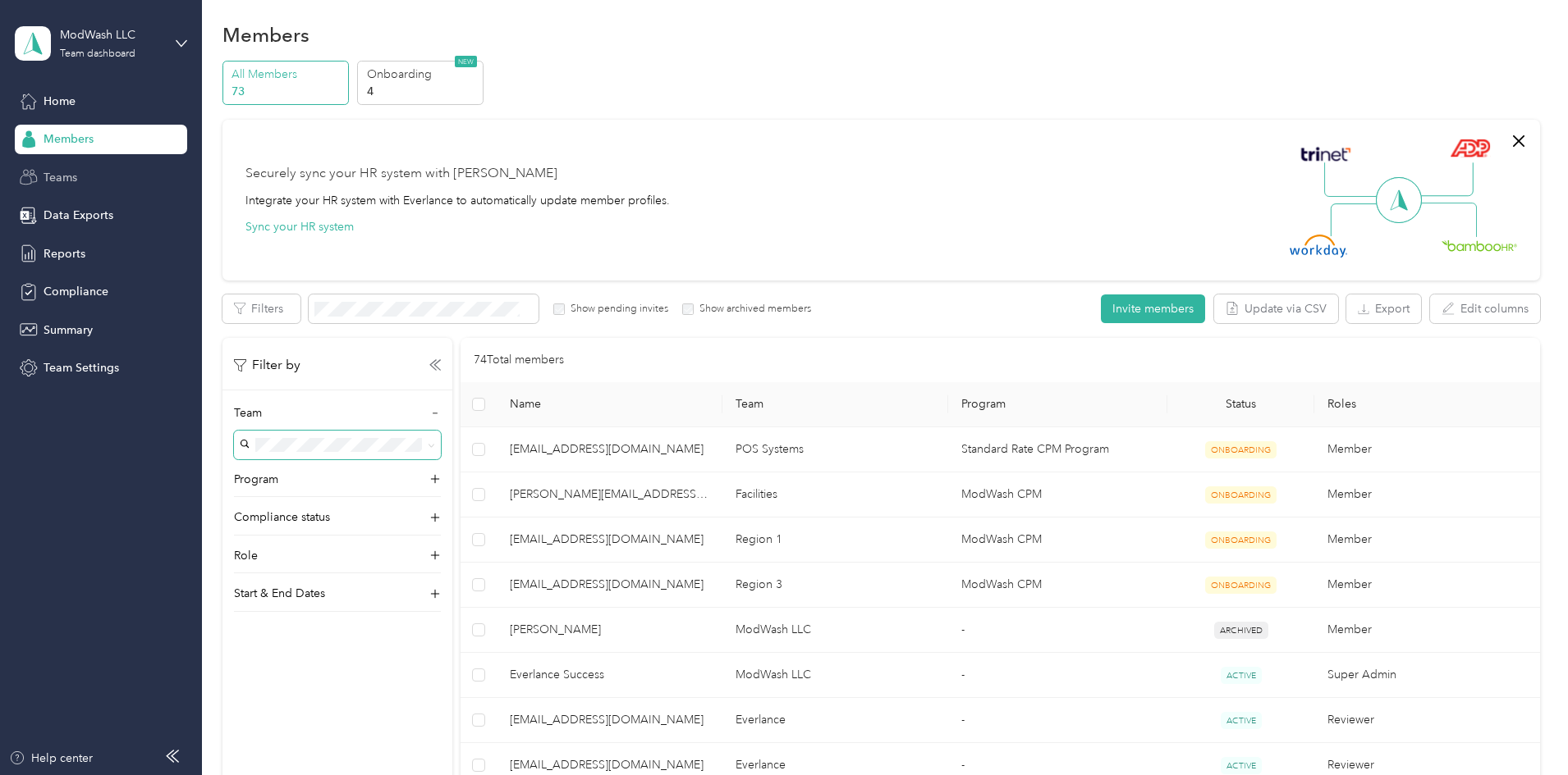
click at [56, 177] on span "Teams" at bounding box center [60, 178] width 34 height 17
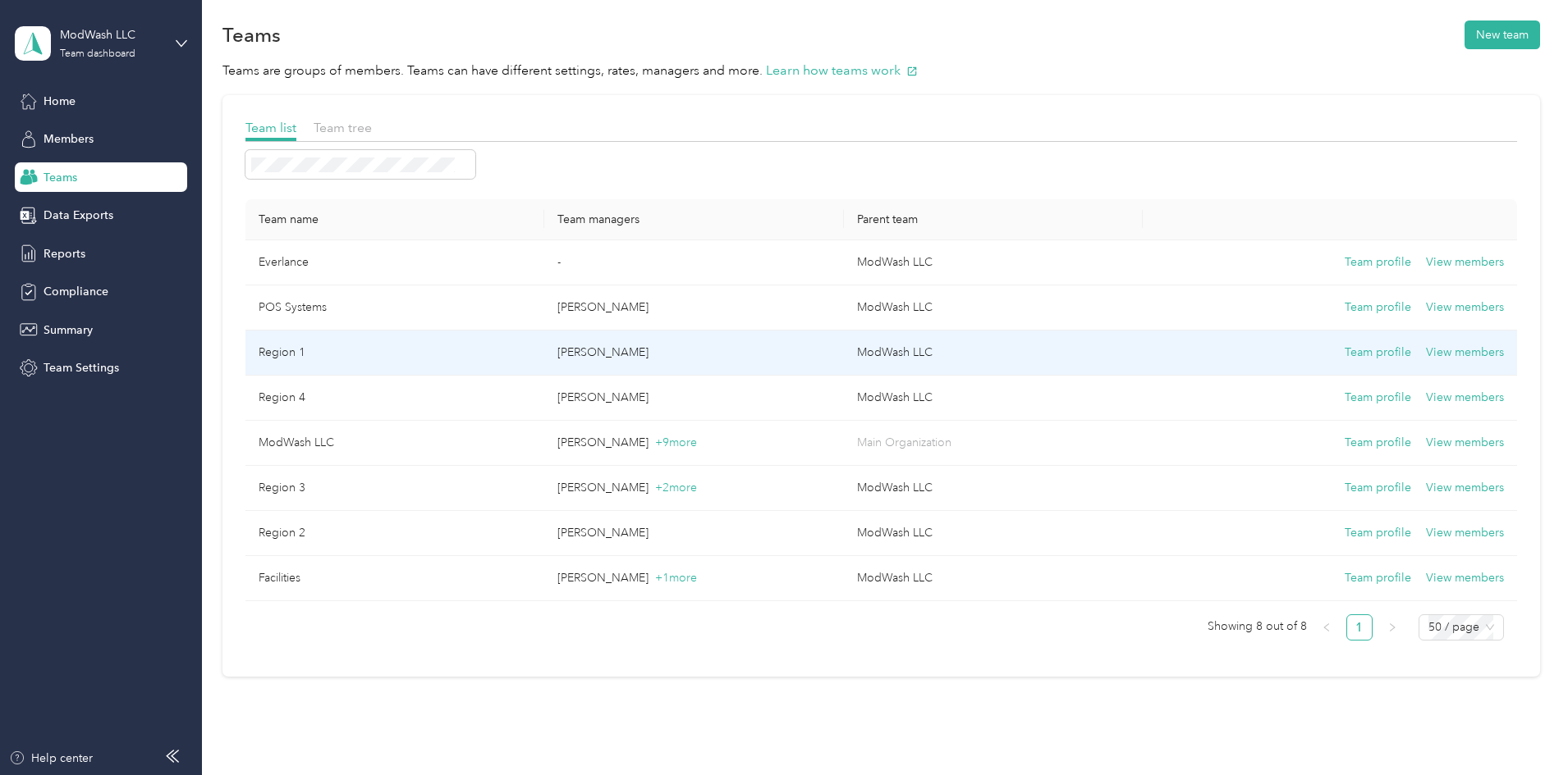
click at [406, 356] on td "Region 1" at bounding box center [395, 353] width 299 height 45
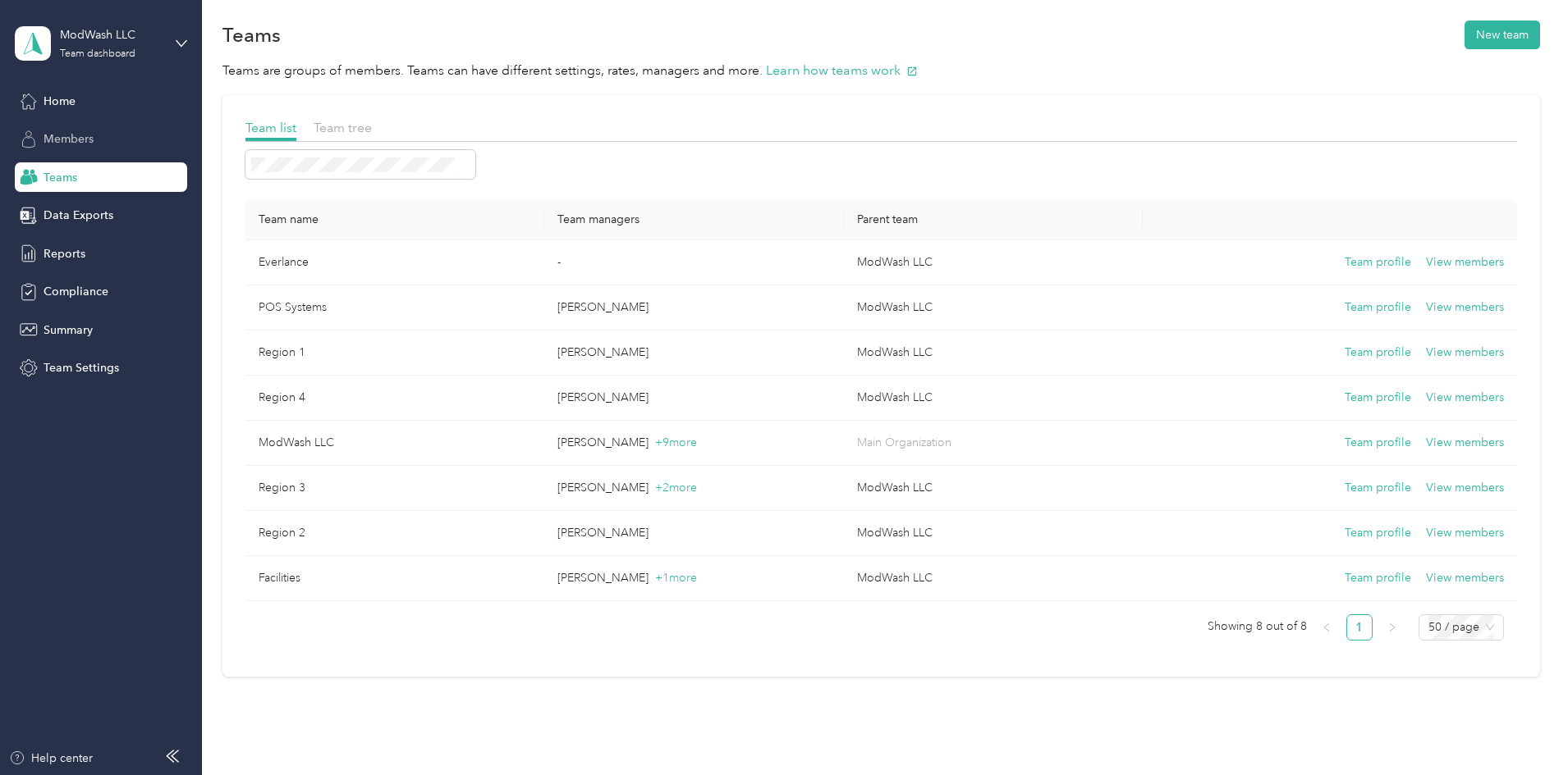
click at [107, 135] on div "Members" at bounding box center [101, 139] width 173 height 29
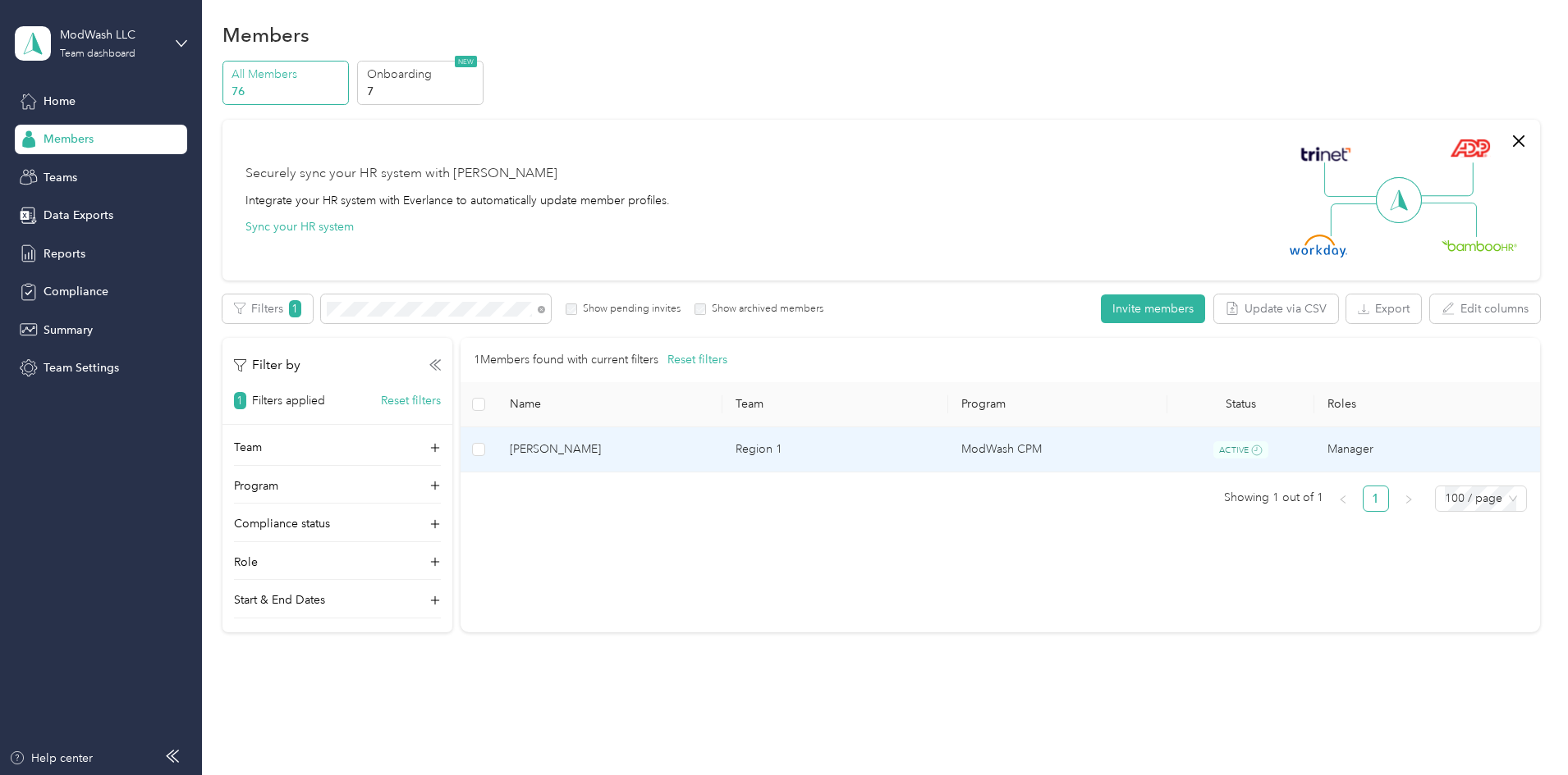
click at [655, 451] on span "Howard Woods" at bounding box center [609, 449] width 199 height 18
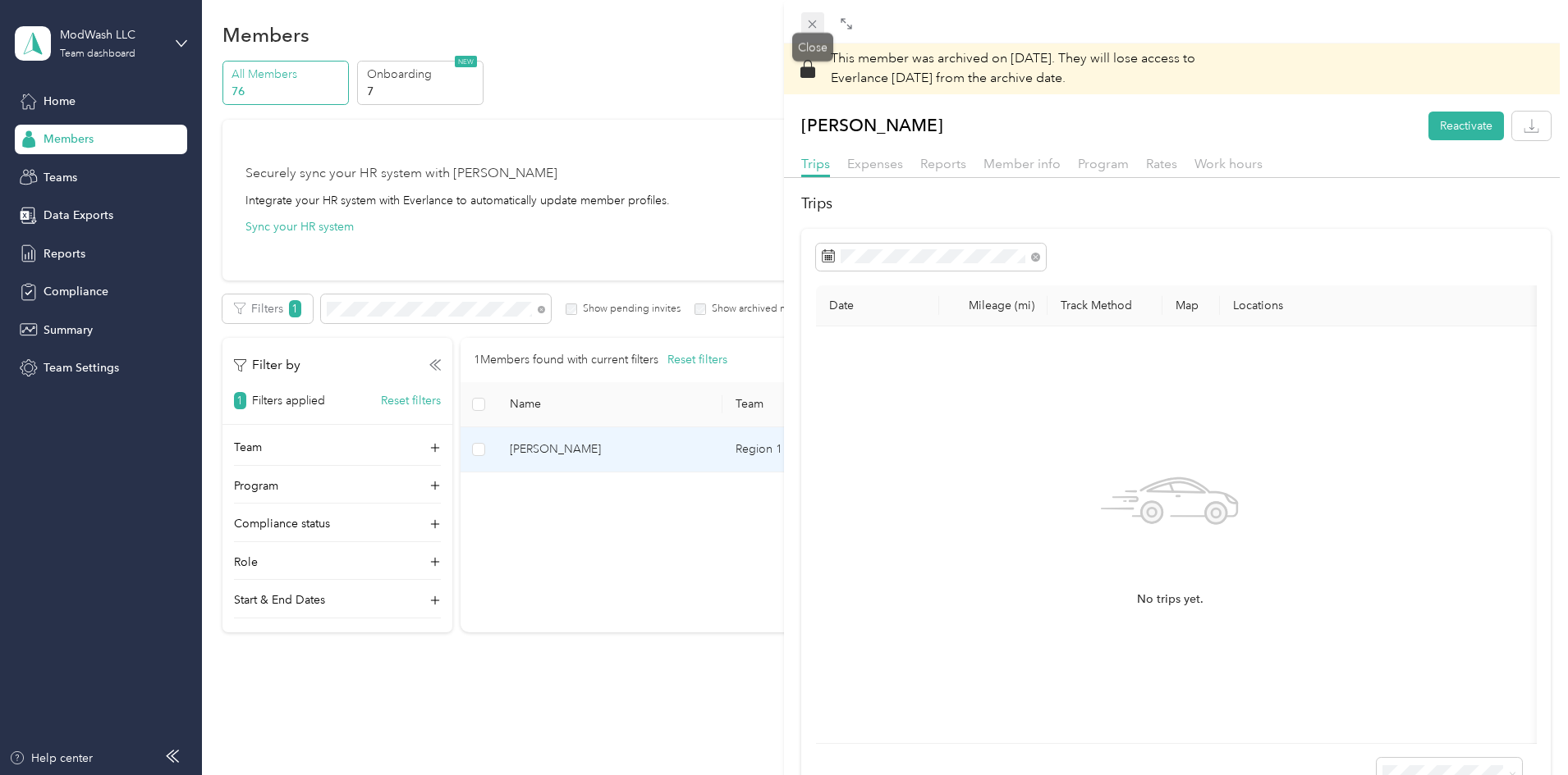
click at [803, 27] on span at bounding box center [812, 23] width 23 height 23
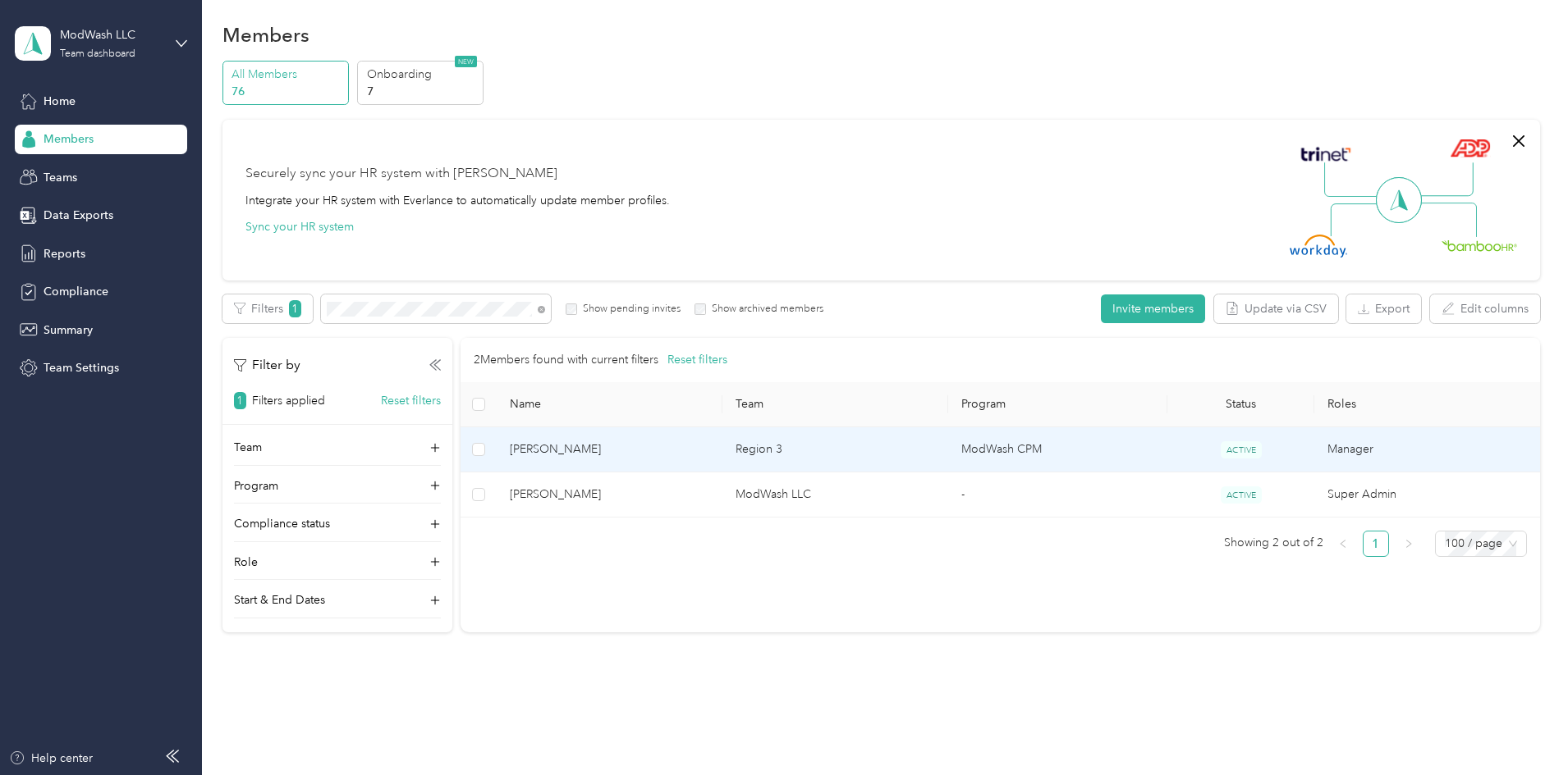
click at [644, 453] on span "Edwin Correa" at bounding box center [609, 449] width 199 height 18
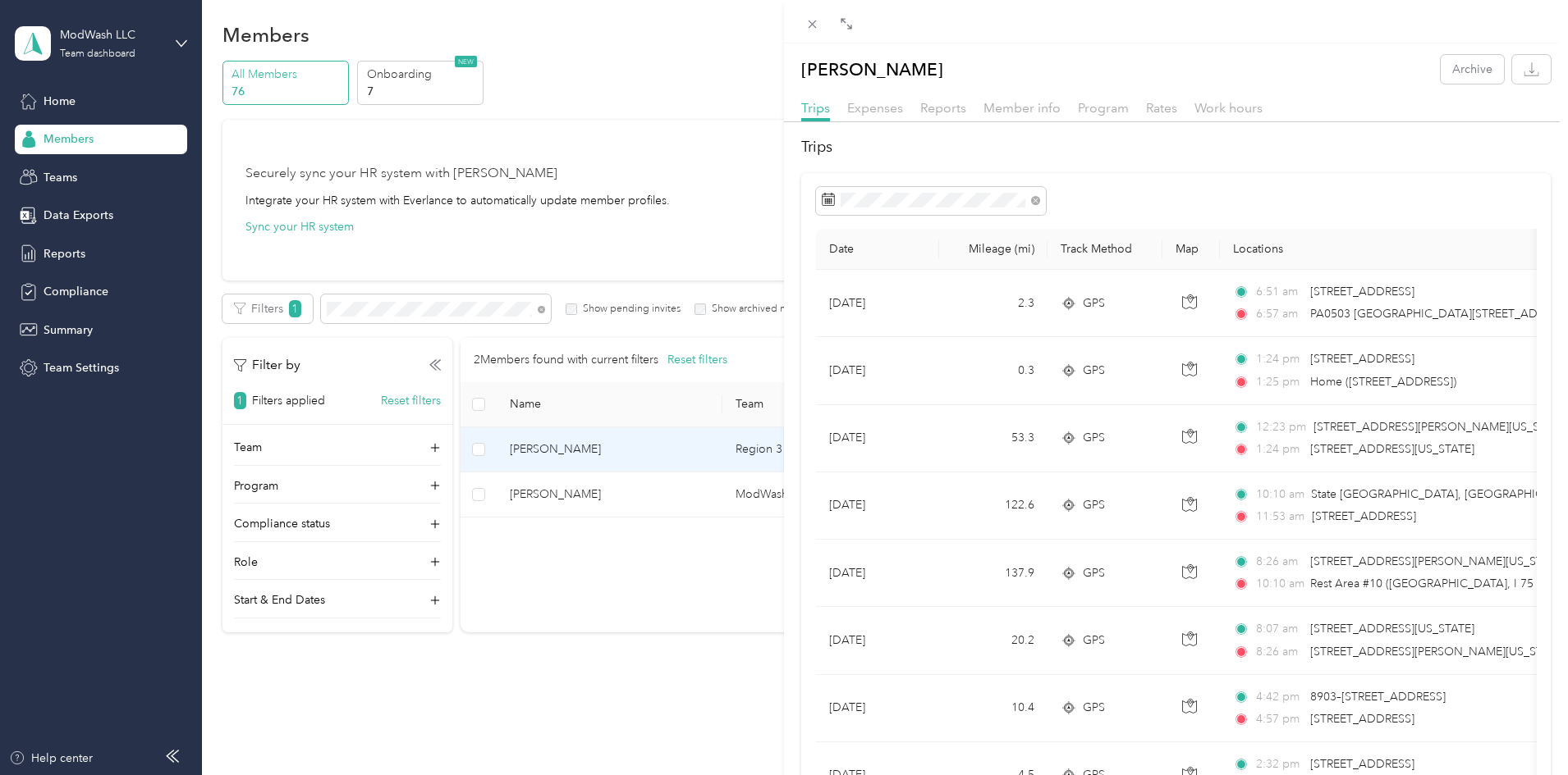
click at [889, 117] on div "Expenses" at bounding box center [875, 109] width 56 height 21
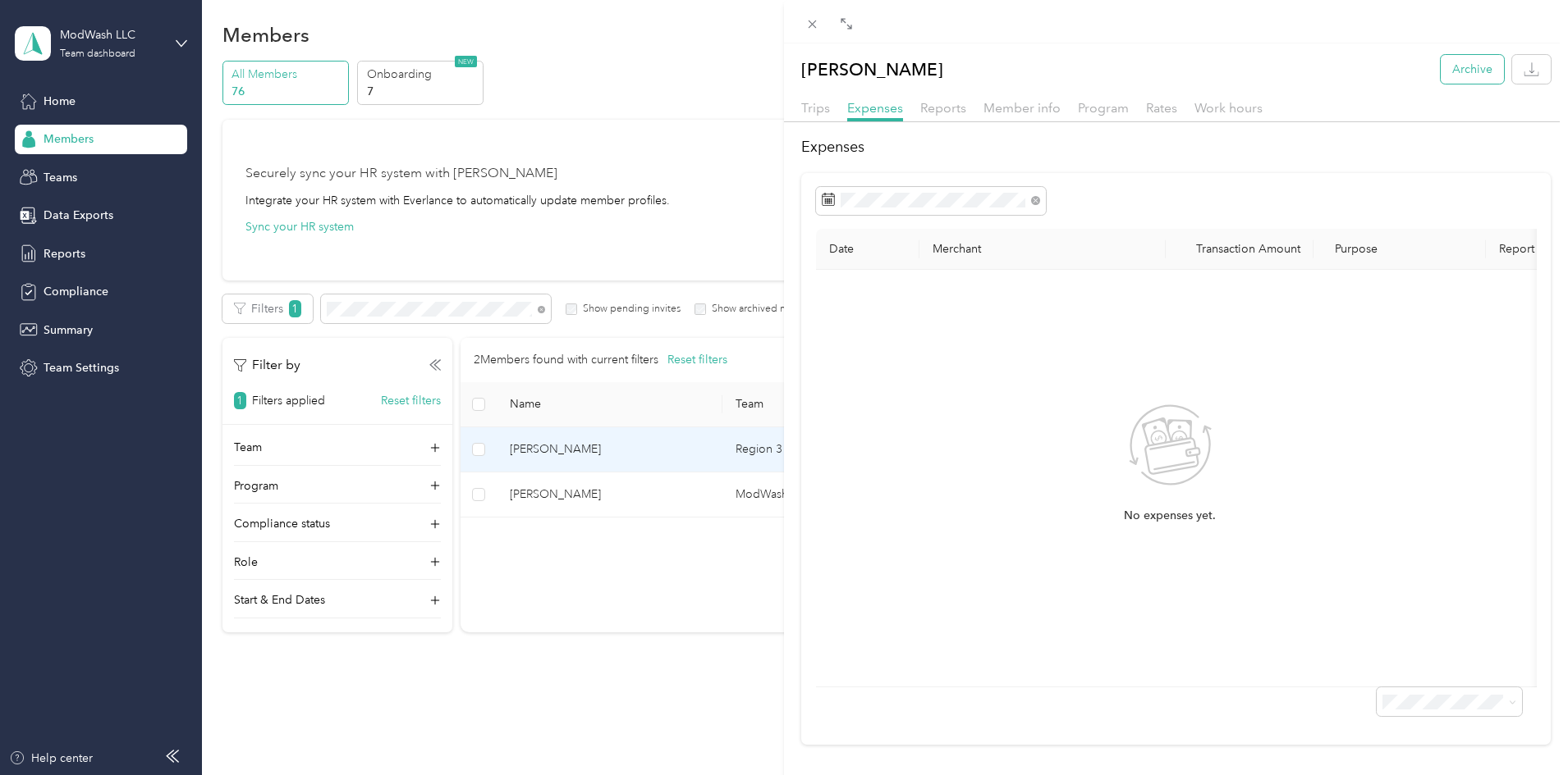
click at [1455, 75] on button "Archive" at bounding box center [1471, 69] width 63 height 28
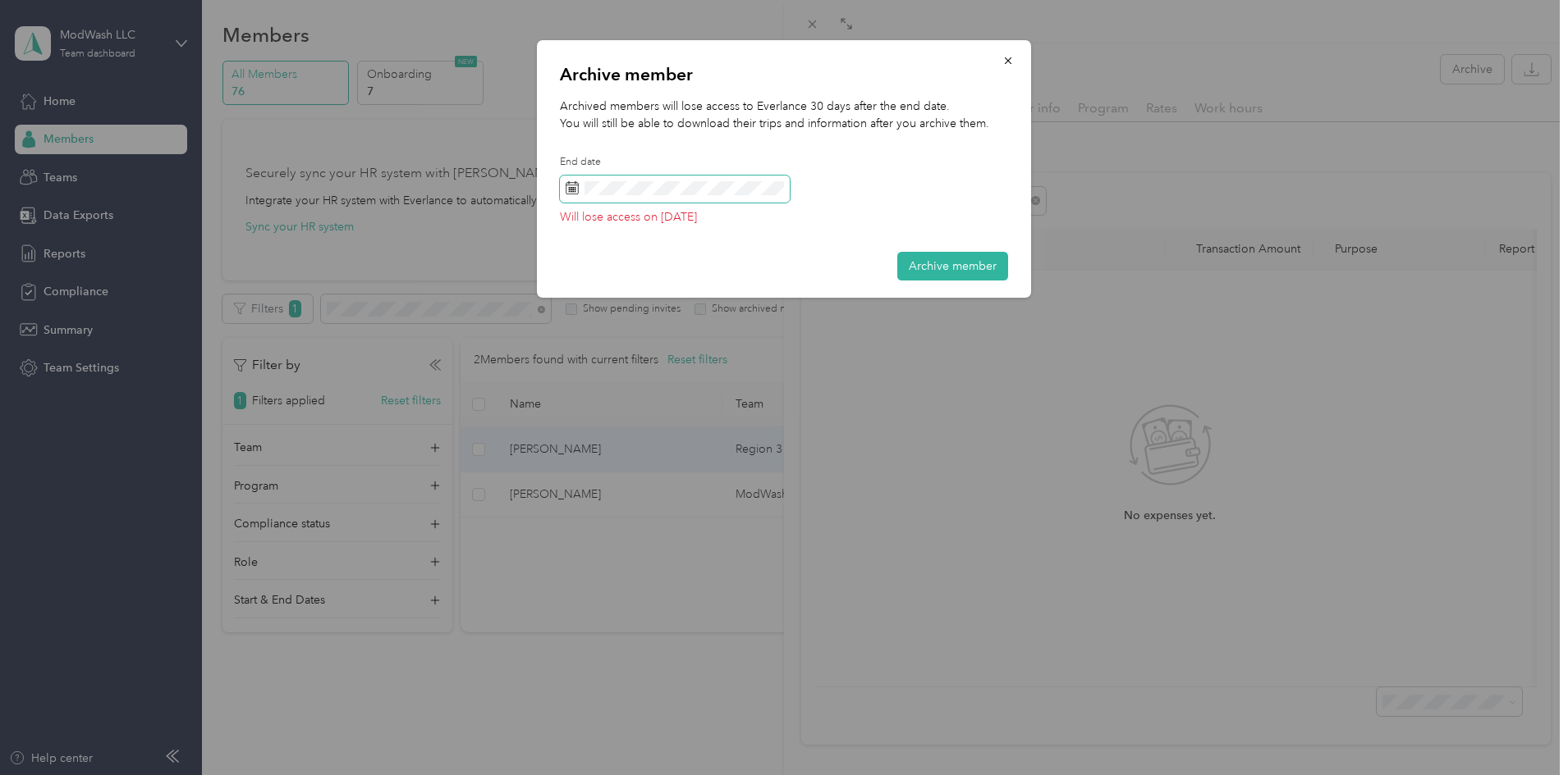
click at [702, 179] on span at bounding box center [674, 189] width 230 height 28
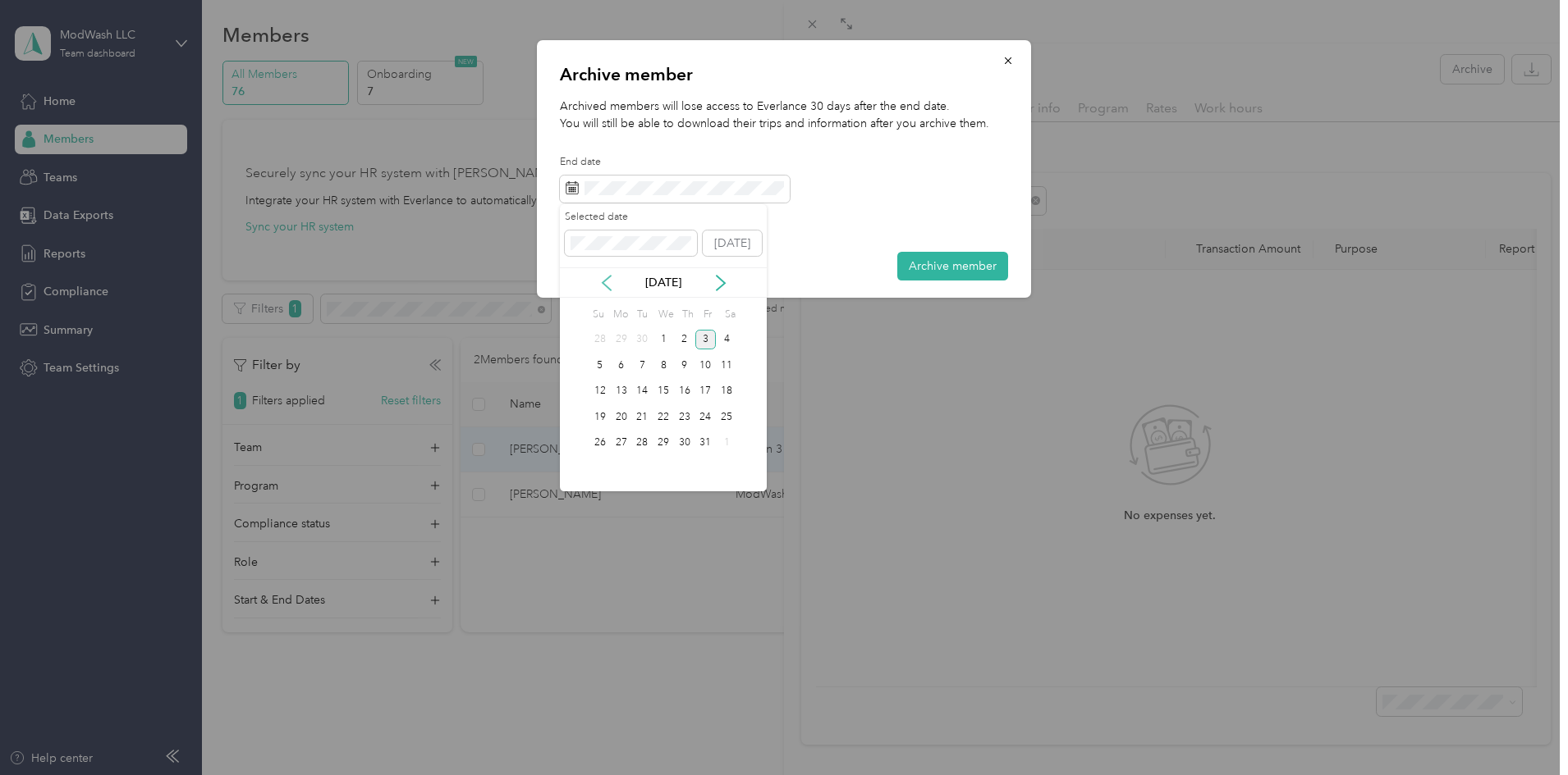
click at [602, 284] on icon at bounding box center [606, 282] width 16 height 16
click at [705, 416] on div "26" at bounding box center [705, 418] width 22 height 21
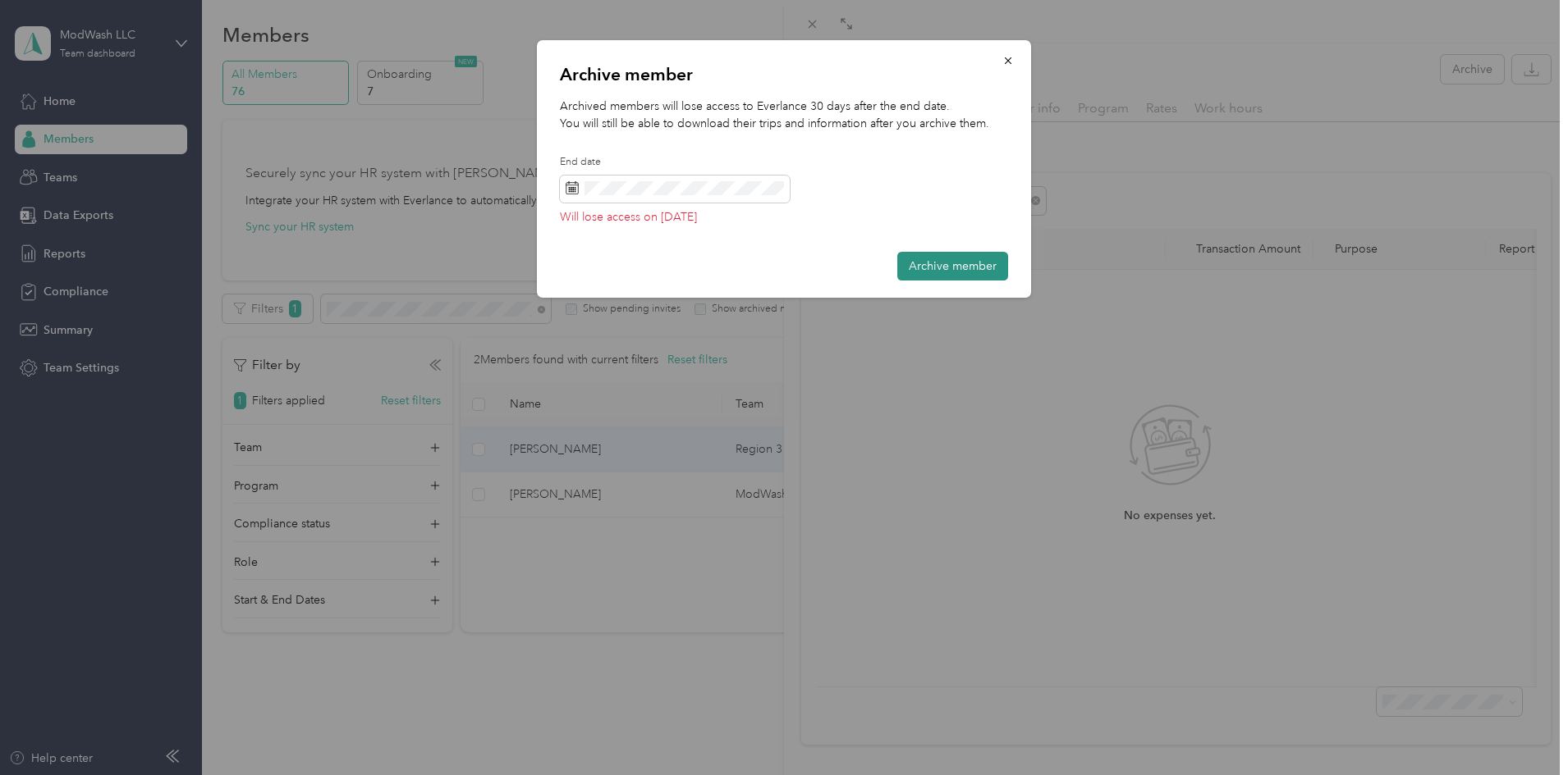
click at [924, 270] on button "Archive member" at bounding box center [952, 266] width 111 height 28
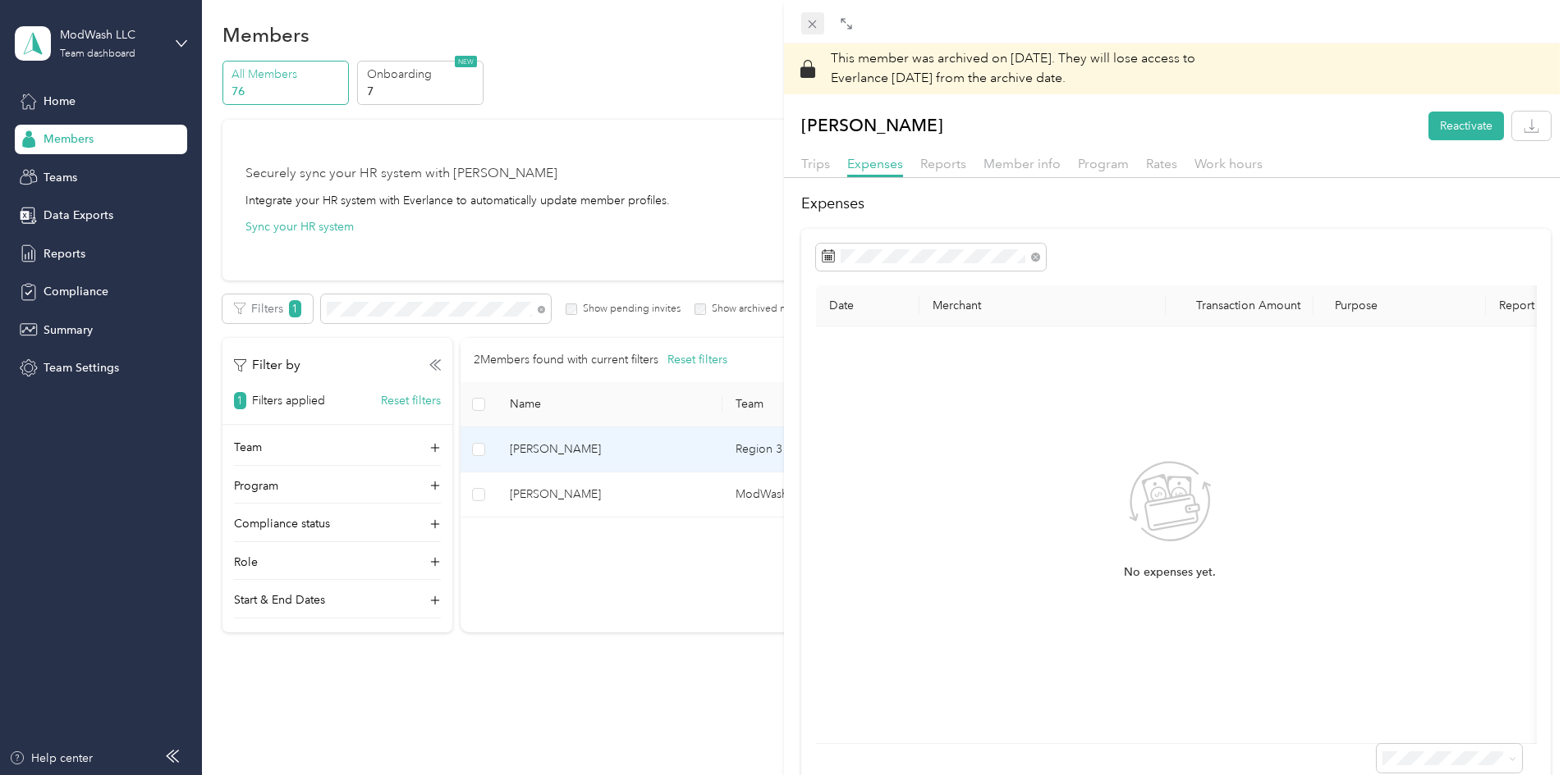
click at [808, 22] on icon at bounding box center [812, 24] width 14 height 14
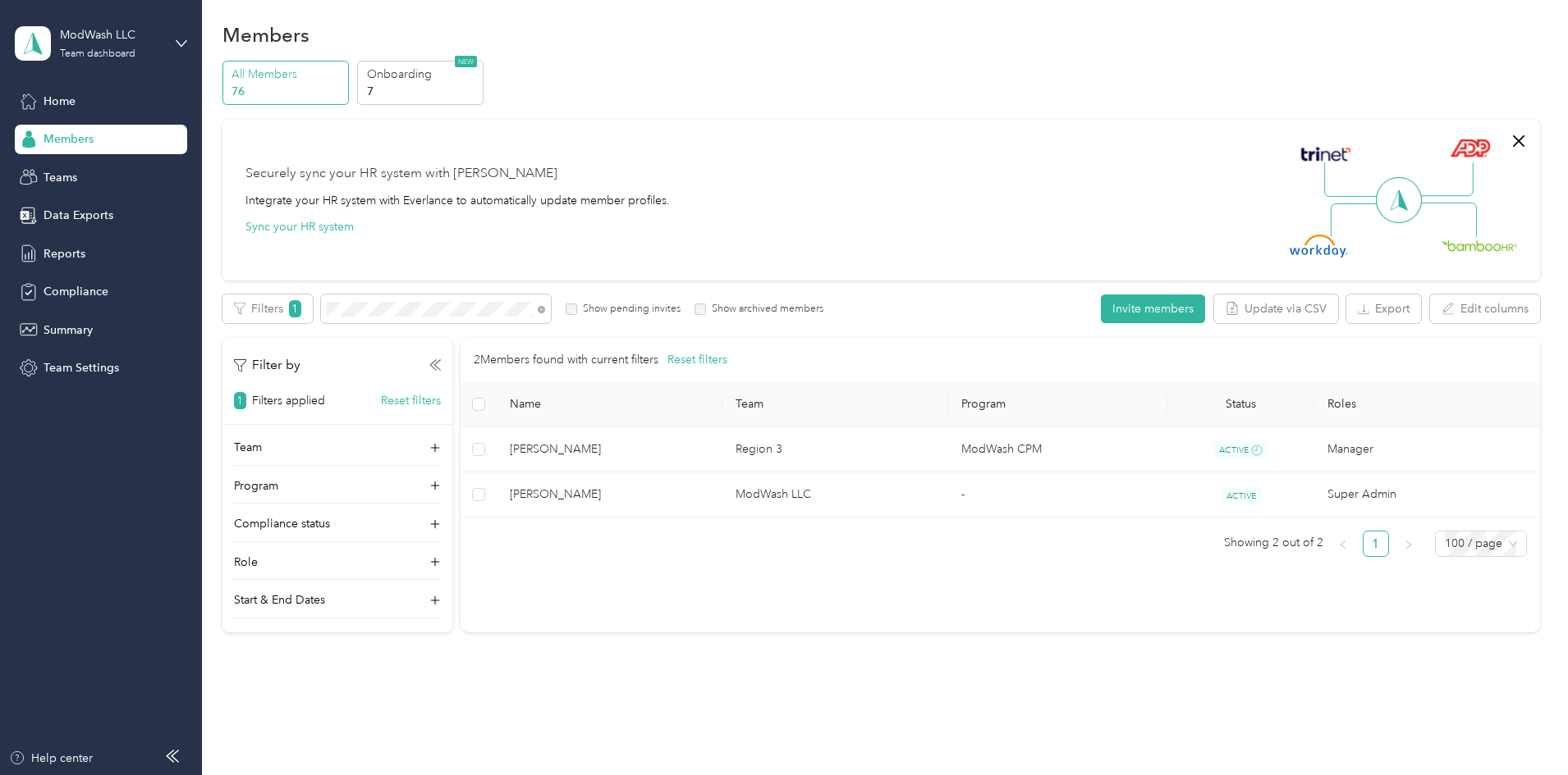
click at [55, 136] on span "Members" at bounding box center [68, 139] width 50 height 17
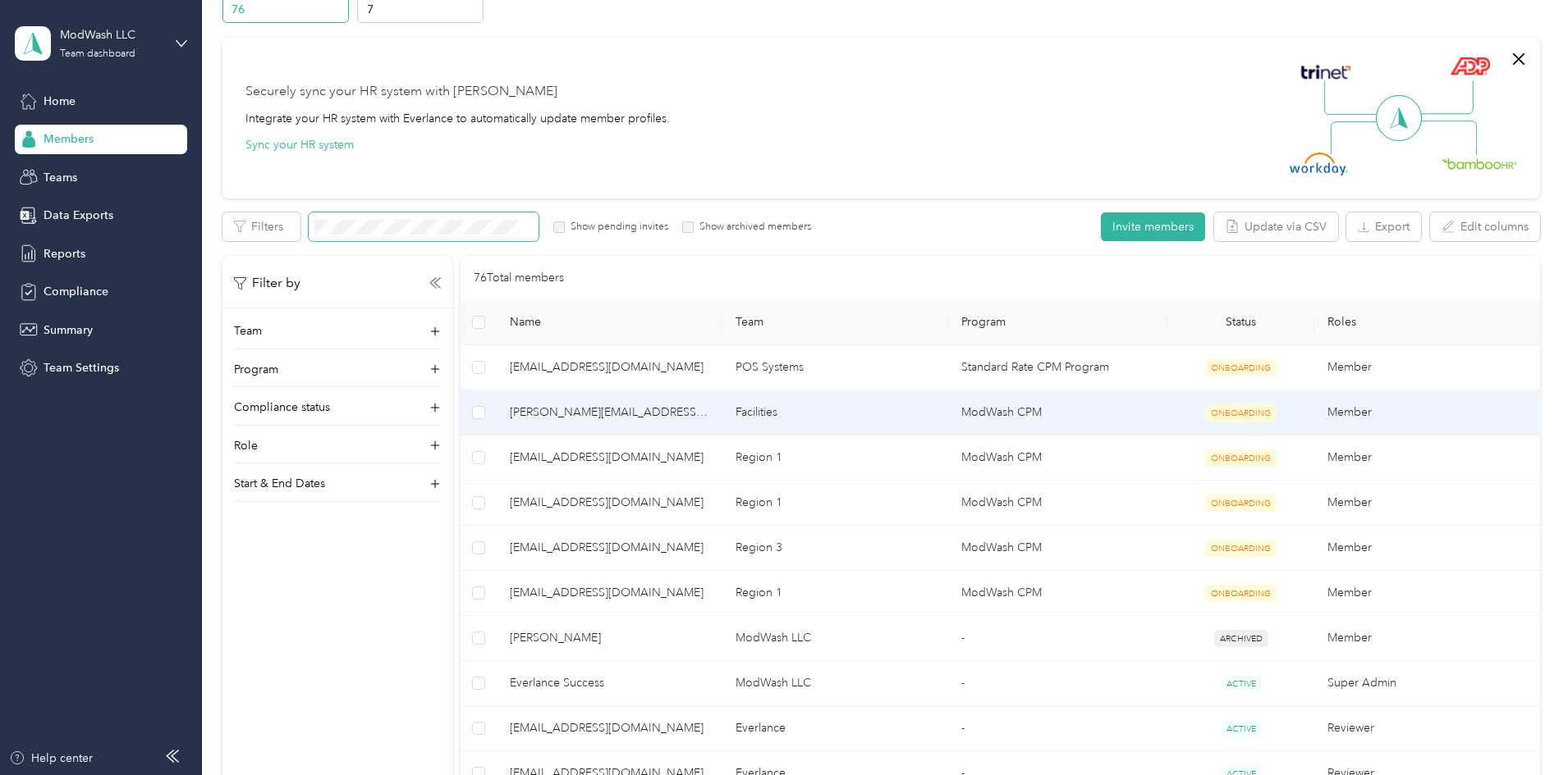
scroll to position [175, 0]
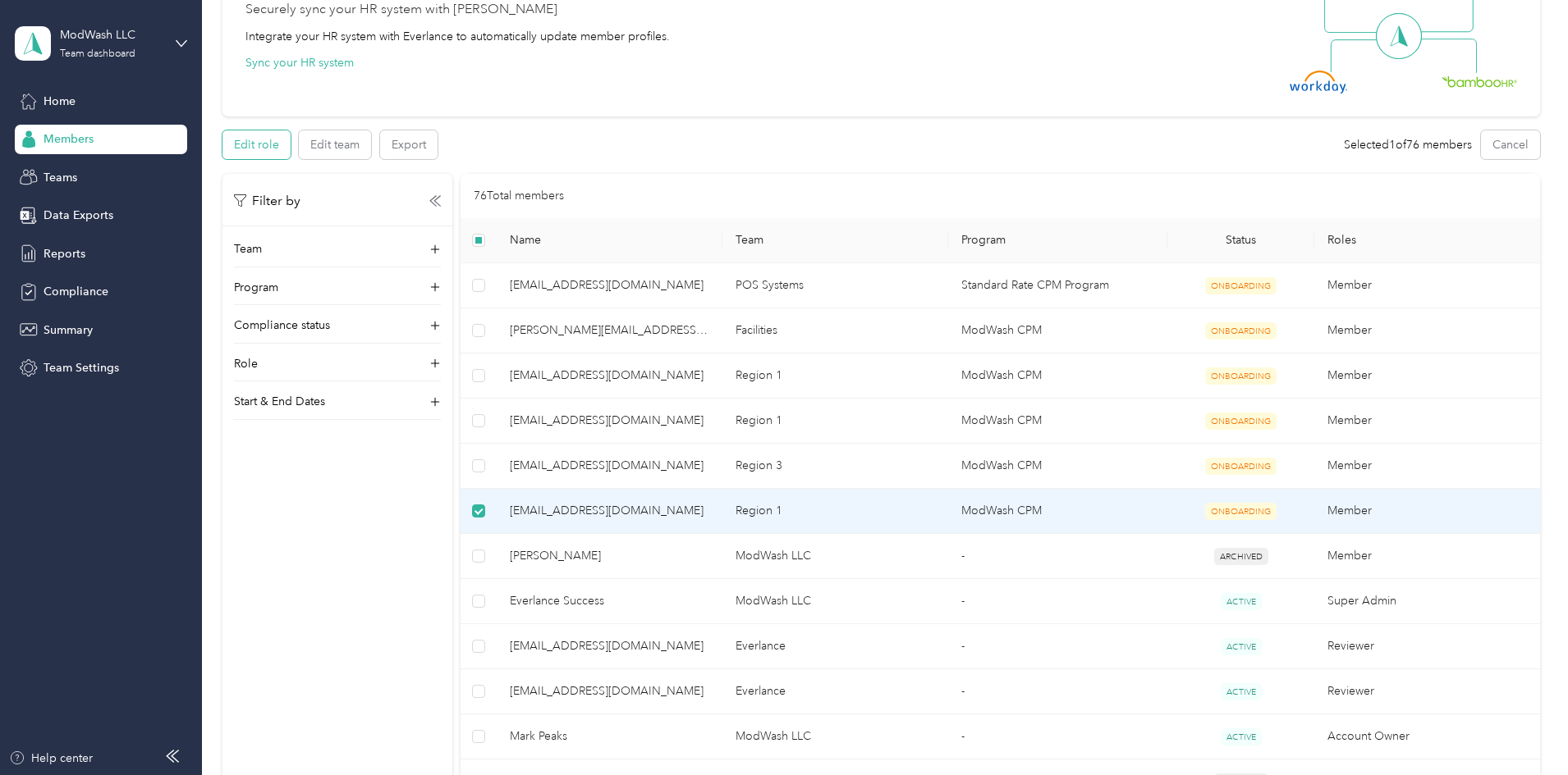
click at [291, 150] on button "Edit role" at bounding box center [256, 144] width 68 height 28
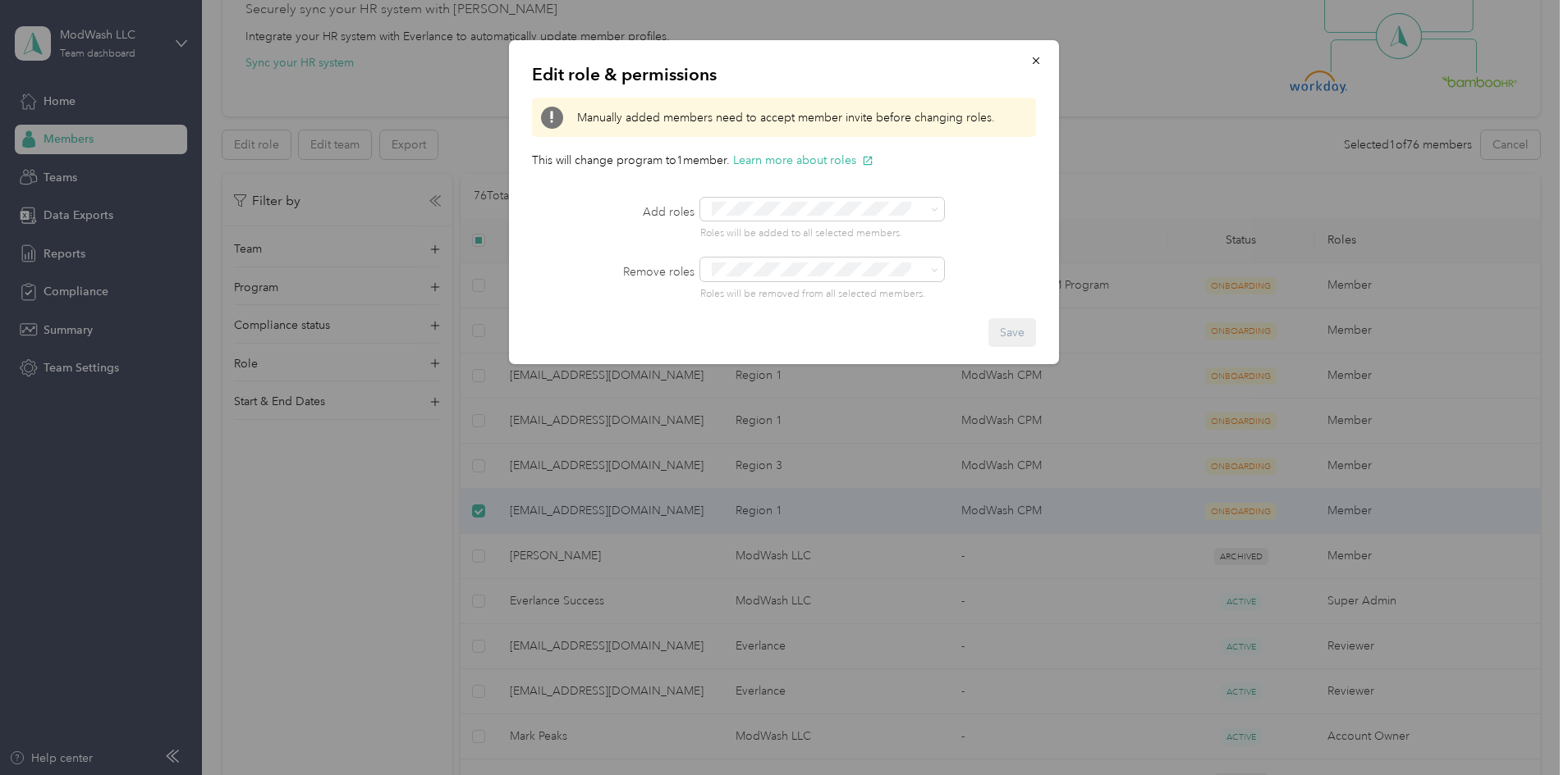
click at [877, 181] on div "Edit role & permissions Manually added members need to accept member invite bef…" at bounding box center [783, 203] width 550 height 324
click at [1040, 58] on icon "button" at bounding box center [1035, 60] width 11 height 11
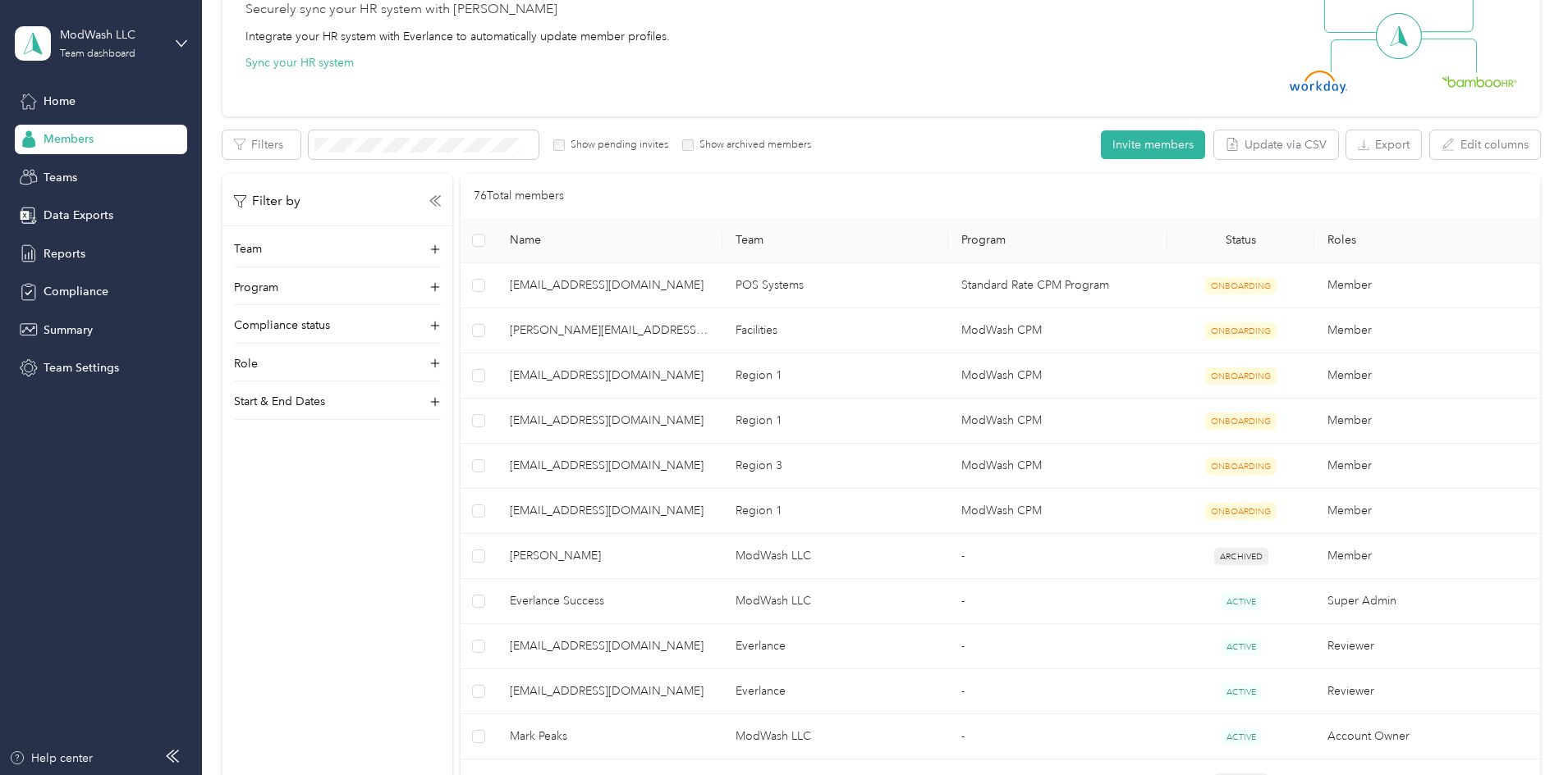
click at [77, 142] on span "Members" at bounding box center [68, 139] width 50 height 17
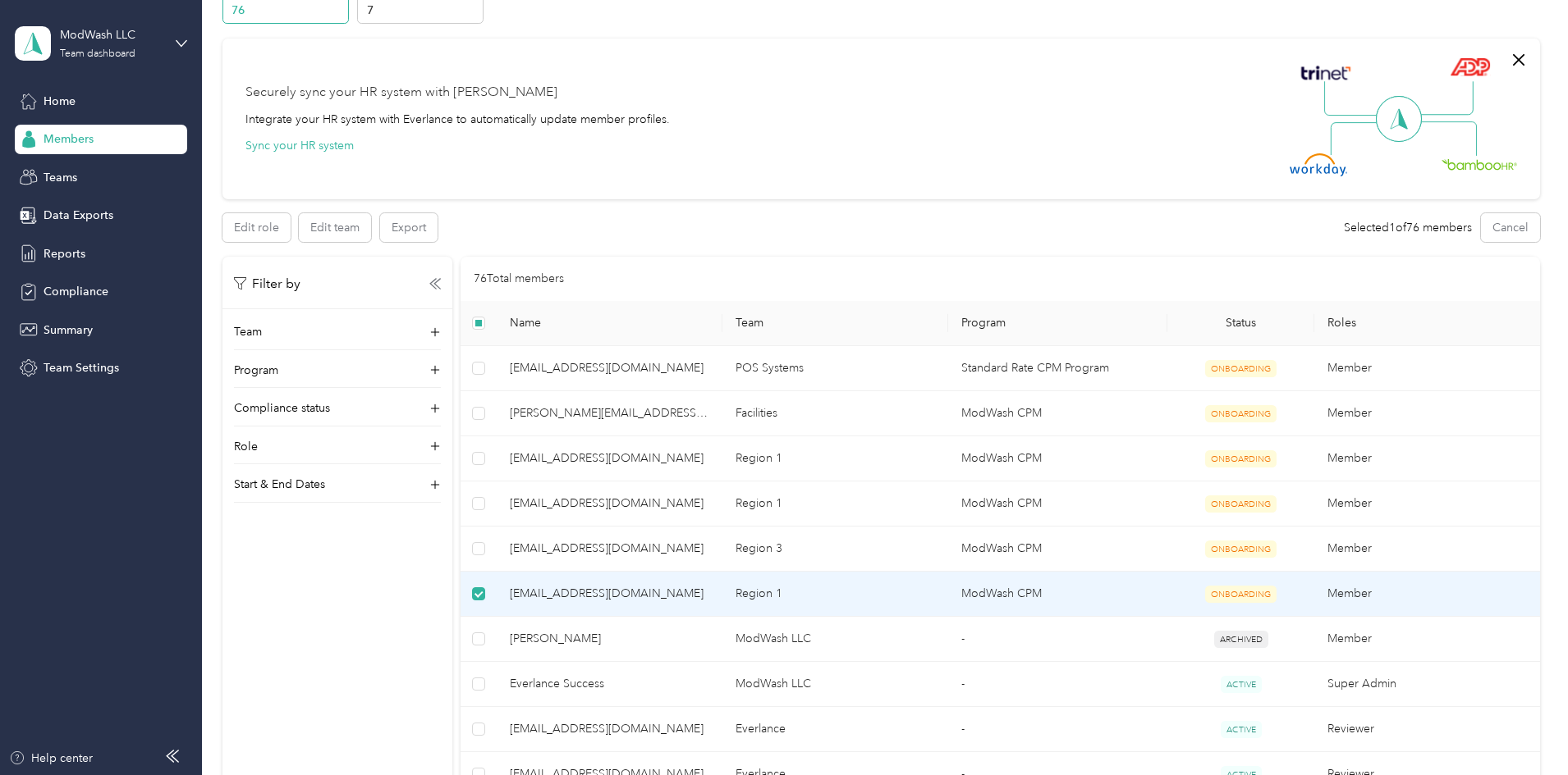
scroll to position [82, 0]
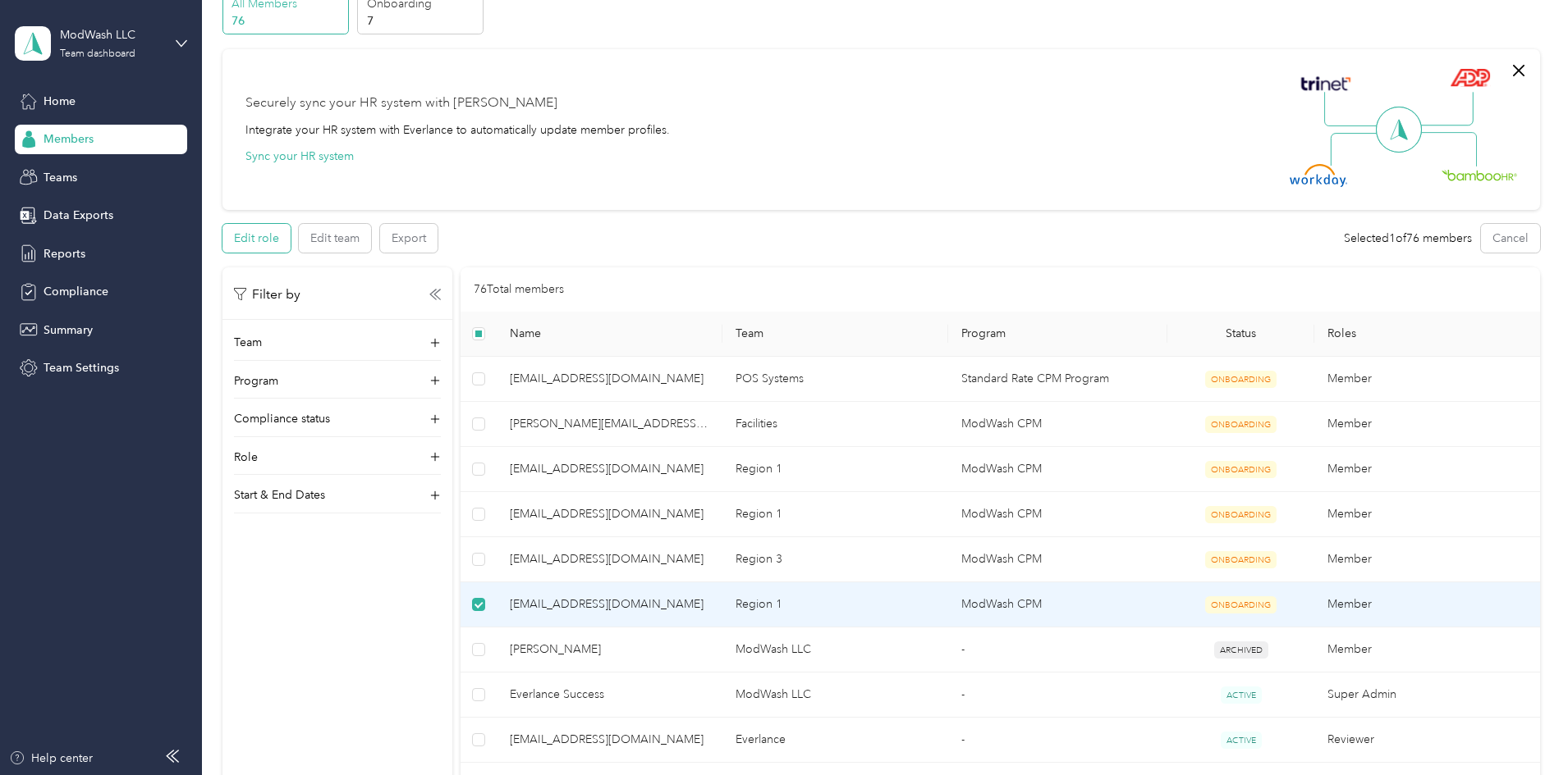
click at [291, 232] on button "Edit role" at bounding box center [256, 238] width 68 height 28
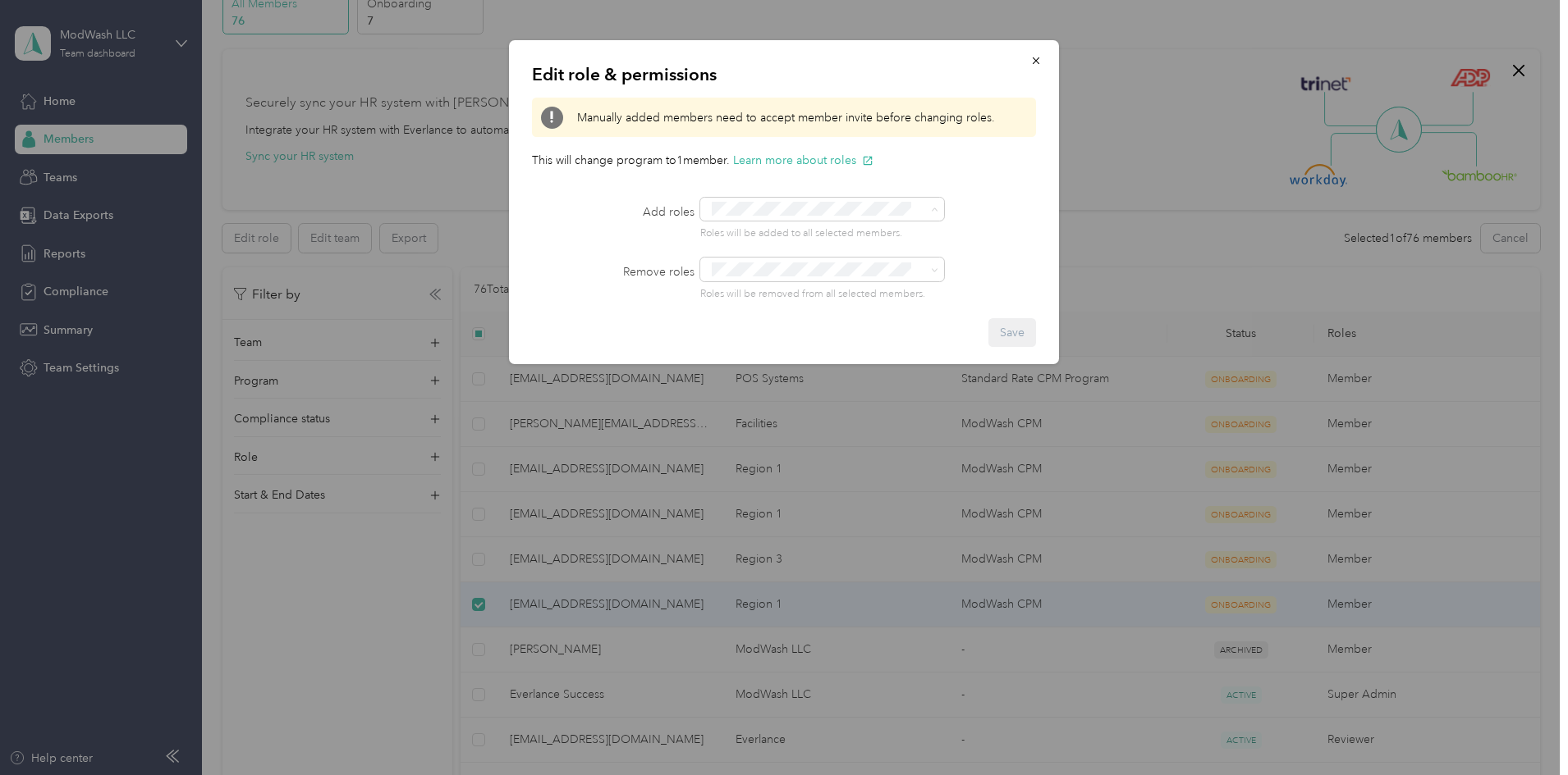
click at [743, 326] on span "Manager" at bounding box center [744, 332] width 41 height 15
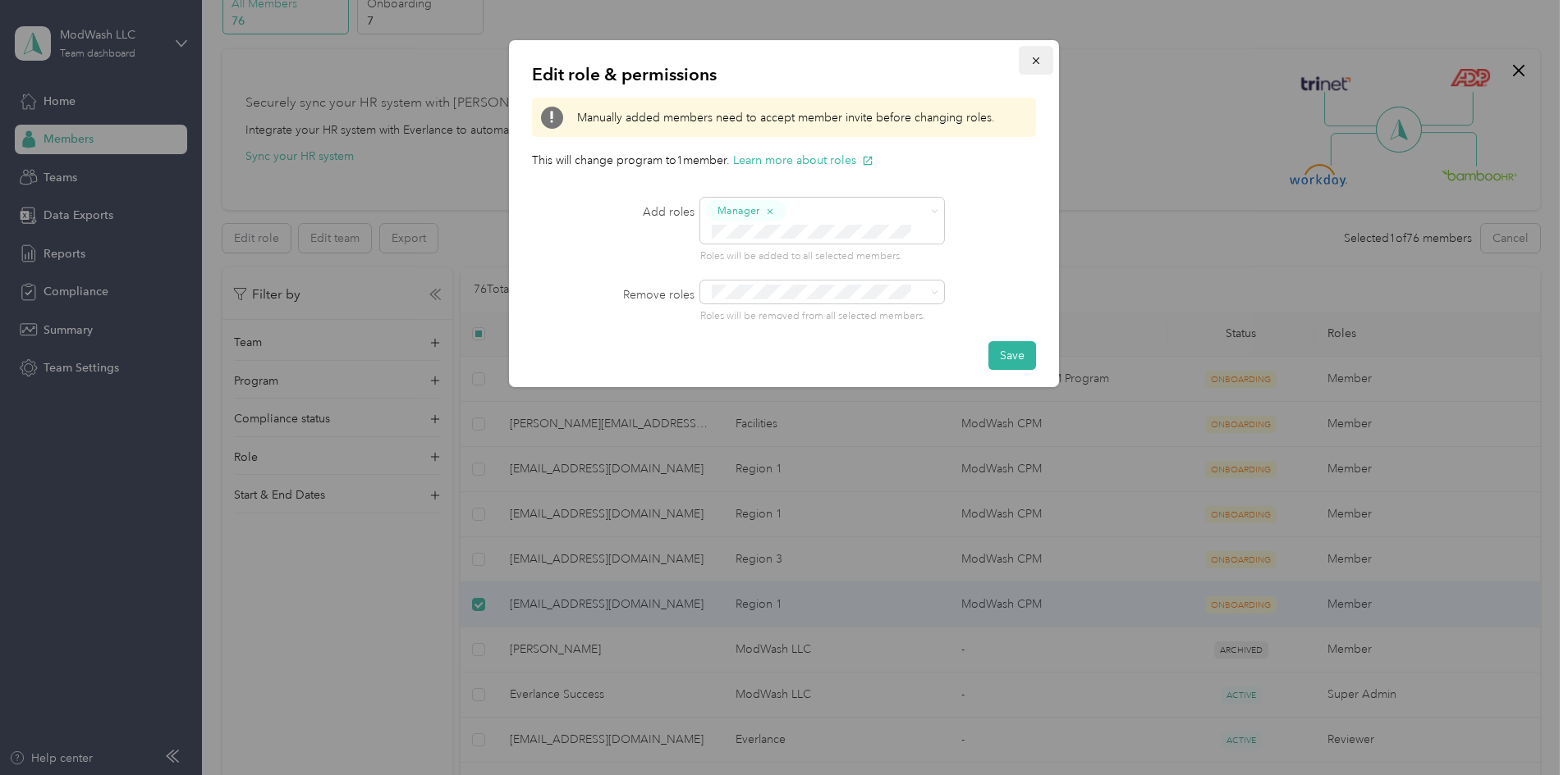
click at [1034, 61] on icon "button" at bounding box center [1035, 60] width 11 height 11
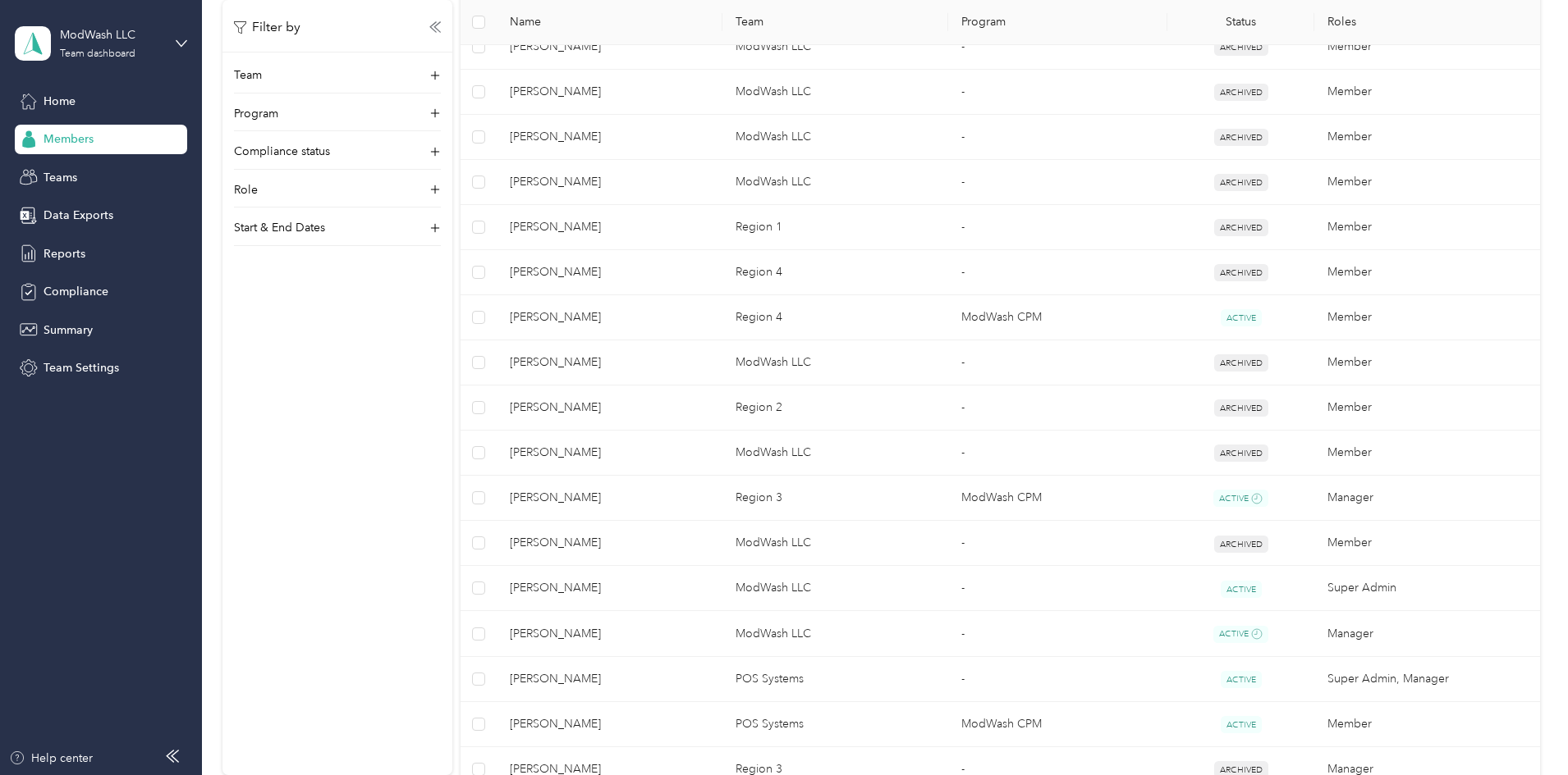
scroll to position [1805, 0]
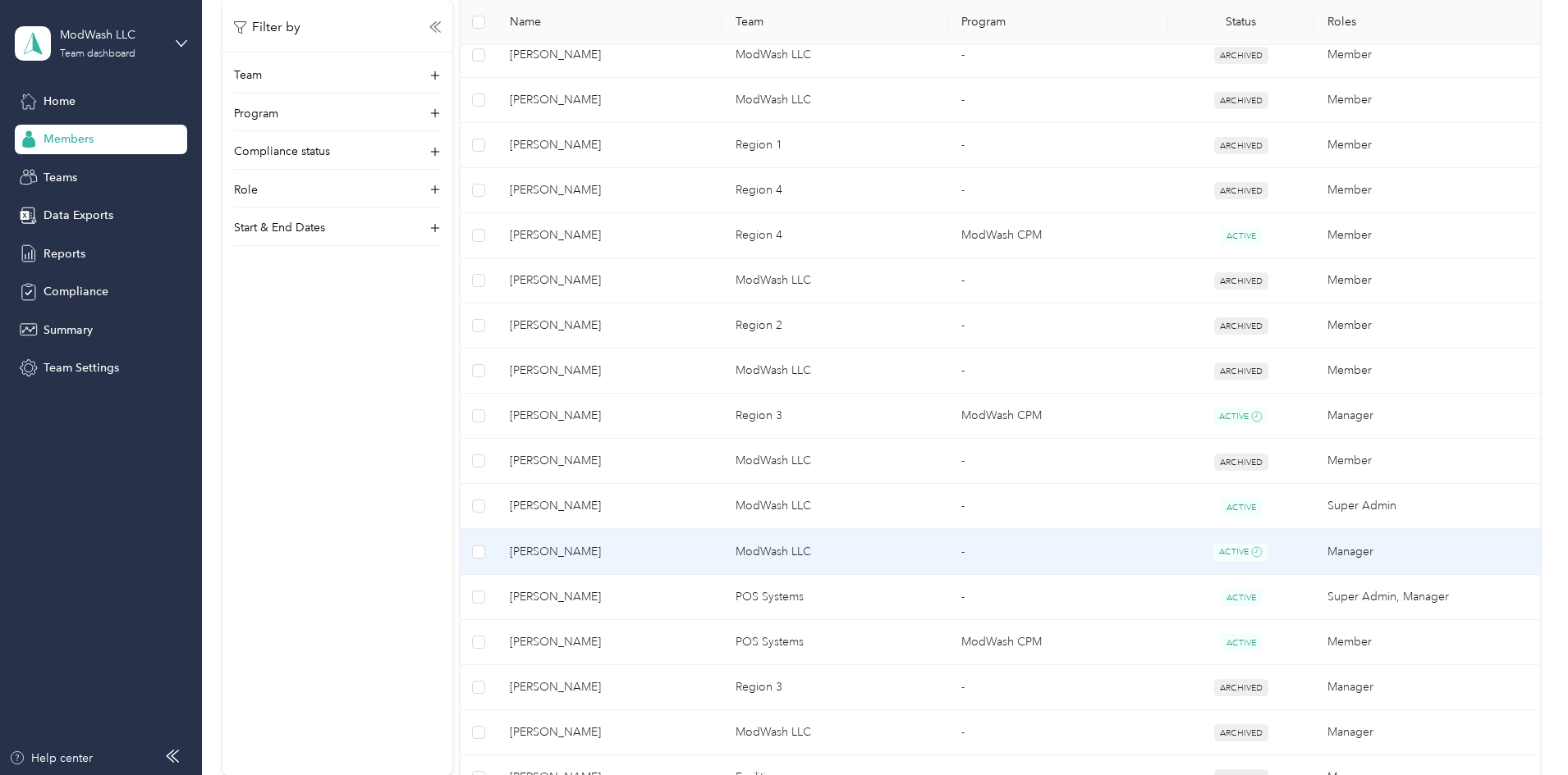
click at [654, 547] on span "Chris Stevens" at bounding box center [609, 551] width 199 height 18
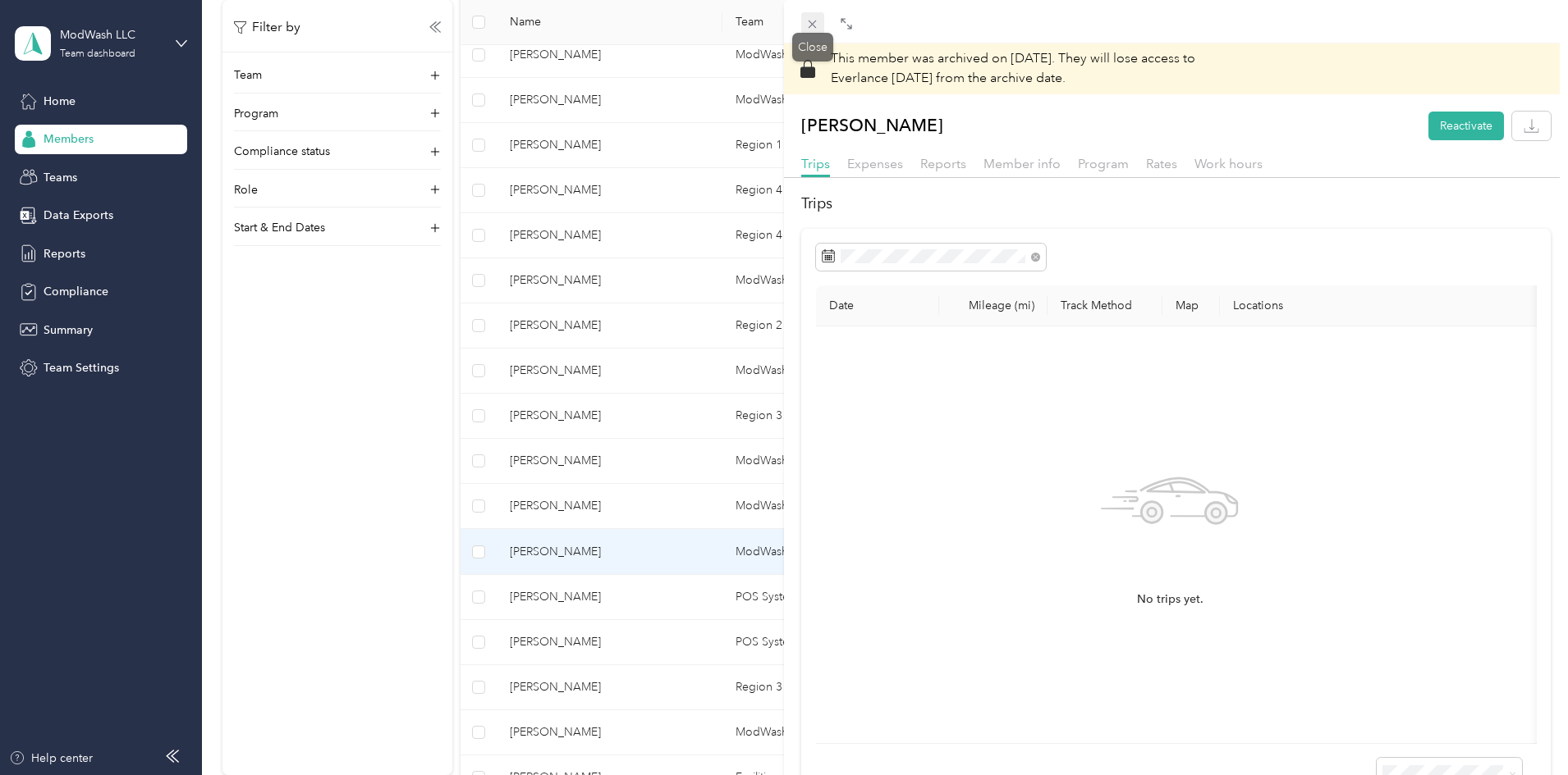
click at [812, 25] on icon at bounding box center [812, 25] width 9 height 9
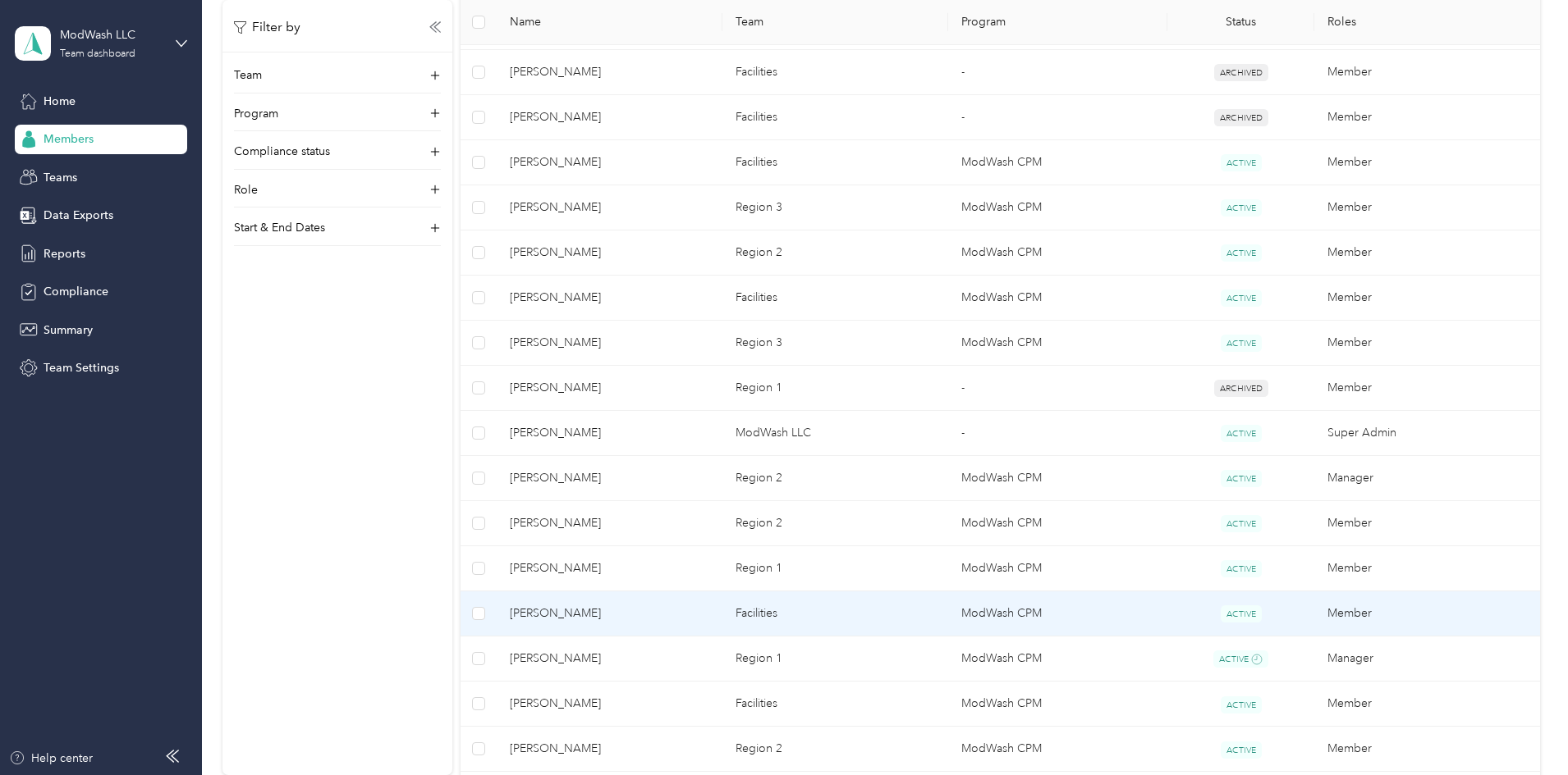
scroll to position [2953, 0]
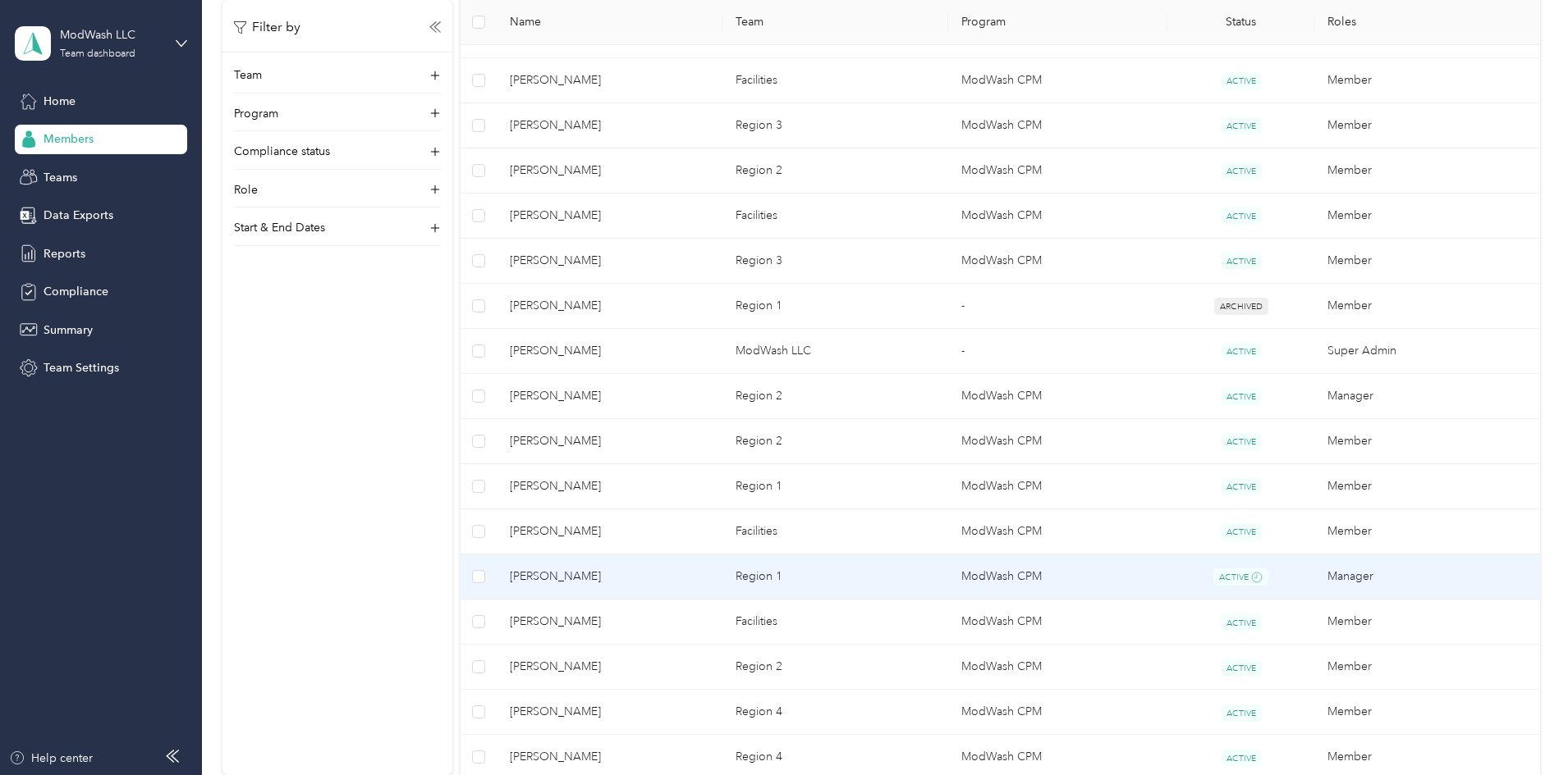
click at [709, 575] on span "Howard Woods" at bounding box center [609, 577] width 199 height 18
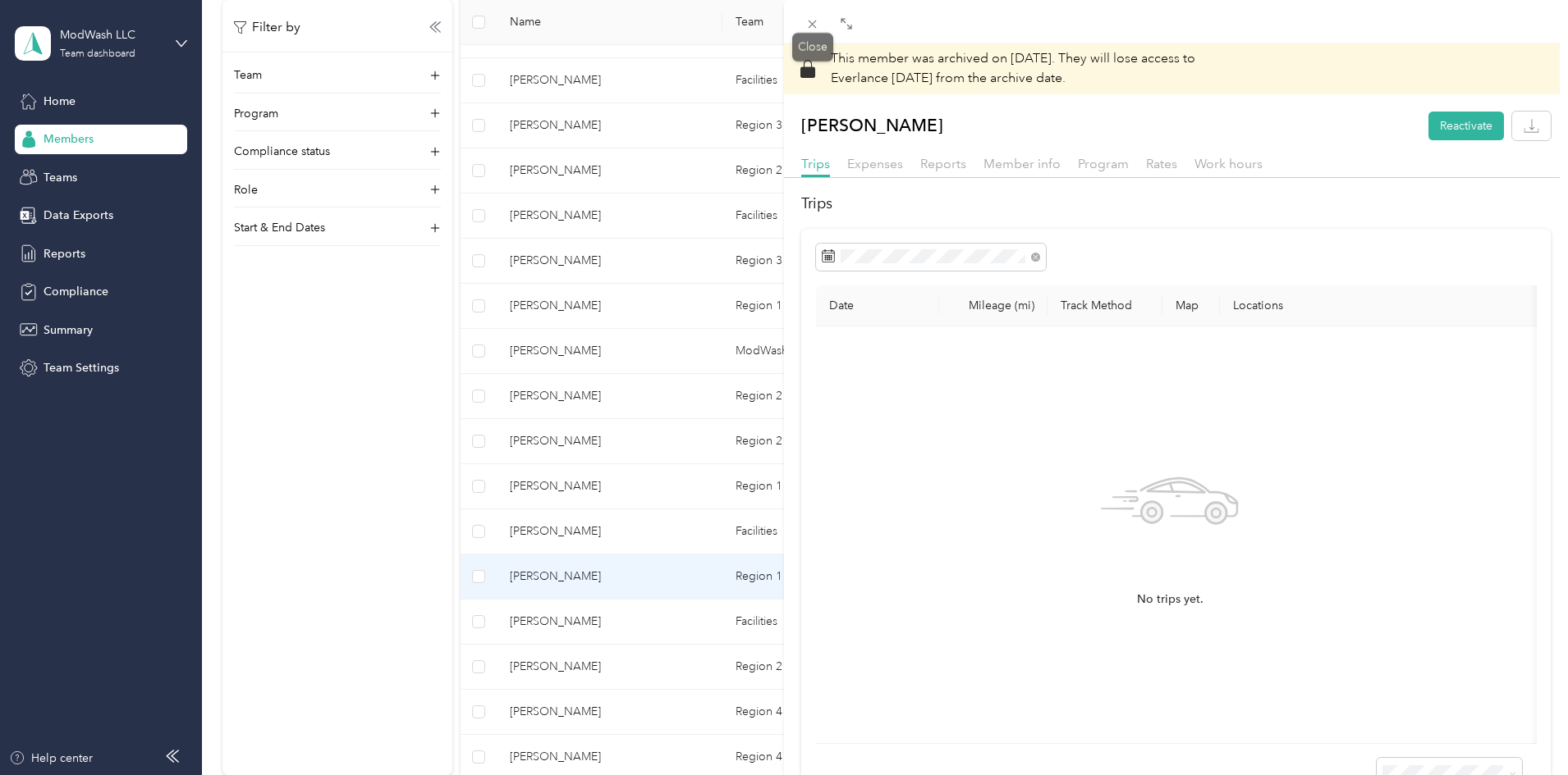
click at [821, 28] on span at bounding box center [812, 23] width 23 height 23
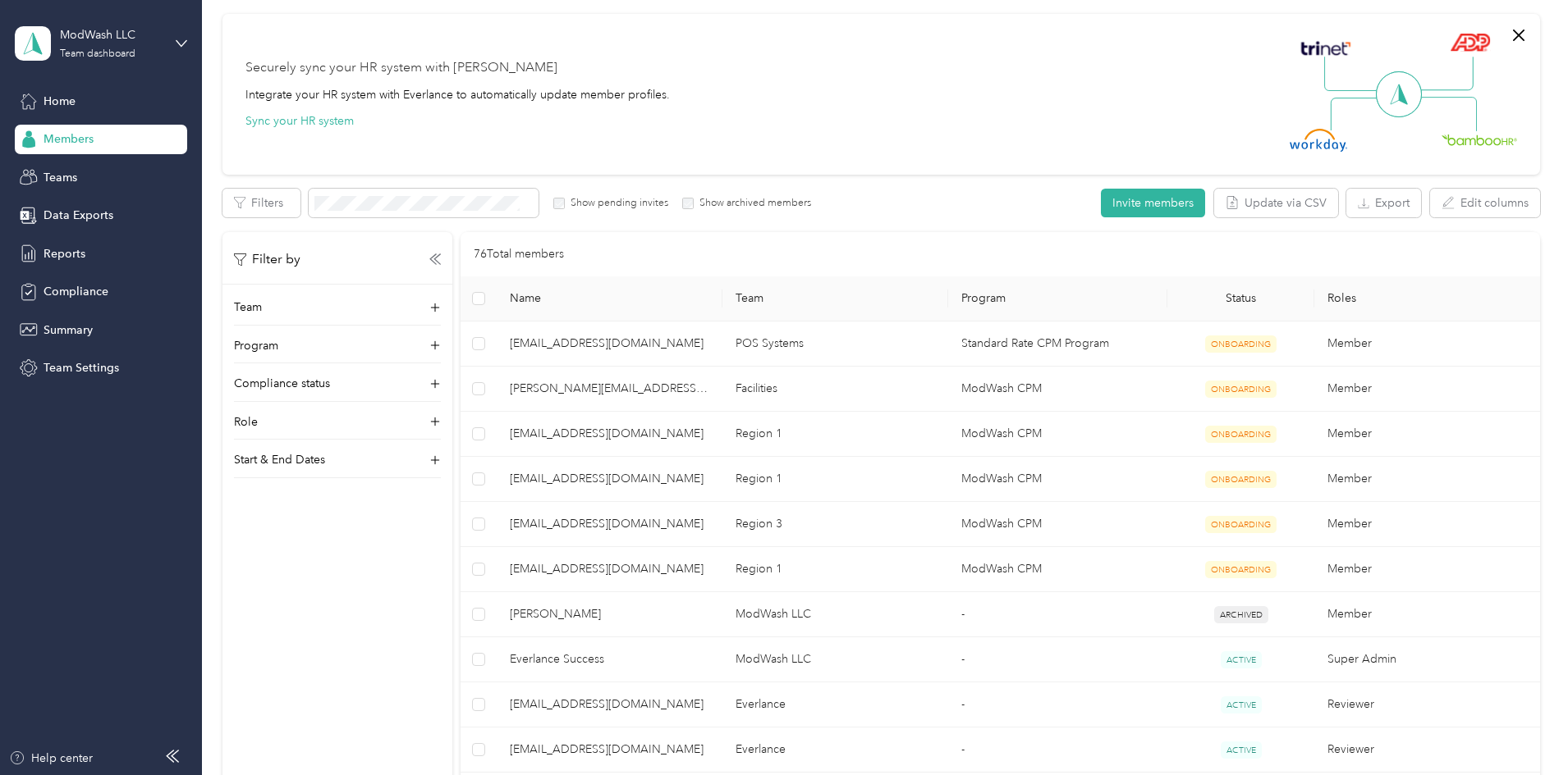
scroll to position [82, 0]
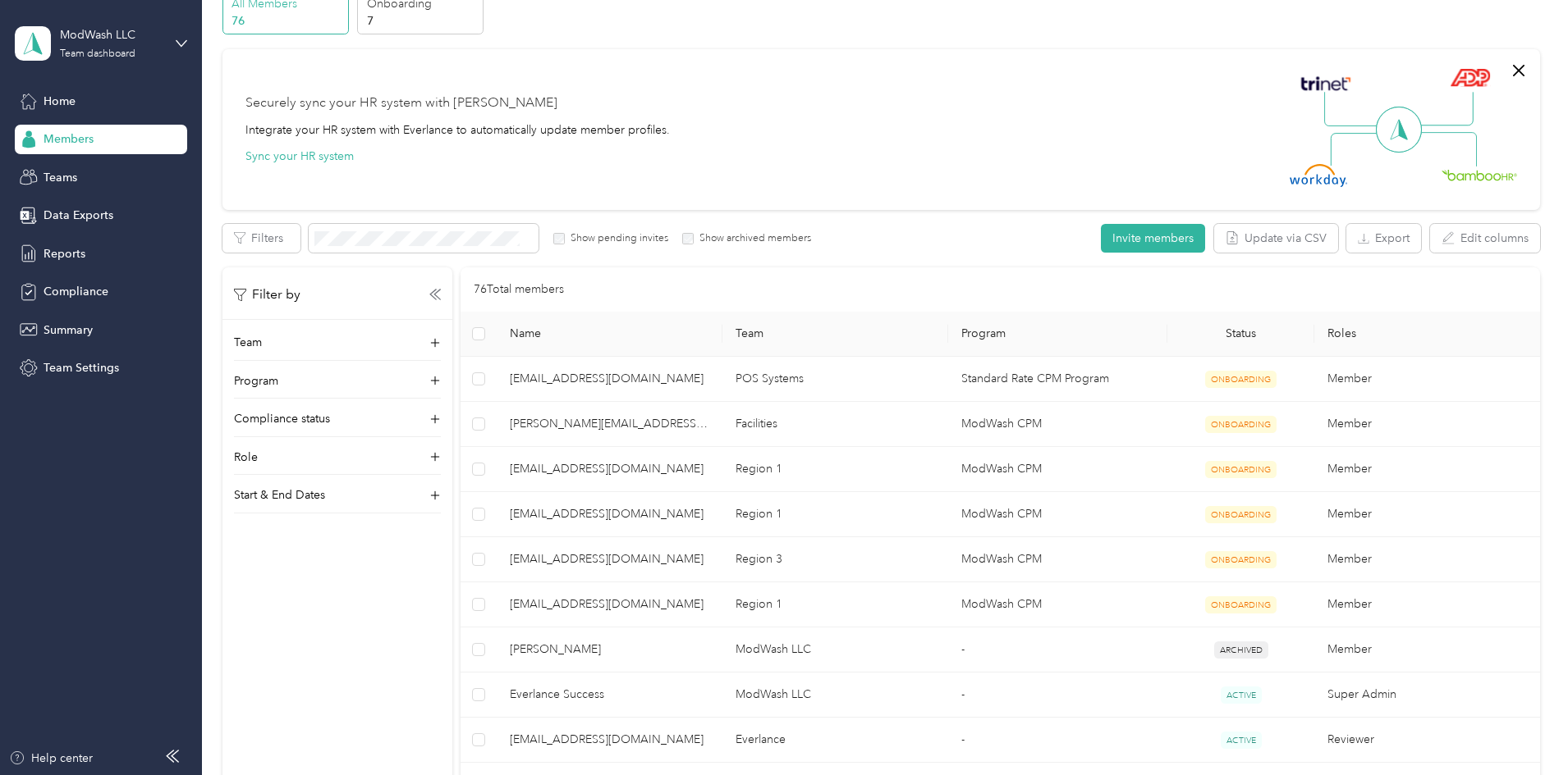
click at [907, 135] on div "Securely sync your HR system with Everlance Integrate your HR system with Everl…" at bounding box center [873, 129] width 1256 height 115
click at [824, 293] on div "76 Total members" at bounding box center [1000, 289] width 1053 height 18
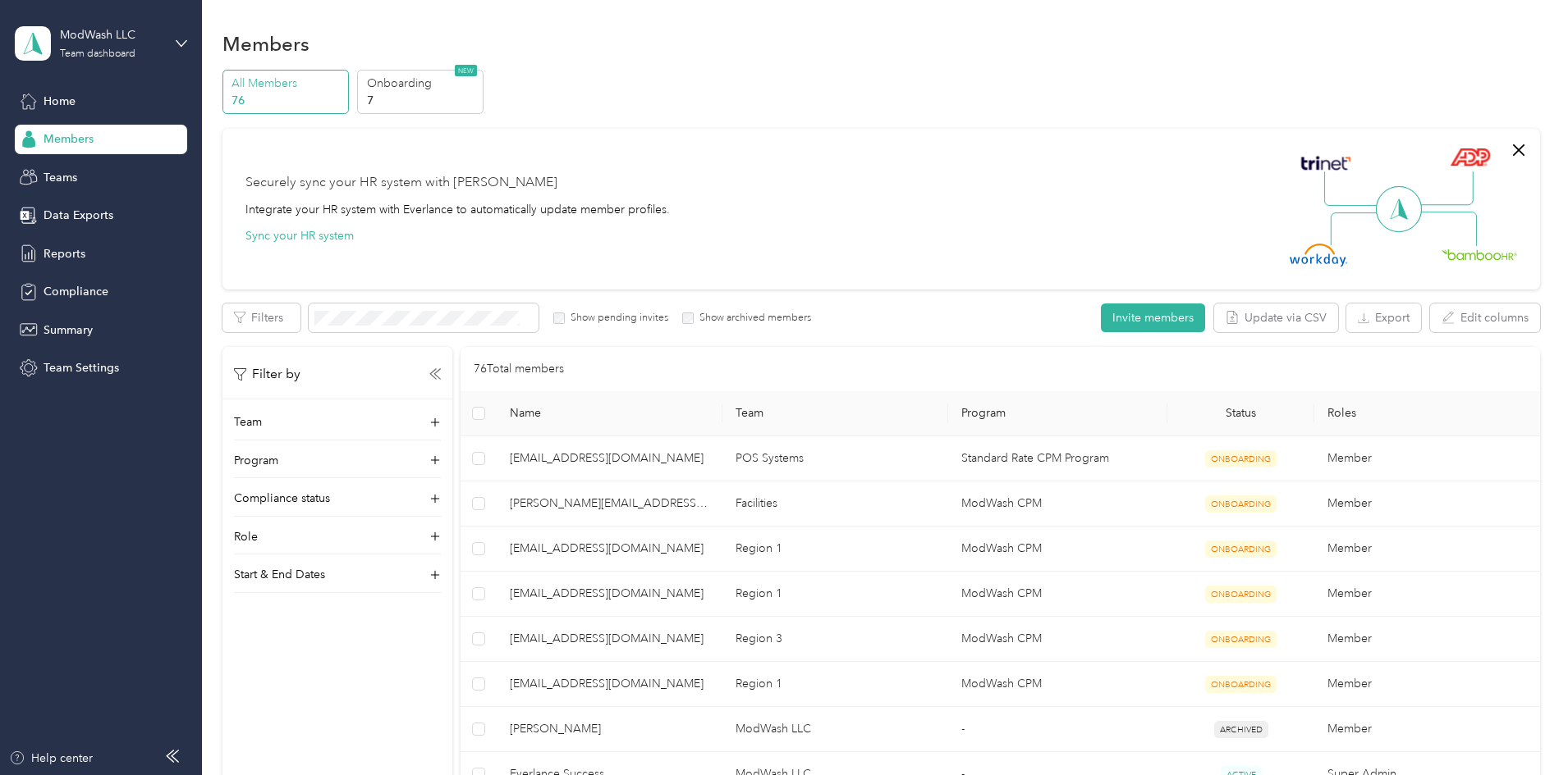
scroll to position [0, 0]
